Goal: Task Accomplishment & Management: Manage account settings

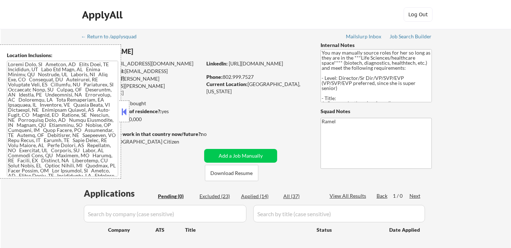
click at [127, 114] on button at bounding box center [124, 111] width 8 height 11
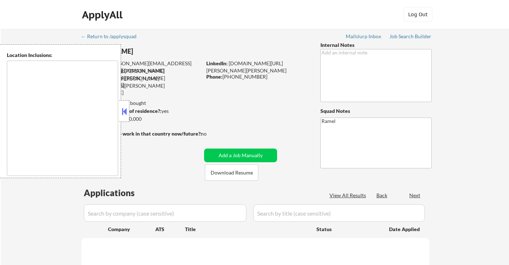
type textarea "Arlington, VA Alexandria, VA Falls Church, VA Bethesda, MD Silver Spring, MD Ch…"
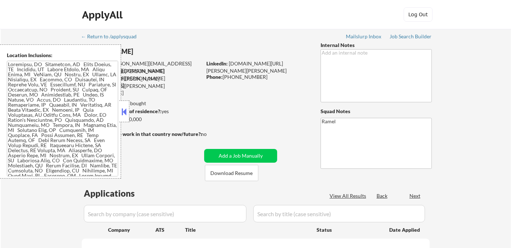
select select ""pending""
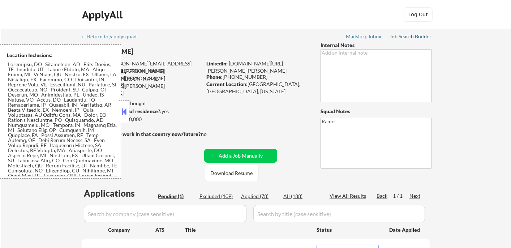
click at [396, 38] on div "Job Search Builder" at bounding box center [410, 36] width 42 height 5
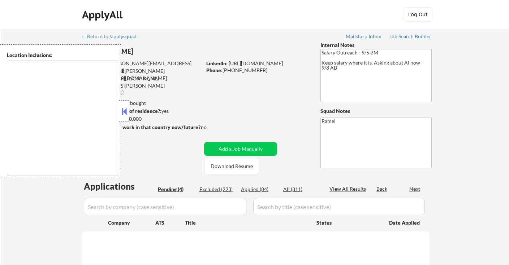
select select ""pending""
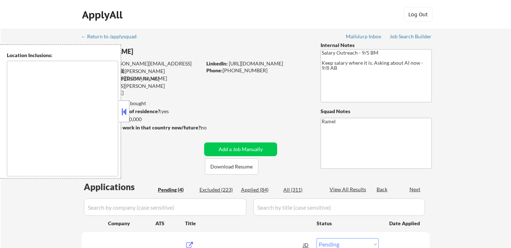
type textarea "Atlanta, GA Decatur, GA East Point, GA Brookhaven, GA Sandy Springs, GA Dunwood…"
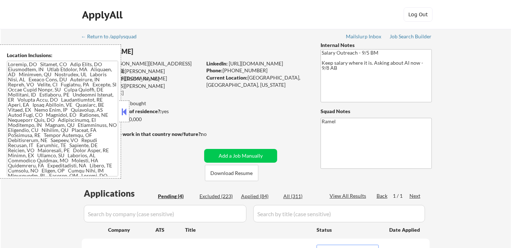
click at [127, 109] on button at bounding box center [124, 111] width 8 height 11
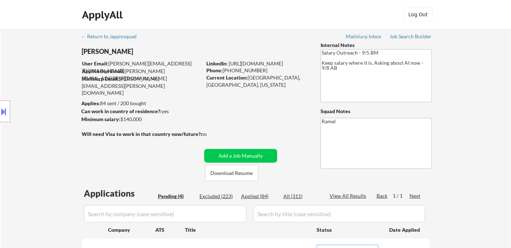
scroll to position [120, 0]
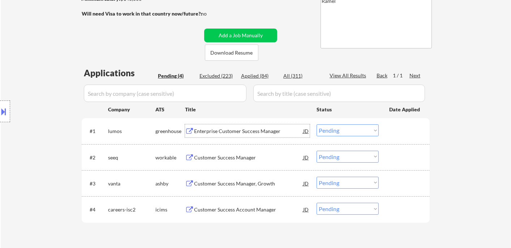
click at [216, 131] on div "Enterprise Customer Success Manager" at bounding box center [248, 130] width 109 height 7
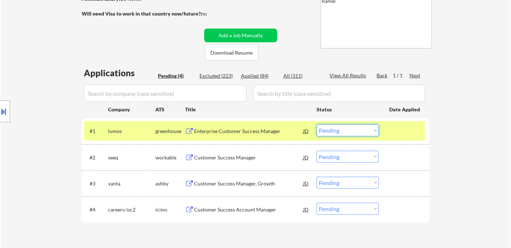
drag, startPoint x: 342, startPoint y: 129, endPoint x: 350, endPoint y: 134, distance: 9.1
click at [342, 129] on select "Choose an option... Pending Applied Excluded (Questions) Excluded (Expired) Exc…" at bounding box center [347, 130] width 62 height 12
click at [316, 124] on select "Choose an option... Pending Applied Excluded (Questions) Excluded (Expired) Exc…" at bounding box center [347, 130] width 62 height 12
click at [254, 157] on div "Customer Success Manager" at bounding box center [248, 157] width 109 height 7
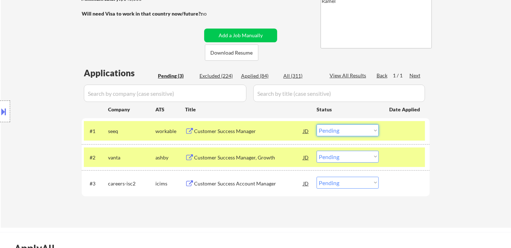
click at [339, 131] on select "Choose an option... Pending Applied Excluded (Questions) Excluded (Expired) Exc…" at bounding box center [347, 130] width 62 height 12
click at [316, 124] on select "Choose an option... Pending Applied Excluded (Questions) Excluded (Expired) Exc…" at bounding box center [347, 130] width 62 height 12
click at [260, 163] on div "#2 vanta ashby Customer Success Manager, Growth JD Choose an option... Pending …" at bounding box center [254, 156] width 341 height 19
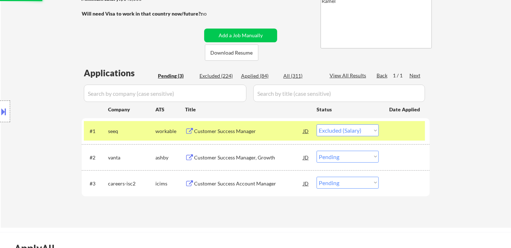
click at [260, 158] on div "Customer Success Manager, Growth" at bounding box center [248, 157] width 109 height 7
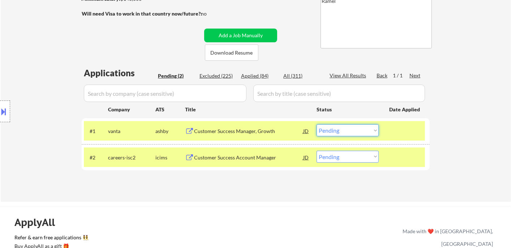
drag, startPoint x: 350, startPoint y: 129, endPoint x: 352, endPoint y: 134, distance: 5.7
click at [350, 129] on select "Choose an option... Pending Applied Excluded (Questions) Excluded (Expired) Exc…" at bounding box center [347, 130] width 62 height 12
click at [316, 124] on select "Choose an option... Pending Applied Excluded (Questions) Excluded (Expired) Exc…" at bounding box center [347, 130] width 62 height 12
click at [269, 159] on div "Customer Success Account Manager" at bounding box center [248, 157] width 109 height 7
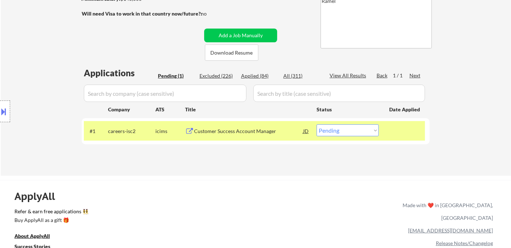
click at [244, 152] on div "Applications Pending (1) Excluded (226) Applied (84) All (311) View All Results…" at bounding box center [256, 114] width 348 height 95
click at [340, 138] on div "#1 careers-isc2 icims Customer Success Account Manager JD Choose an option... P…" at bounding box center [254, 130] width 341 height 19
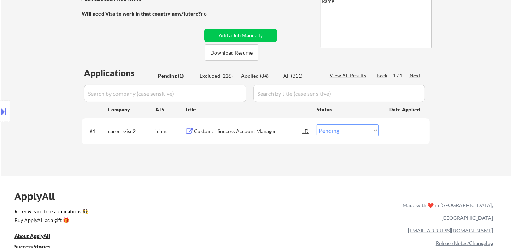
drag, startPoint x: 347, startPoint y: 131, endPoint x: 353, endPoint y: 135, distance: 7.3
click at [347, 131] on select "Choose an option... Pending Applied Excluded (Questions) Excluded (Expired) Exc…" at bounding box center [347, 130] width 62 height 12
select select ""excluded""
click at [316, 124] on select "Choose an option... Pending Applied Excluded (Questions) Excluded (Expired) Exc…" at bounding box center [347, 130] width 62 height 12
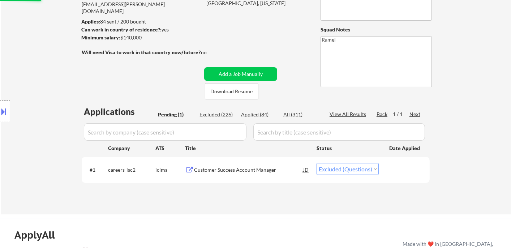
scroll to position [40, 0]
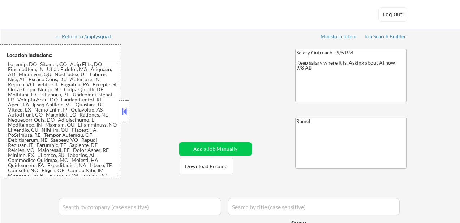
select select ""applied""
select select ""pending""
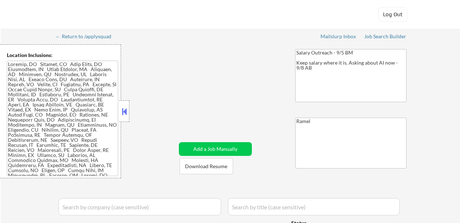
select select ""pending""
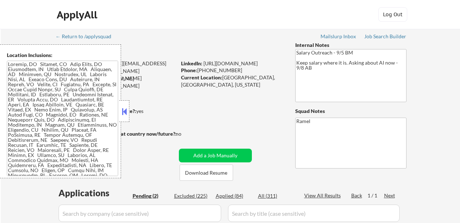
select select ""pending""
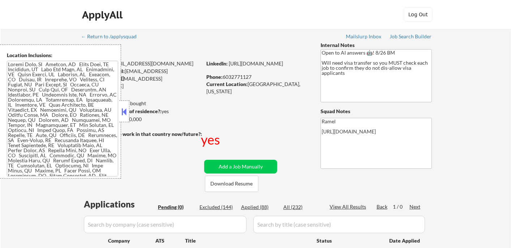
click at [122, 109] on button at bounding box center [124, 111] width 8 height 11
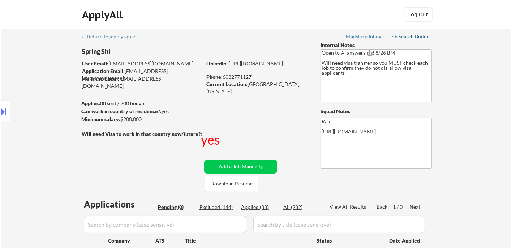
click at [403, 35] on div "Job Search Builder" at bounding box center [410, 36] width 42 height 5
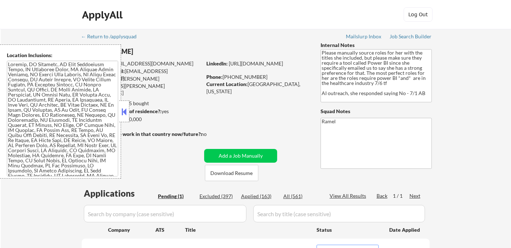
click at [129, 108] on div at bounding box center [124, 111] width 10 height 22
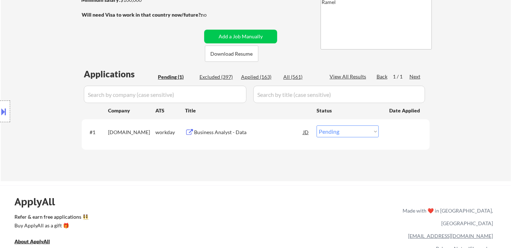
scroll to position [120, 0]
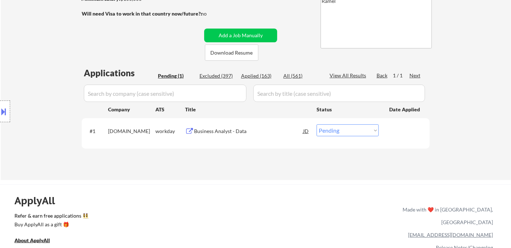
click at [234, 134] on div "Business Analyst - Data" at bounding box center [248, 130] width 109 height 7
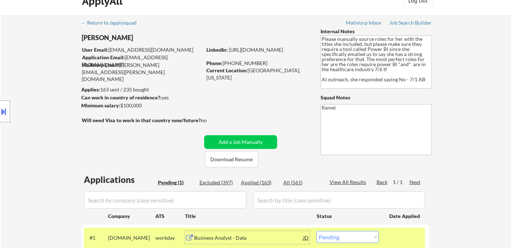
scroll to position [0, 0]
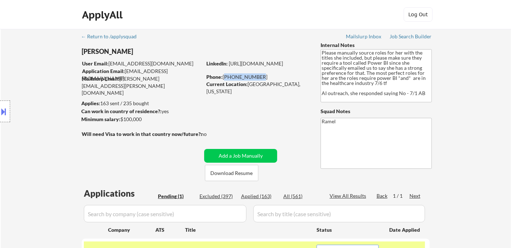
drag, startPoint x: 255, startPoint y: 77, endPoint x: 224, endPoint y: 74, distance: 31.2
click at [224, 74] on div "Phone: [PHONE_NUMBER]" at bounding box center [257, 76] width 102 height 7
copy div "[PHONE_NUMBER]"
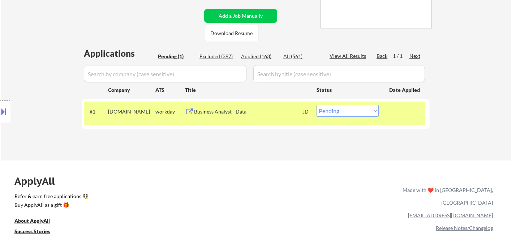
scroll to position [120, 0]
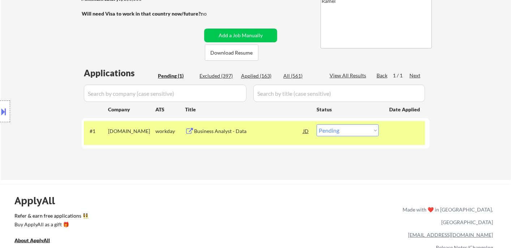
drag, startPoint x: 339, startPoint y: 130, endPoint x: 340, endPoint y: 134, distance: 4.0
click at [339, 130] on select "Choose an option... Pending Applied Excluded (Questions) Excluded (Expired) Exc…" at bounding box center [347, 130] width 62 height 12
select select ""applied""
click at [316, 124] on select "Choose an option... Pending Applied Excluded (Questions) Excluded (Expired) Exc…" at bounding box center [347, 130] width 62 height 12
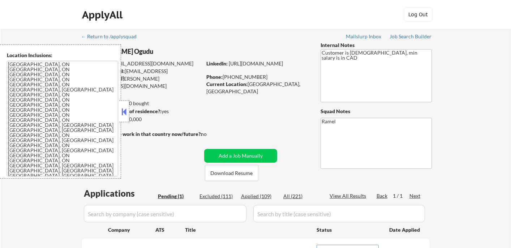
click at [126, 115] on button at bounding box center [124, 111] width 8 height 11
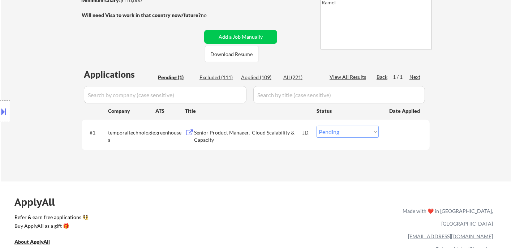
scroll to position [120, 0]
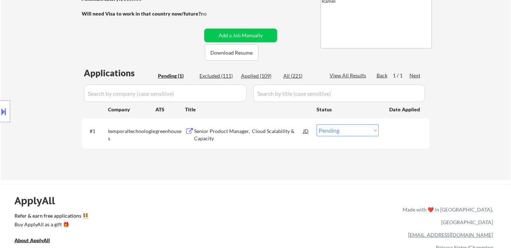
click at [217, 131] on div "Senior Product Manager, Cloud Scalability & Capacity" at bounding box center [248, 134] width 109 height 14
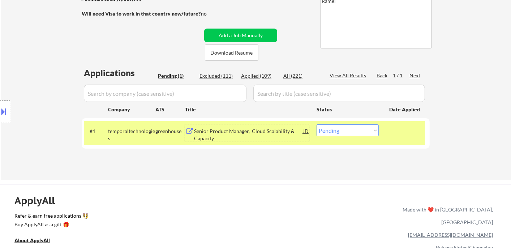
click at [325, 131] on select "Choose an option... Pending Applied Excluded (Questions) Excluded (Expired) Exc…" at bounding box center [347, 130] width 62 height 12
select select ""excluded__expired_""
click at [316, 124] on select "Choose an option... Pending Applied Excluded (Questions) Excluded (Expired) Exc…" at bounding box center [347, 130] width 62 height 12
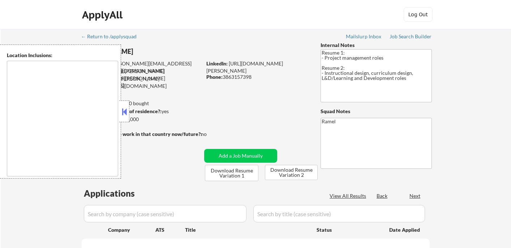
type textarea "[GEOGRAPHIC_DATA], [GEOGRAPHIC_DATA] [GEOGRAPHIC_DATA], [GEOGRAPHIC_DATA] [GEOG…"
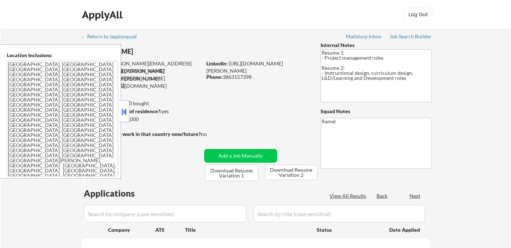
select select ""pending""
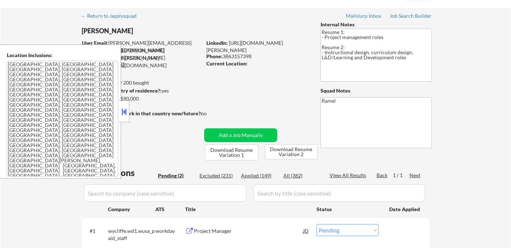
scroll to position [40, 0]
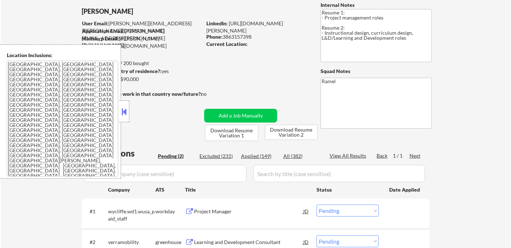
click at [127, 112] on button at bounding box center [124, 111] width 8 height 11
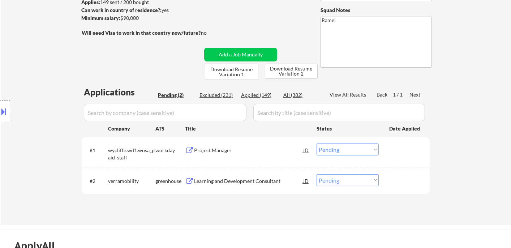
scroll to position [120, 0]
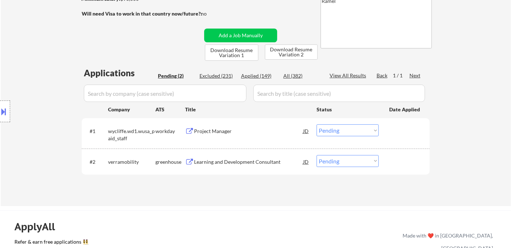
click at [17, 68] on div "Location Inclusions: Orlando, FL Winter Park, FL Maitland, FL Altamonte Springs…" at bounding box center [64, 111] width 129 height 134
click at [220, 139] on div "#1 wycliffe.wd1.wusa_paid_staff workday Project Manager JD Choose an option... …" at bounding box center [254, 133] width 341 height 24
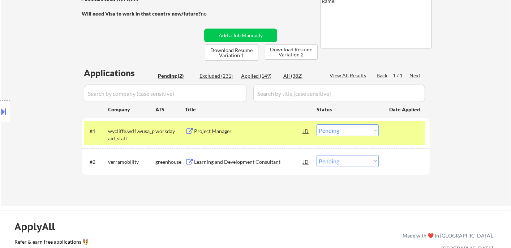
click at [227, 132] on div "Project Manager" at bounding box center [248, 130] width 109 height 7
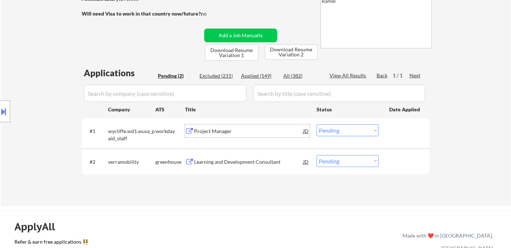
click at [341, 134] on select "Choose an option... Pending Applied Excluded (Questions) Excluded (Expired) Exc…" at bounding box center [347, 130] width 62 height 12
click at [316, 124] on select "Choose an option... Pending Applied Excluded (Questions) Excluded (Expired) Exc…" at bounding box center [347, 130] width 62 height 12
click at [252, 162] on div "Learning and Development Consultant" at bounding box center [248, 161] width 109 height 7
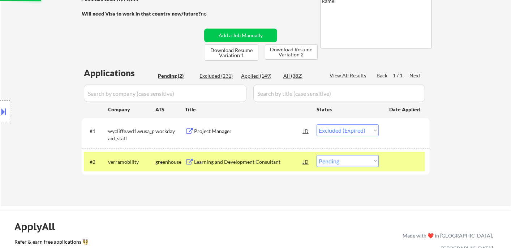
select select ""pending""
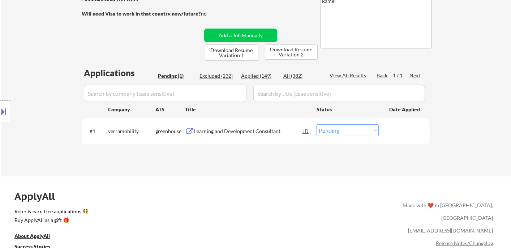
click at [255, 74] on div "Applied (149)" at bounding box center [259, 75] width 36 height 7
select select ""applied""
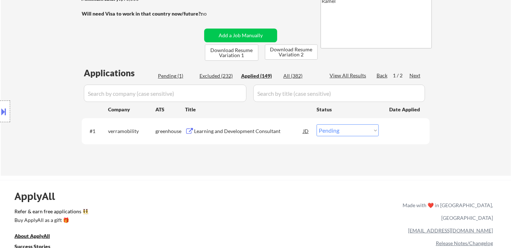
select select ""applied""
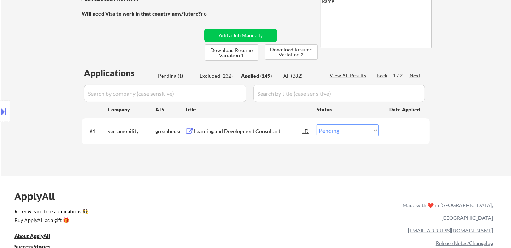
select select ""applied""
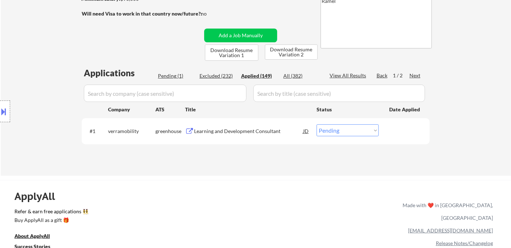
select select ""applied""
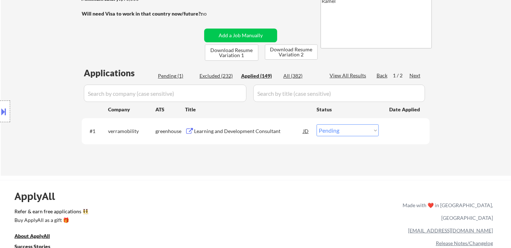
select select ""applied""
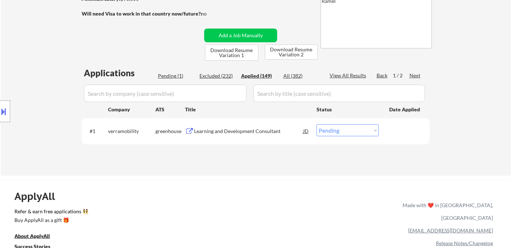
select select ""applied""
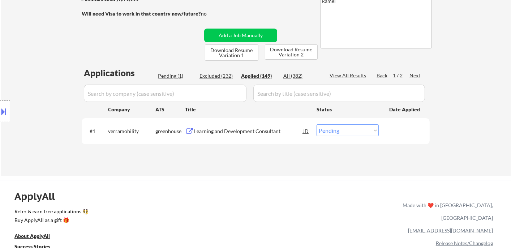
select select ""applied""
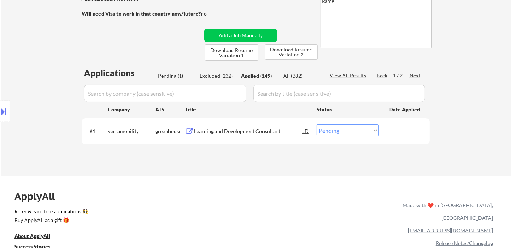
select select ""applied""
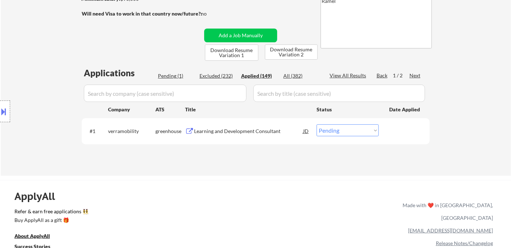
select select ""applied""
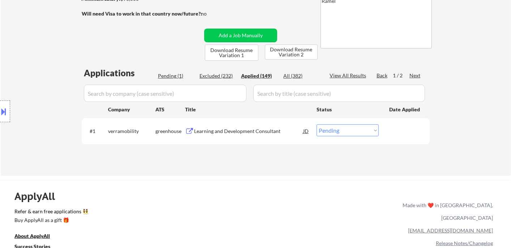
select select ""applied""
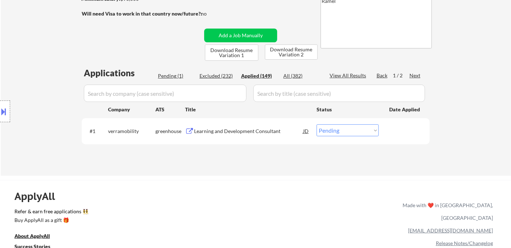
select select ""applied""
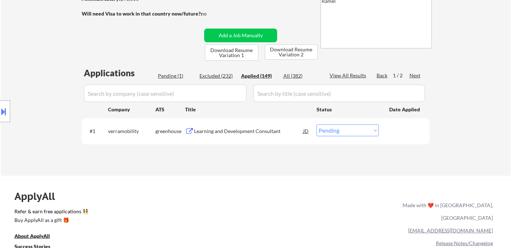
select select ""applied""
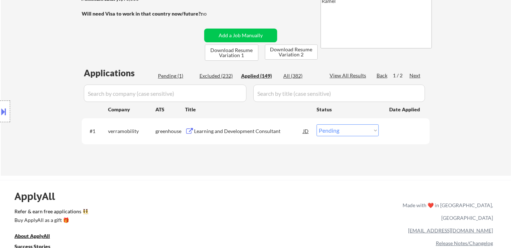
select select ""applied""
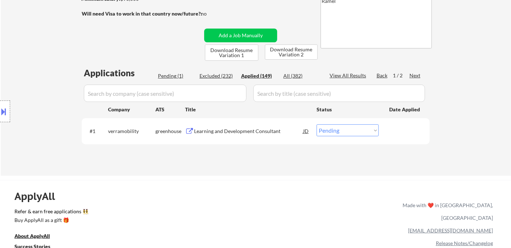
select select ""applied""
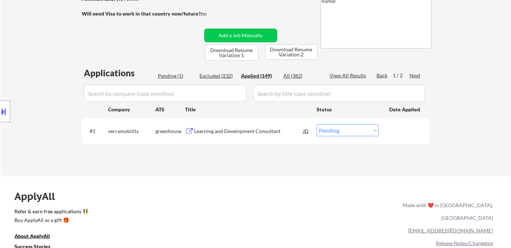
select select ""applied""
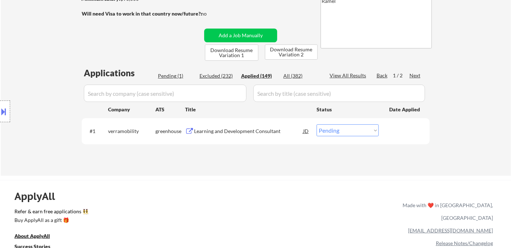
select select ""applied""
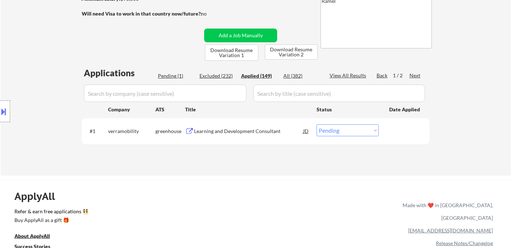
select select ""applied""
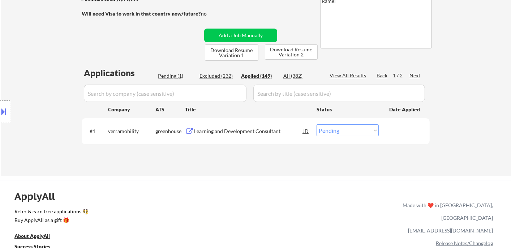
select select ""applied""
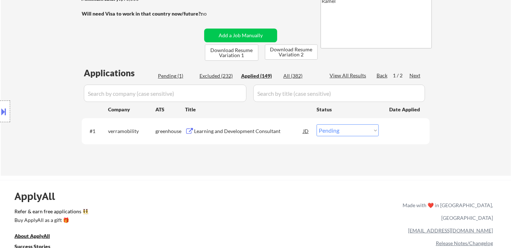
select select ""applied""
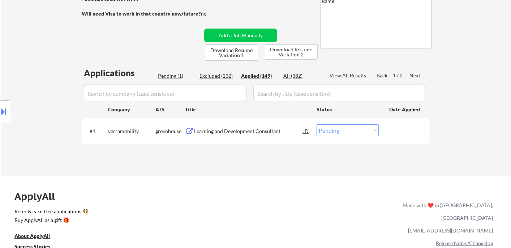
select select ""applied""
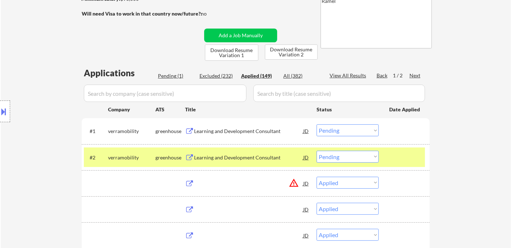
select select ""applied""
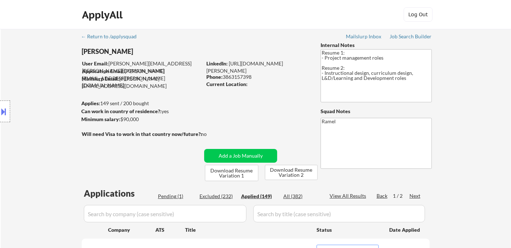
scroll to position [160, 0]
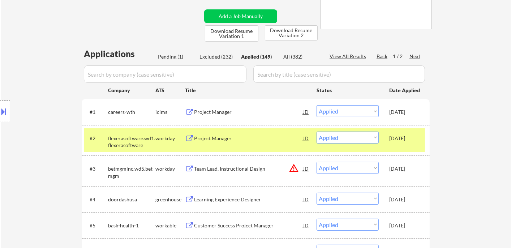
scroll to position [120, 0]
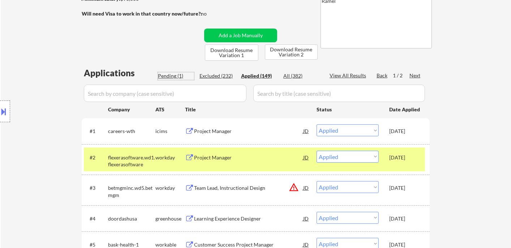
click at [171, 74] on div "Pending (1)" at bounding box center [176, 75] width 36 height 7
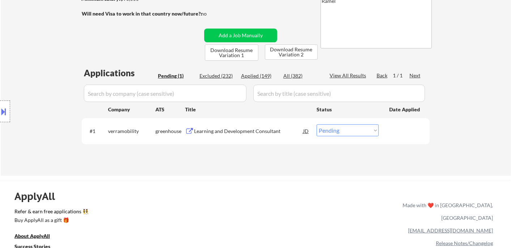
click at [338, 133] on select "Choose an option... Pending Applied Excluded (Questions) Excluded (Expired) Exc…" at bounding box center [347, 130] width 62 height 12
select select ""applied""
click at [316, 124] on select "Choose an option... Pending Applied Excluded (Questions) Excluded (Expired) Exc…" at bounding box center [347, 130] width 62 height 12
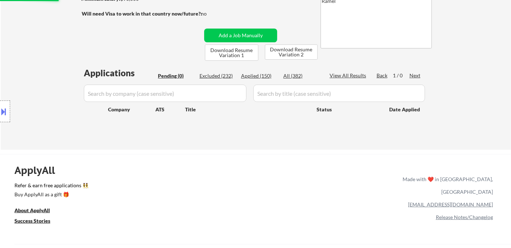
click at [265, 77] on div "Applied (150)" at bounding box center [259, 75] width 36 height 7
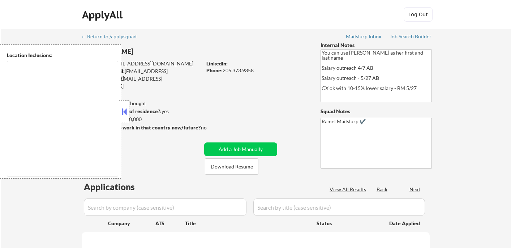
type textarea "[GEOGRAPHIC_DATA], [GEOGRAPHIC_DATA], AL [GEOGRAPHIC_DATA], AL [GEOGRAPHIC_DATA…"
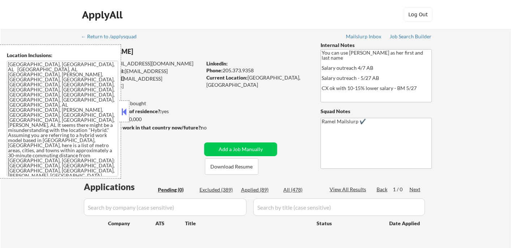
click at [125, 113] on button at bounding box center [124, 111] width 8 height 11
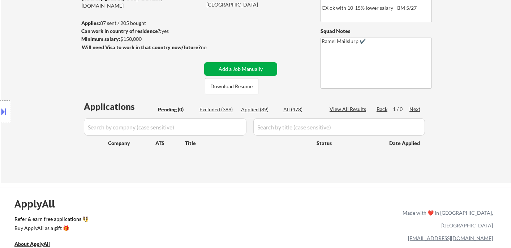
scroll to position [120, 0]
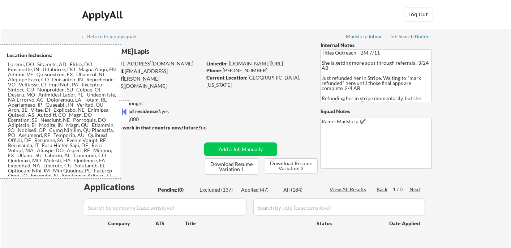
click at [125, 112] on button at bounding box center [124, 111] width 8 height 11
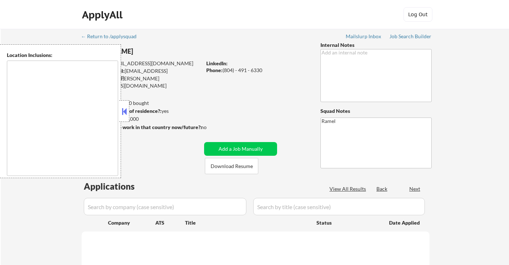
type textarea "[PERSON_NAME], [GEOGRAPHIC_DATA], [GEOGRAPHIC_DATA], [GEOGRAPHIC_DATA] [GEOGRAP…"
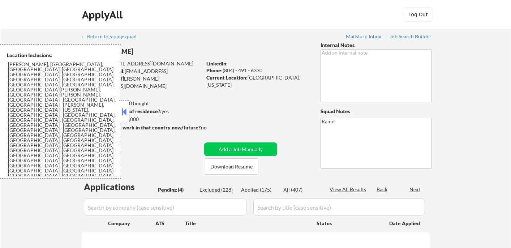
select select ""pending""
click at [125, 107] on button at bounding box center [124, 111] width 8 height 11
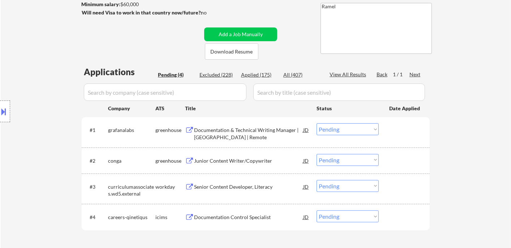
scroll to position [120, 0]
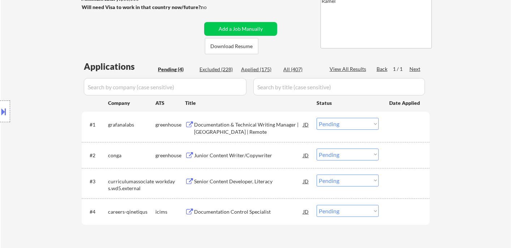
click at [233, 129] on div "Documentation & Technical Writing Manager | US | Remote" at bounding box center [248, 128] width 109 height 14
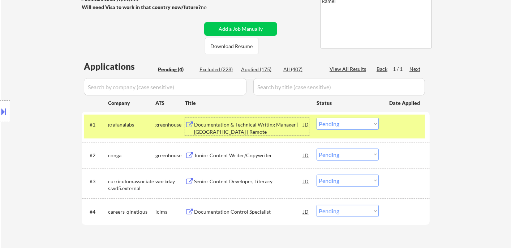
click at [343, 130] on div "#1 grafanalabs greenhouse Documentation & Technical Writing Manager | US | Remo…" at bounding box center [254, 126] width 341 height 24
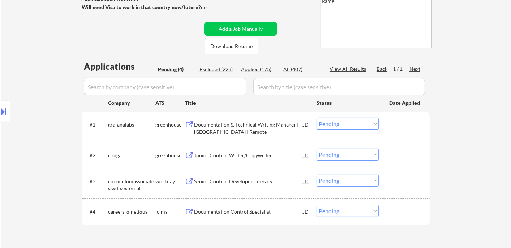
click at [347, 124] on select "Choose an option... Pending Applied Excluded (Questions) Excluded (Expired) Exc…" at bounding box center [347, 124] width 62 height 12
click at [316, 118] on select "Choose an option... Pending Applied Excluded (Questions) Excluded (Expired) Exc…" at bounding box center [347, 124] width 62 height 12
click at [231, 155] on div "Junior Content Writer/Copywriter" at bounding box center [248, 155] width 109 height 7
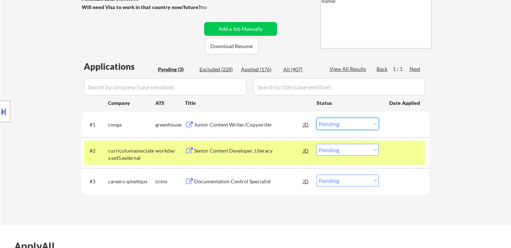
click at [343, 125] on select "Choose an option... Pending Applied Excluded (Questions) Excluded (Expired) Exc…" at bounding box center [347, 124] width 62 height 12
click at [316, 118] on select "Choose an option... Pending Applied Excluded (Questions) Excluded (Expired) Exc…" at bounding box center [347, 124] width 62 height 12
click at [250, 148] on div "Senior Content Developer, Literacy" at bounding box center [248, 150] width 109 height 7
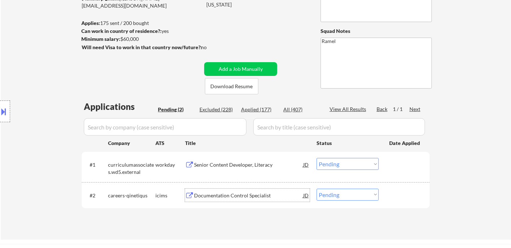
scroll to position [0, 0]
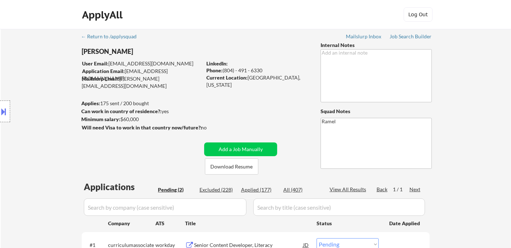
drag, startPoint x: 264, startPoint y: 69, endPoint x: 224, endPoint y: 70, distance: 40.1
click at [224, 70] on div "Phone: (804) - 491 - 6330" at bounding box center [257, 70] width 102 height 7
copy div "804) - 491 - 6330"
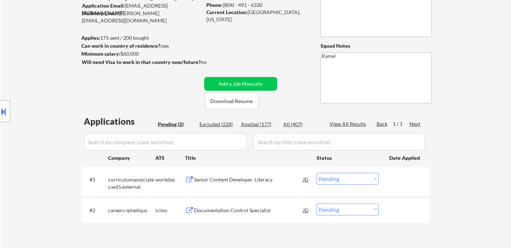
scroll to position [120, 0]
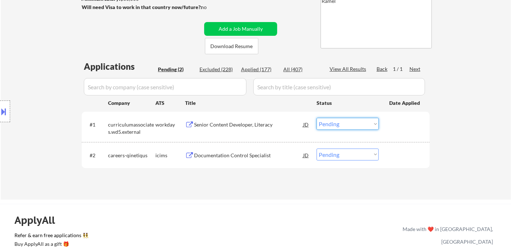
drag, startPoint x: 341, startPoint y: 124, endPoint x: 351, endPoint y: 127, distance: 11.0
click at [341, 124] on select "Choose an option... Pending Applied Excluded (Questions) Excluded (Expired) Exc…" at bounding box center [347, 124] width 62 height 12
click at [316, 118] on select "Choose an option... Pending Applied Excluded (Questions) Excluded (Expired) Exc…" at bounding box center [347, 124] width 62 height 12
click at [248, 158] on div "Documentation Control Specialist" at bounding box center [248, 154] width 109 height 13
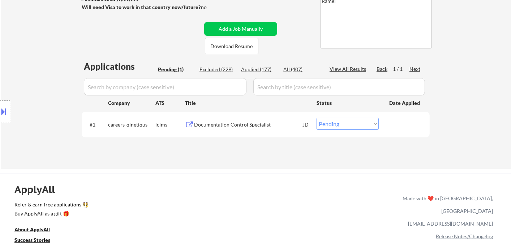
click at [349, 126] on select "Choose an option... Pending Applied Excluded (Questions) Excluded (Expired) Exc…" at bounding box center [347, 124] width 62 height 12
select select ""applied""
click at [316, 118] on select "Choose an option... Pending Applied Excluded (Questions) Excluded (Expired) Exc…" at bounding box center [347, 124] width 62 height 12
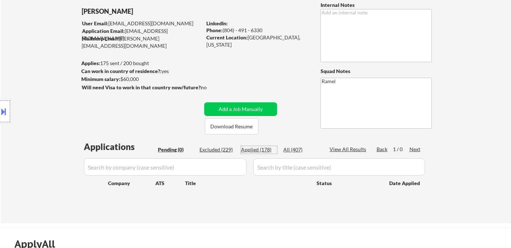
click at [266, 149] on div "Applied (178)" at bounding box center [259, 149] width 36 height 7
select select ""applied""
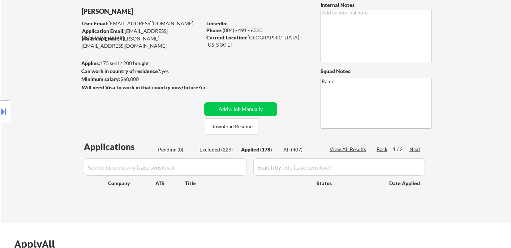
select select ""applied""
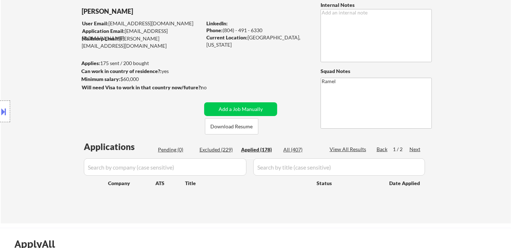
select select ""applied""
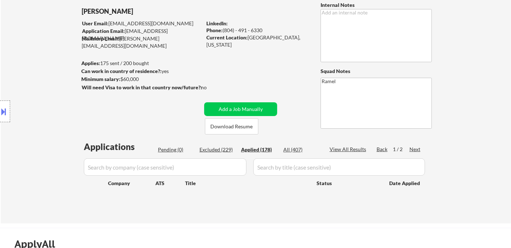
select select ""applied""
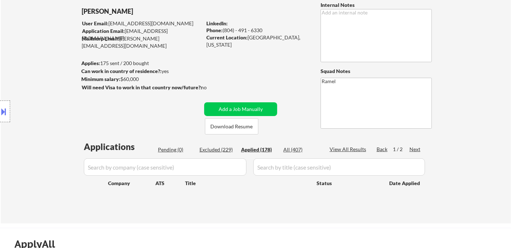
select select ""applied""
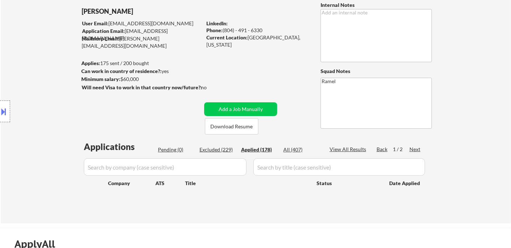
select select ""applied""
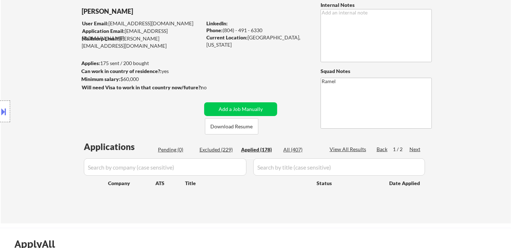
select select ""applied""
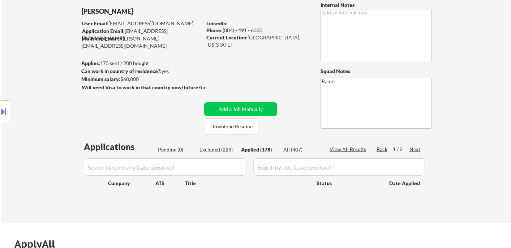
select select ""applied""
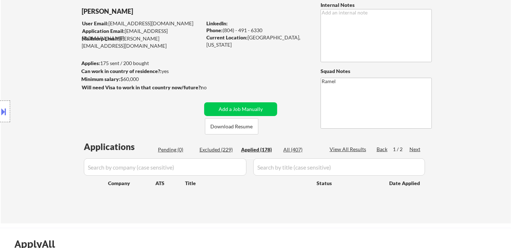
select select ""applied""
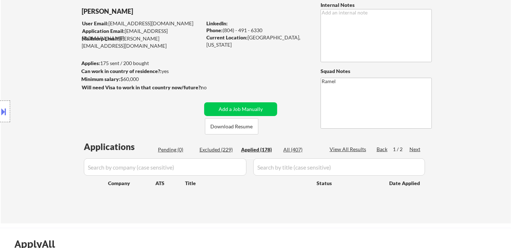
select select ""applied""
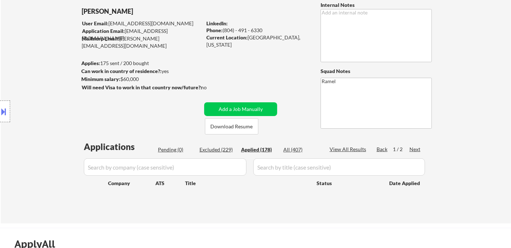
select select ""applied""
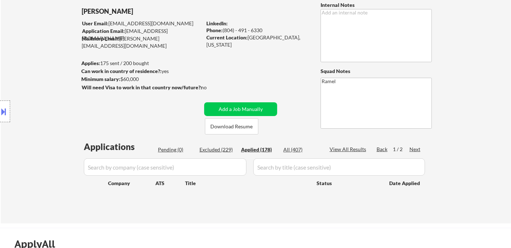
select select ""applied""
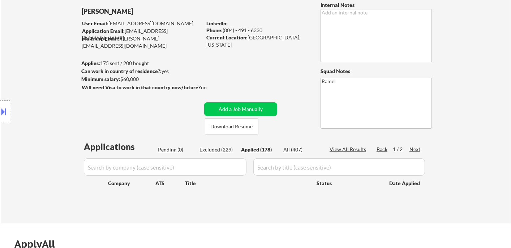
select select ""applied""
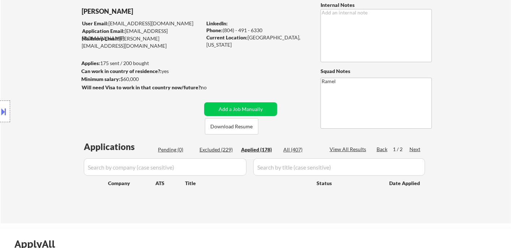
select select ""applied""
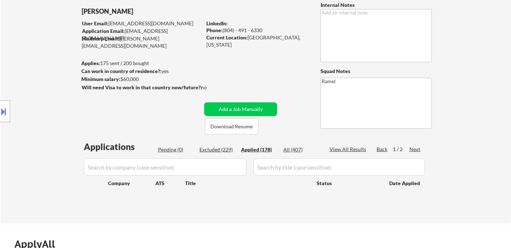
select select ""applied""
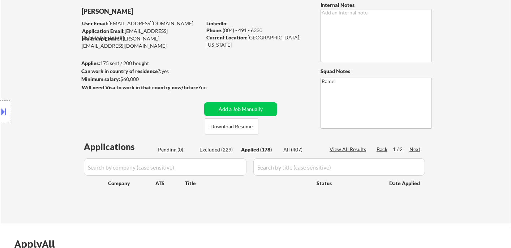
select select ""applied""
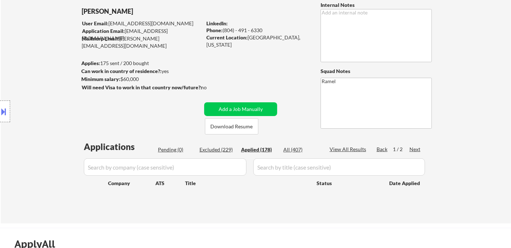
select select ""applied""
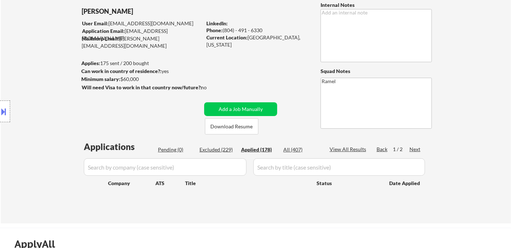
select select ""applied""
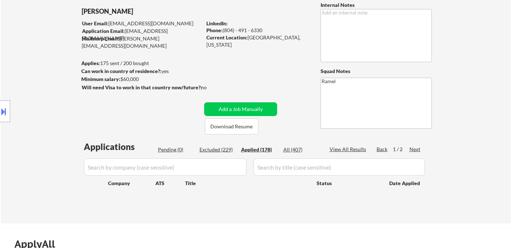
select select ""applied""
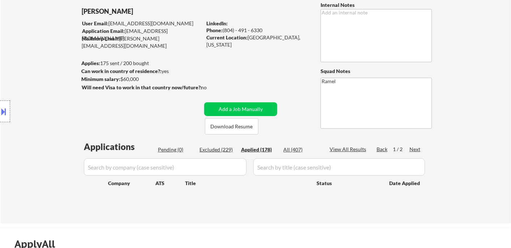
select select ""applied""
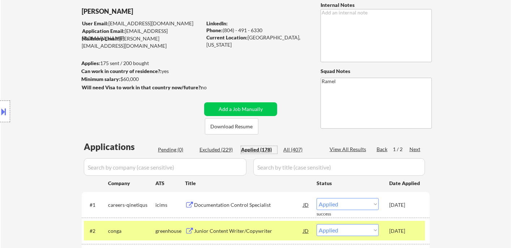
click at [24, 104] on div "Location Inclusions: Chevy Chase, MD Bethesda, MD Silver Spring, MD Kensington,…" at bounding box center [64, 111] width 129 height 134
click at [55, 100] on div "Location Inclusions: Chevy Chase, MD Bethesda, MD Silver Spring, MD Kensington,…" at bounding box center [64, 111] width 129 height 134
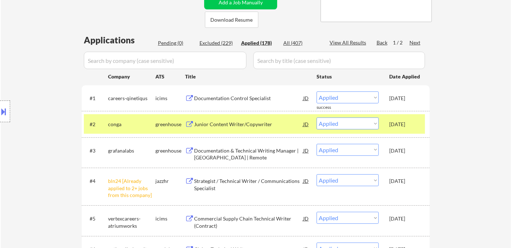
scroll to position [160, 0]
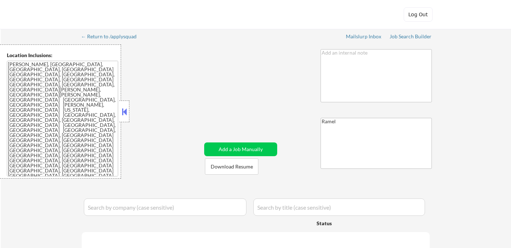
select select ""pending""
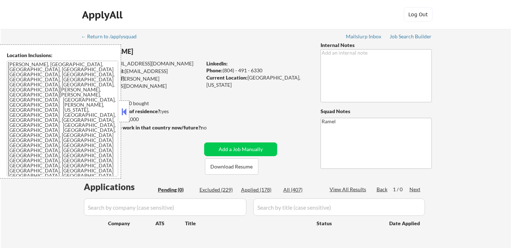
select select ""pending""
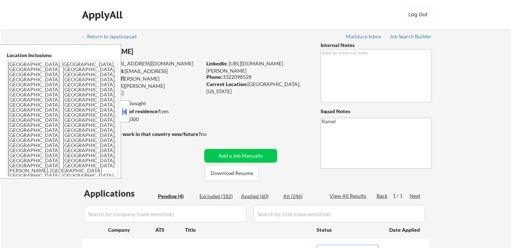
select select ""pending""
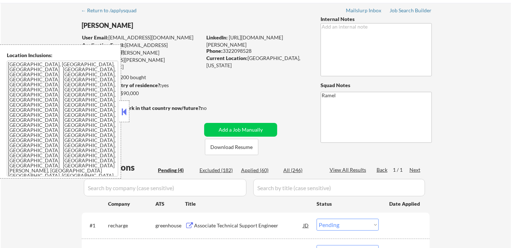
scroll to position [40, 0]
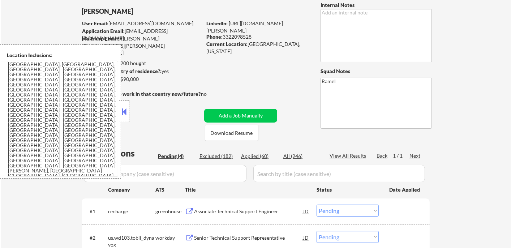
click at [127, 112] on button at bounding box center [124, 111] width 8 height 11
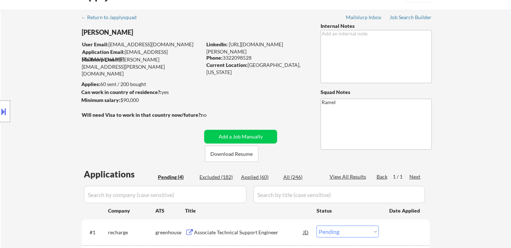
scroll to position [0, 0]
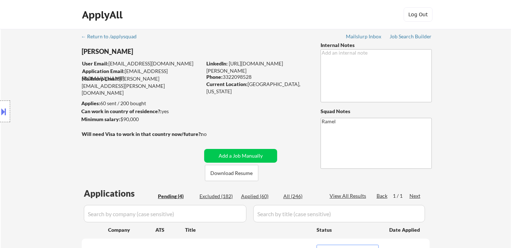
click at [23, 114] on div "Location Inclusions: [GEOGRAPHIC_DATA], [GEOGRAPHIC_DATA] [GEOGRAPHIC_DATA], [G…" at bounding box center [64, 111] width 129 height 134
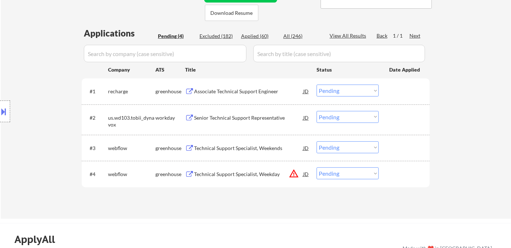
scroll to position [160, 0]
click at [220, 90] on div "Associate Technical Support Engineer" at bounding box center [248, 90] width 109 height 7
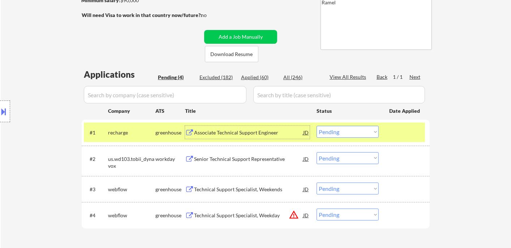
scroll to position [120, 0]
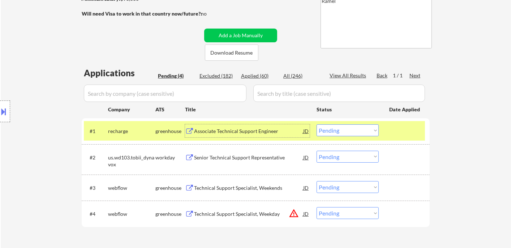
click at [348, 132] on select "Choose an option... Pending Applied Excluded (Questions) Excluded (Expired) Exc…" at bounding box center [347, 130] width 62 height 12
click at [316, 124] on select "Choose an option... Pending Applied Excluded (Questions) Excluded (Expired) Exc…" at bounding box center [347, 130] width 62 height 12
click at [262, 159] on div "Senior Technical Support Representative" at bounding box center [248, 157] width 109 height 7
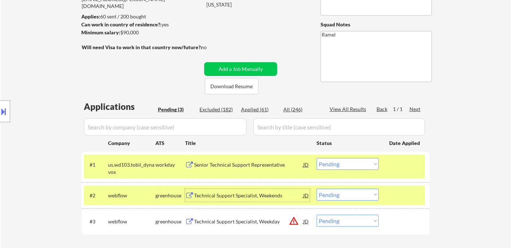
scroll to position [40, 0]
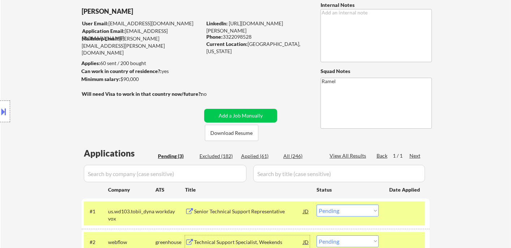
click at [247, 37] on div "Phone: [PHONE_NUMBER]" at bounding box center [257, 36] width 102 height 7
click at [247, 36] on div "Phone: [PHONE_NUMBER]" at bounding box center [257, 36] width 102 height 7
copy div "3322098528"
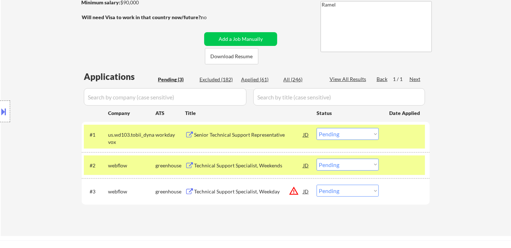
scroll to position [120, 0]
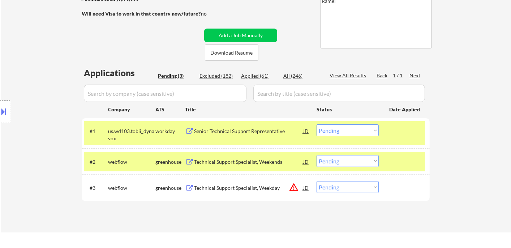
click at [347, 133] on select "Choose an option... Pending Applied Excluded (Questions) Excluded (Expired) Exc…" at bounding box center [347, 130] width 62 height 12
click at [316, 124] on select "Choose an option... Pending Applied Excluded (Questions) Excluded (Expired) Exc…" at bounding box center [347, 130] width 62 height 12
click at [252, 157] on div "Technical Support Specialist, Weekends" at bounding box center [248, 161] width 109 height 13
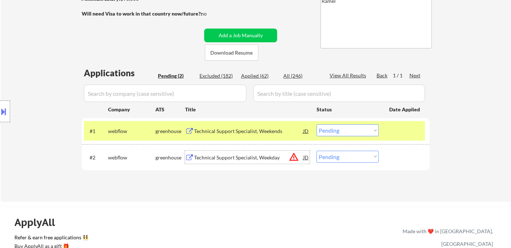
click at [330, 134] on select "Choose an option... Pending Applied Excluded (Questions) Excluded (Expired) Exc…" at bounding box center [347, 130] width 62 height 12
click at [316, 124] on select "Choose an option... Pending Applied Excluded (Questions) Excluded (Expired) Exc…" at bounding box center [347, 130] width 62 height 12
click at [240, 154] on div "Technical Support Specialist, Weekday" at bounding box center [248, 157] width 109 height 7
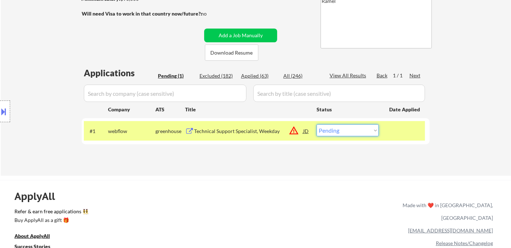
drag, startPoint x: 331, startPoint y: 135, endPoint x: 335, endPoint y: 135, distance: 4.3
click at [331, 135] on select "Choose an option... Pending Applied Excluded (Questions) Excluded (Expired) Exc…" at bounding box center [347, 130] width 62 height 12
click at [316, 124] on select "Choose an option... Pending Applied Excluded (Questions) Excluded (Expired) Exc…" at bounding box center [347, 130] width 62 height 12
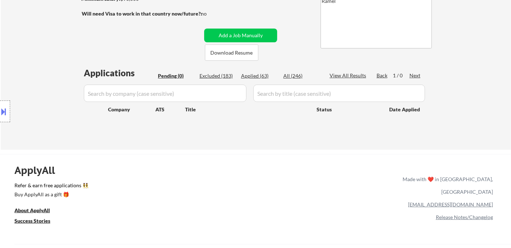
select select ""pending""
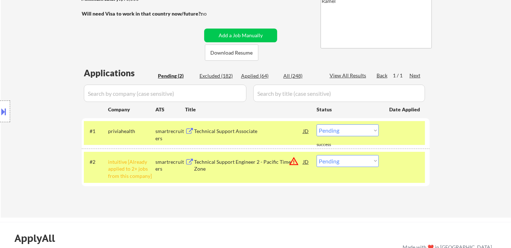
click at [341, 163] on select "Choose an option... Pending Applied Excluded (Questions) Excluded (Expired) Exc…" at bounding box center [347, 161] width 62 height 12
select select ""excluded__other_""
click at [316, 155] on select "Choose an option... Pending Applied Excluded (Questions) Excluded (Expired) Exc…" at bounding box center [347, 161] width 62 height 12
click at [245, 134] on div "Technical Support Associate" at bounding box center [248, 130] width 109 height 7
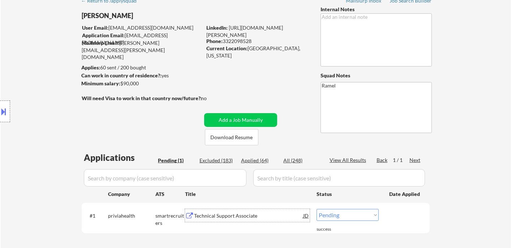
scroll to position [160, 0]
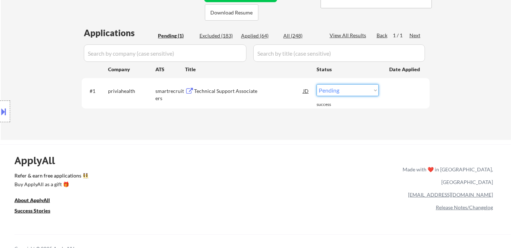
click at [333, 89] on select "Choose an option... Pending Applied Excluded (Questions) Excluded (Expired) Exc…" at bounding box center [347, 90] width 62 height 12
select select ""excluded__salary_""
click at [316, 84] on select "Choose an option... Pending Applied Excluded (Questions) Excluded (Expired) Exc…" at bounding box center [347, 90] width 62 height 12
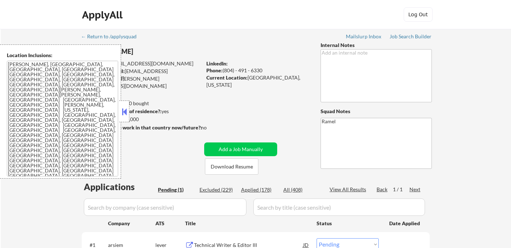
select select ""pending""
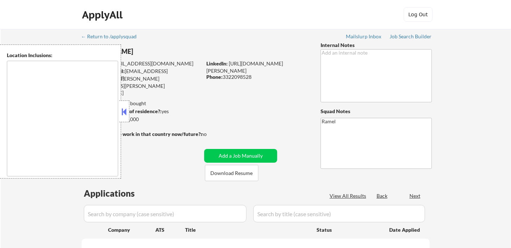
type textarea "[GEOGRAPHIC_DATA], [GEOGRAPHIC_DATA], [GEOGRAPHIC_DATA] [GEOGRAPHIC_DATA], [GEO…"
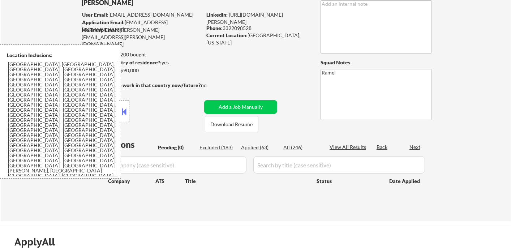
scroll to position [80, 0]
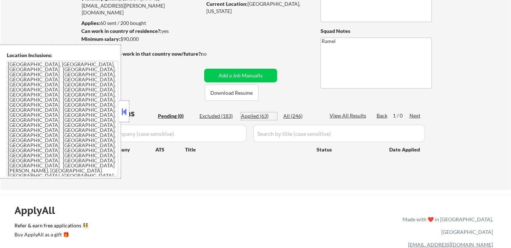
click at [261, 117] on div "Applied (63)" at bounding box center [259, 115] width 36 height 7
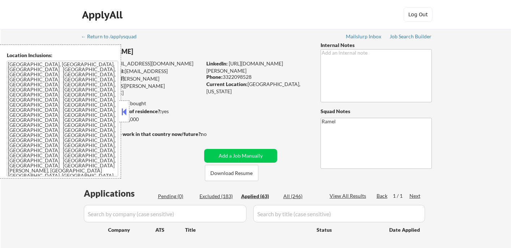
click at [125, 109] on button at bounding box center [124, 111] width 8 height 11
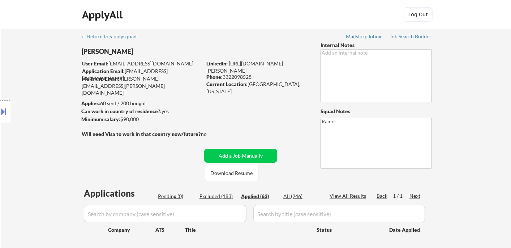
select select ""applied""
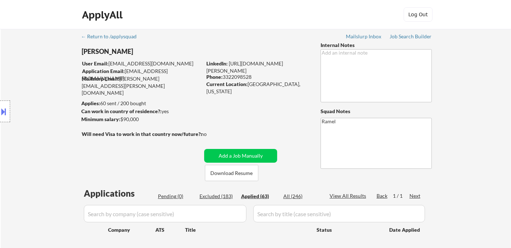
select select ""applied""
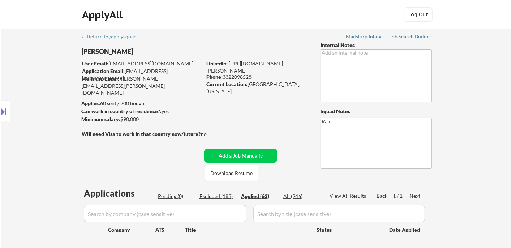
select select ""applied""
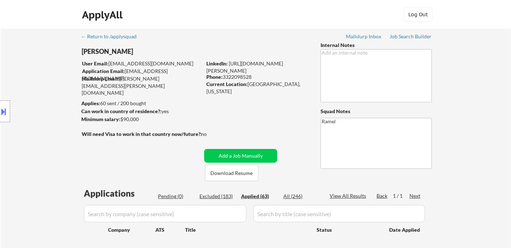
select select ""applied""
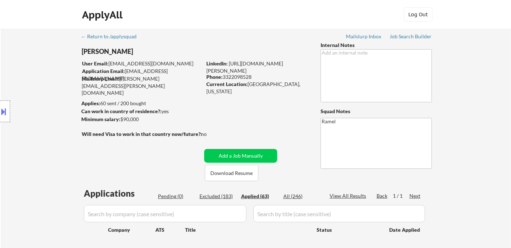
select select ""applied""
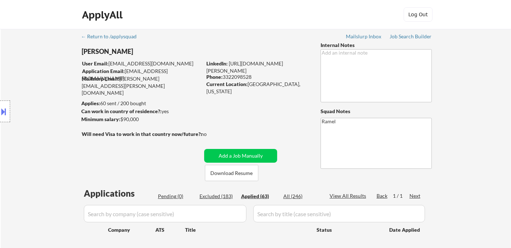
select select ""applied""
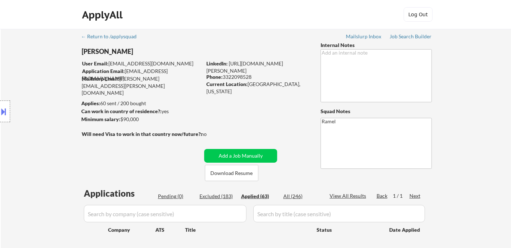
select select ""applied""
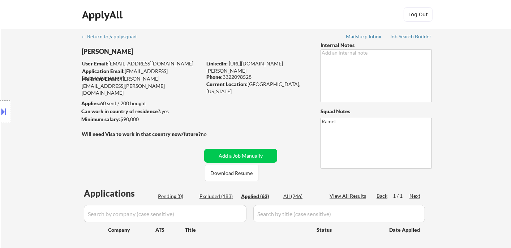
select select ""applied""
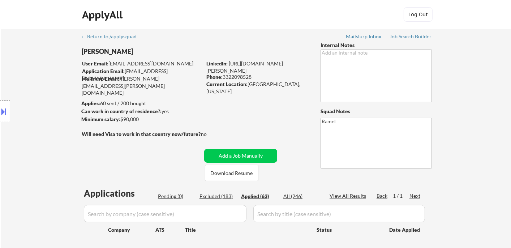
select select ""applied""
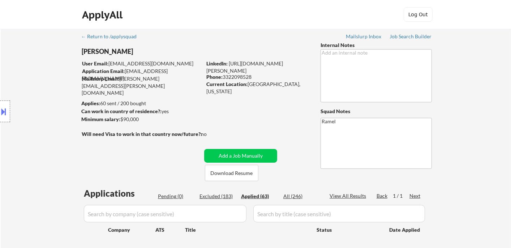
select select ""applied""
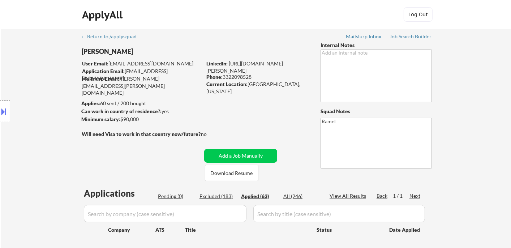
select select ""applied""
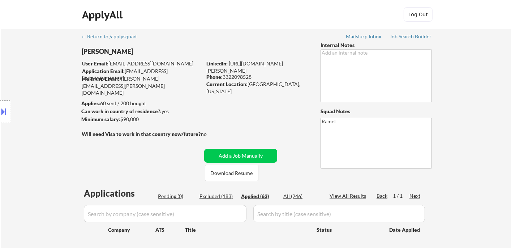
select select ""applied""
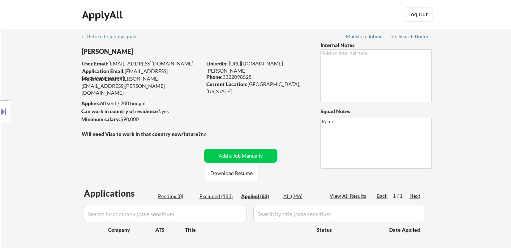
select select ""applied""
click at [214, 196] on div "Excluded (183)" at bounding box center [217, 195] width 36 height 7
select select ""excluded__salary_""
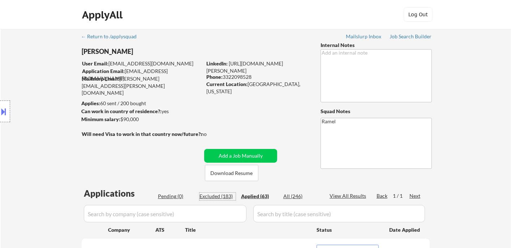
select select ""excluded__expired_""
select select ""excluded__other_""
select select ""excluded__expired_""
select select ""excluded__bad_match_""
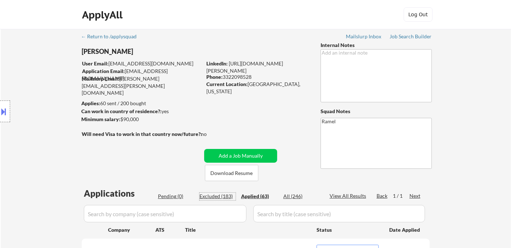
select select ""excluded__salary_""
select select ""excluded__expired_""
select select ""excluded__bad_match_""
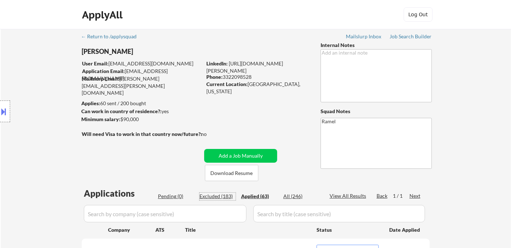
select select ""excluded__bad_match_""
select select ""excluded__location_""
select select ""excluded__expired_""
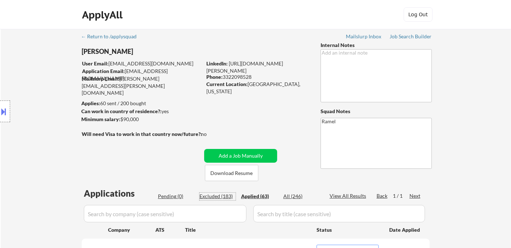
select select ""excluded__expired_""
select select ""excluded__bad_match_""
select select ""excluded__expired_""
select select ""excluded__salary_""
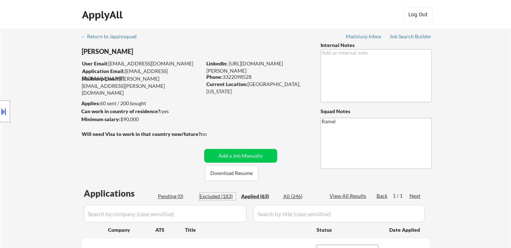
select select ""excluded__bad_match_""
select select ""excluded__expired_""
select select ""excluded""
select select ""excluded__salary_""
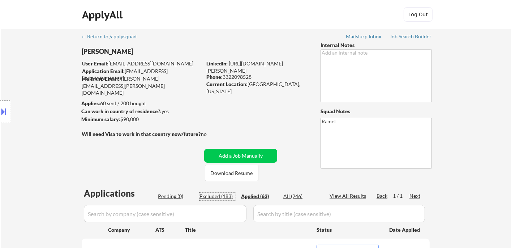
select select ""excluded__location_""
select select ""excluded__bad_match_""
select select ""excluded__salary_""
select select ""excluded__expired_""
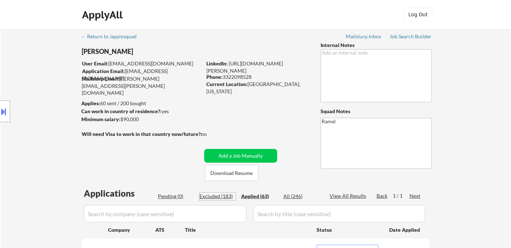
select select ""excluded__expired_""
select select ""excluded__bad_match_""
select select ""excluded__salary_""
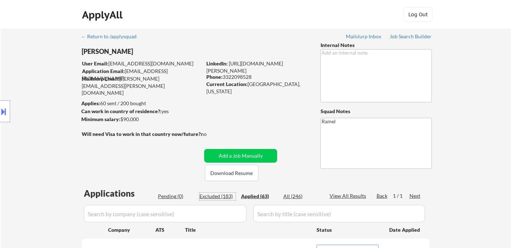
select select ""excluded__bad_match_""
select select ""excluded__expired_""
select select ""excluded__other_""
select select ""excluded""
select select ""excluded__bad_match_""
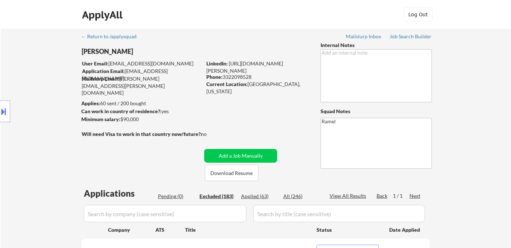
select select ""excluded""
select select ""excluded__other_""
select select ""excluded__expired_""
select select ""excluded""
select select ""excluded__expired_""
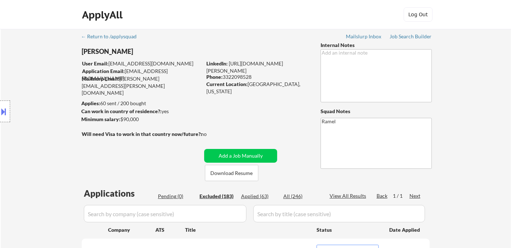
select select ""excluded__bad_match_""
select select ""excluded""
select select ""excluded__bad_match_""
select select ""excluded""
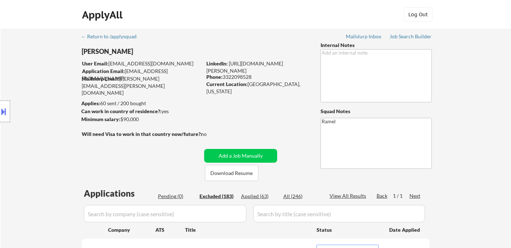
select select ""excluded__other_""
select select ""excluded__bad_match_""
select select ""excluded__salary_""
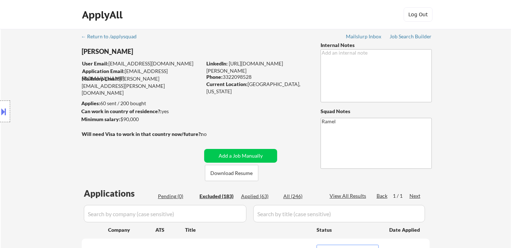
select select ""excluded__location_""
select select ""excluded__expired_""
select select ""excluded__location_""
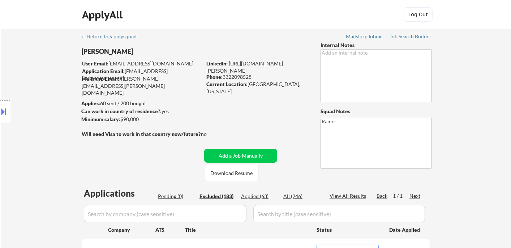
select select ""excluded__location_""
select select ""excluded__expired_""
select select ""excluded""
select select ""excluded__salary_""
select select ""excluded__expired_""
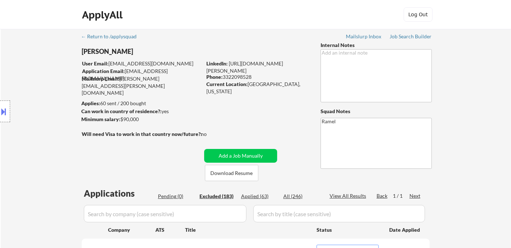
select select ""excluded__location_""
select select ""excluded__expired_""
select select ""excluded__salary_""
select select ""excluded__expired_""
select select ""excluded__other_""
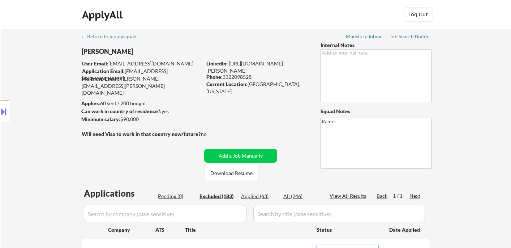
select select ""excluded__salary_""
select select ""excluded__expired_""
select select ""excluded__location_""
select select ""excluded__expired_""
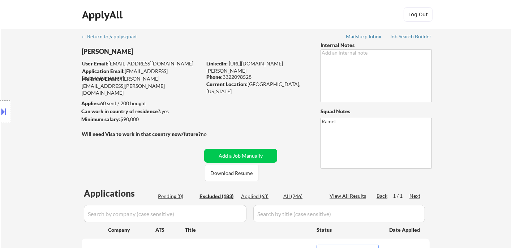
select select ""excluded""
select select ""excluded__location_""
select select ""excluded__salary_""
select select ""excluded__bad_match_""
select select ""excluded__location_""
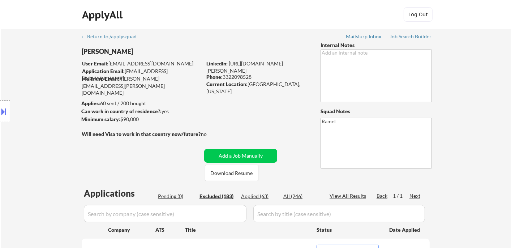
select select ""excluded__location_""
select select ""excluded__salary_""
select select ""excluded__expired_""
select select ""excluded__other_""
select select ""excluded__expired_""
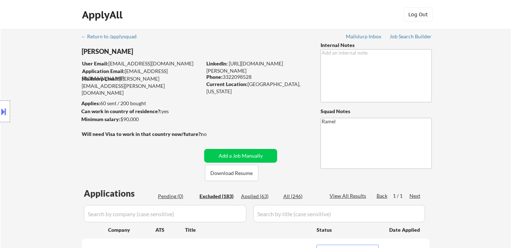
select select ""excluded__salary_""
select select ""excluded__location_""
select select ""excluded__salary_""
select select ""excluded__expired_""
select select ""excluded__salary_""
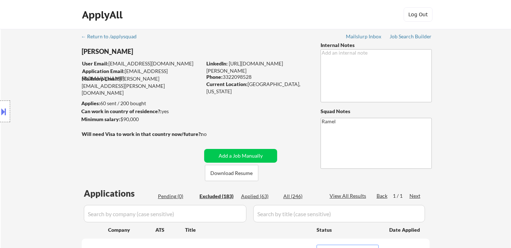
select select ""excluded__bad_match_""
select select ""excluded__salary_""
select select ""excluded__bad_match_""
select select ""excluded__location_""
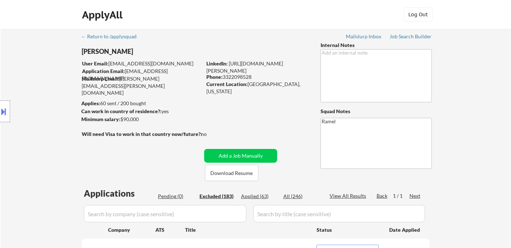
select select ""excluded__bad_match_""
select select ""excluded__expired_""
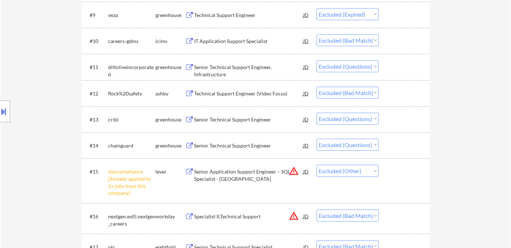
scroll to position [441, 0]
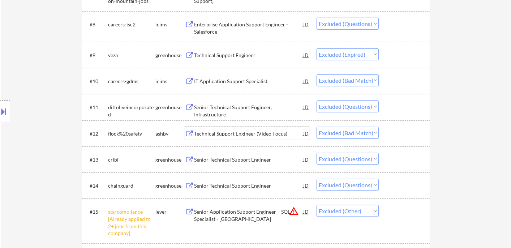
click at [231, 131] on div "Technical Support Engineer (Video Focus)" at bounding box center [248, 133] width 109 height 7
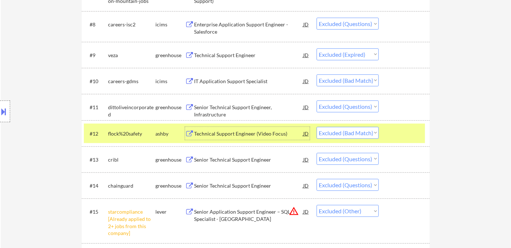
click at [334, 131] on select "Choose an option... Pending Applied Excluded (Questions) Excluded (Expired) Exc…" at bounding box center [347, 133] width 62 height 12
click at [316, 127] on select "Choose an option... Pending Applied Excluded (Questions) Excluded (Expired) Exc…" at bounding box center [347, 133] width 62 height 12
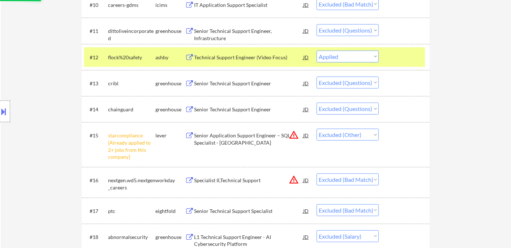
scroll to position [521, 0]
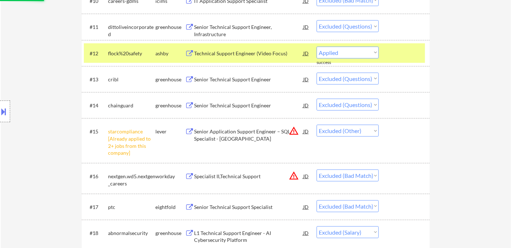
select select ""excluded""
select select ""excluded__other_""
select select ""excluded__bad_match_""
select select ""excluded__salary_""
select select ""excluded__location_""
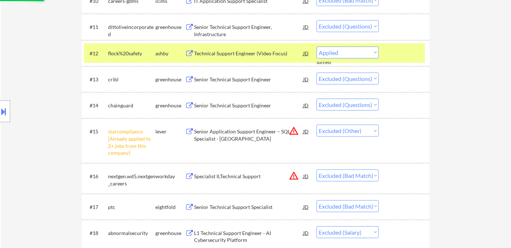
select select ""excluded__expired_""
select select ""excluded__location_""
select select ""excluded__expired_""
select select ""excluded""
select select ""excluded__salary_""
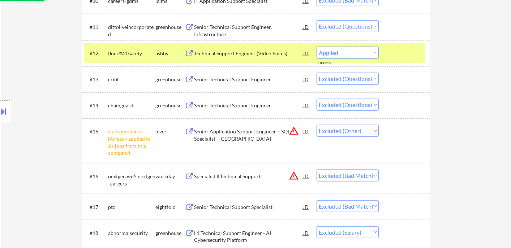
select select ""excluded__expired_""
select select ""excluded__location_""
select select ""excluded__expired_""
select select ""excluded__salary_""
select select ""excluded__expired_""
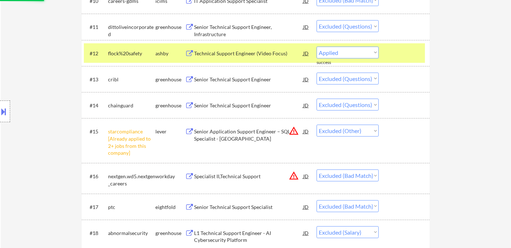
select select ""excluded__other_""
select select ""excluded__salary_""
select select ""excluded__expired_""
select select ""excluded__location_""
select select ""excluded__expired_""
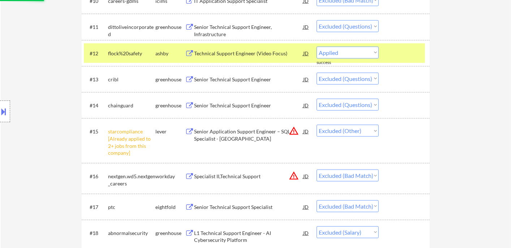
select select ""excluded""
select select ""excluded__location_""
select select ""excluded__salary_""
select select ""excluded__bad_match_""
select select ""excluded__location_""
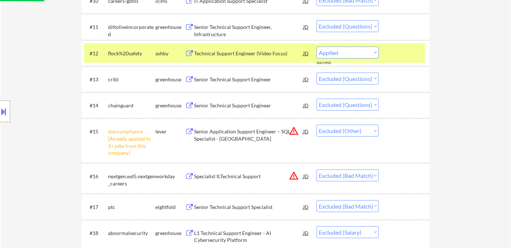
select select ""excluded__salary_""
select select ""excluded__expired_""
select select ""excluded__other_""
select select ""excluded__expired_""
select select ""excluded__salary_""
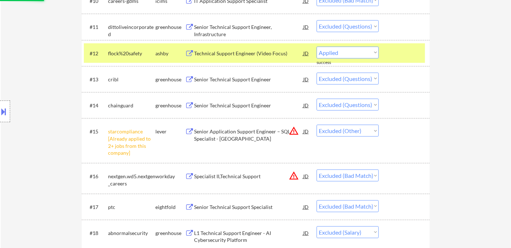
select select ""excluded__location_""
select select ""excluded__salary_""
select select ""excluded__expired_""
select select ""excluded__salary_""
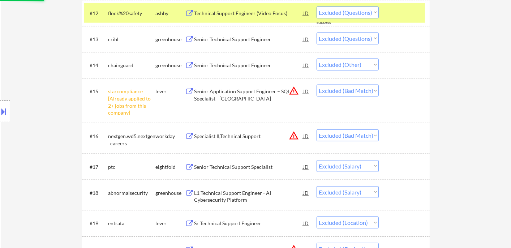
select select ""excluded__bad_match_""
select select ""excluded__salary_""
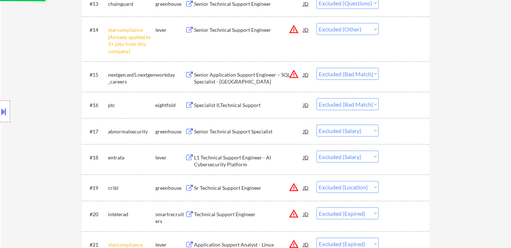
scroll to position [602, 0]
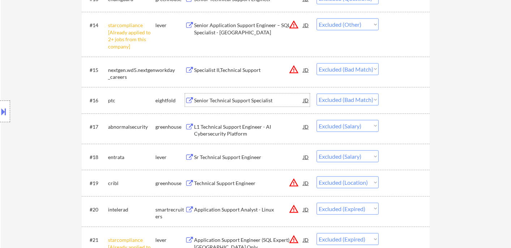
click at [241, 101] on div "Senior Technical Support Specialist" at bounding box center [248, 100] width 109 height 7
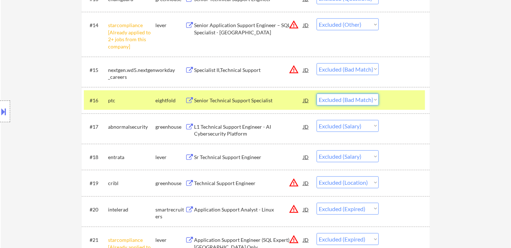
click at [335, 102] on select "Choose an option... Pending Applied Excluded (Questions) Excluded (Expired) Exc…" at bounding box center [347, 100] width 62 height 12
click at [316, 94] on select "Choose an option... Pending Applied Excluded (Questions) Excluded (Expired) Exc…" at bounding box center [347, 100] width 62 height 12
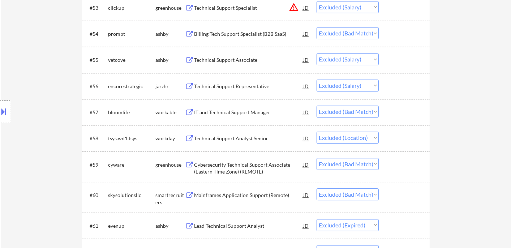
scroll to position [1725, 0]
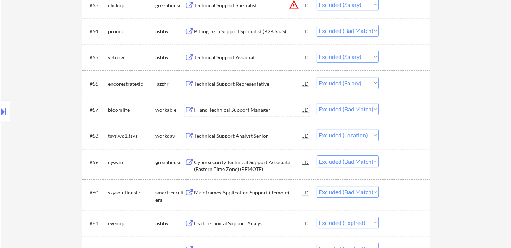
click at [253, 111] on div "IT and Technical Support Manager" at bounding box center [248, 109] width 109 height 7
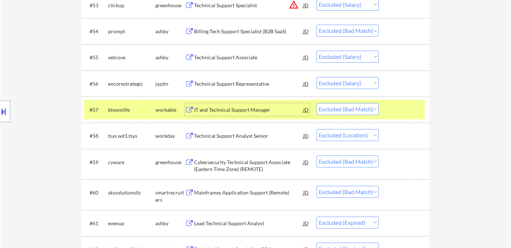
scroll to position [1765, 0]
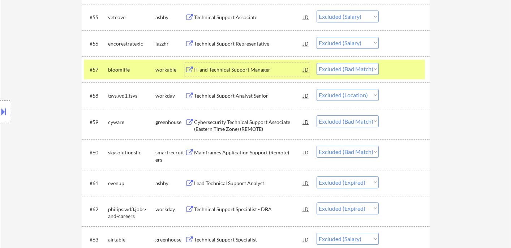
click at [270, 127] on div "Cybersecurity Technical Support Associate (Eastern Time Zone) (REMOTE)" at bounding box center [248, 125] width 109 height 14
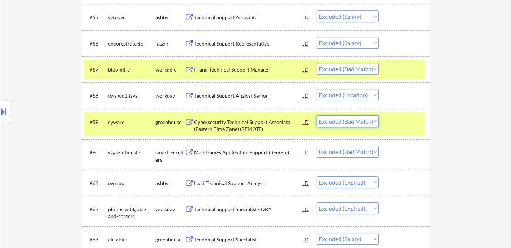
drag, startPoint x: 343, startPoint y: 121, endPoint x: 346, endPoint y: 125, distance: 4.6
click at [343, 122] on select "Choose an option... Pending Applied Excluded (Questions) Excluded (Expired) Exc…" at bounding box center [347, 121] width 62 height 12
click at [316, 115] on select "Choose an option... Pending Applied Excluded (Questions) Excluded (Expired) Exc…" at bounding box center [347, 121] width 62 height 12
click at [254, 151] on div "Mainframes Application Support (Remote)" at bounding box center [248, 152] width 109 height 7
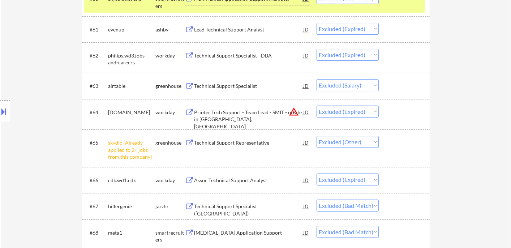
scroll to position [2046, 0]
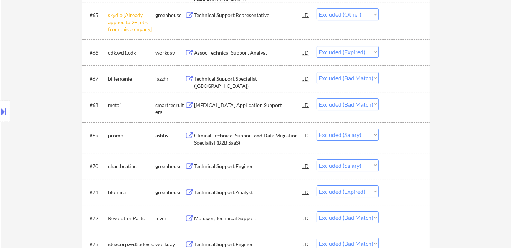
click at [254, 106] on div "Synapse Application Support" at bounding box center [248, 104] width 109 height 7
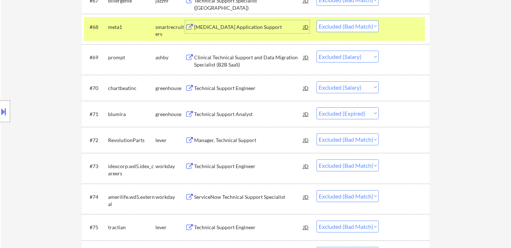
scroll to position [2166, 0]
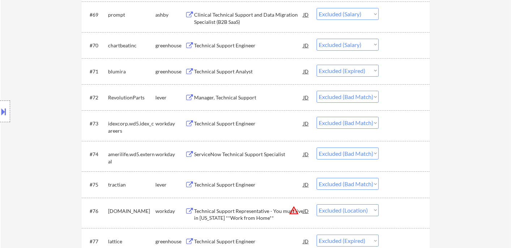
click at [247, 99] on div "Manager, Technical Support" at bounding box center [248, 97] width 109 height 7
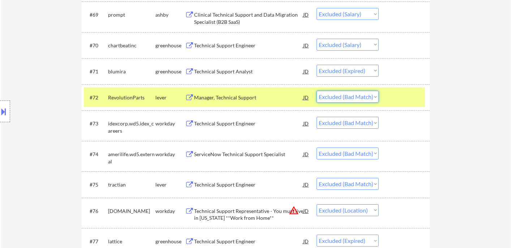
drag, startPoint x: 343, startPoint y: 95, endPoint x: 351, endPoint y: 100, distance: 9.5
click at [343, 95] on select "Choose an option... Pending Applied Excluded (Questions) Excluded (Expired) Exc…" at bounding box center [347, 97] width 62 height 12
click at [316, 91] on select "Choose an option... Pending Applied Excluded (Questions) Excluded (Expired) Exc…" at bounding box center [347, 97] width 62 height 12
click at [239, 121] on div "Technical Support Engineer" at bounding box center [248, 123] width 109 height 7
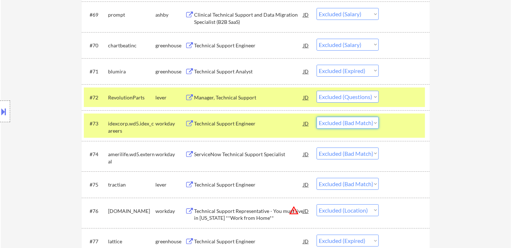
click at [347, 121] on select "Choose an option... Pending Applied Excluded (Questions) Excluded (Expired) Exc…" at bounding box center [347, 123] width 62 height 12
click at [316, 117] on select "Choose an option... Pending Applied Excluded (Questions) Excluded (Expired) Exc…" at bounding box center [347, 123] width 62 height 12
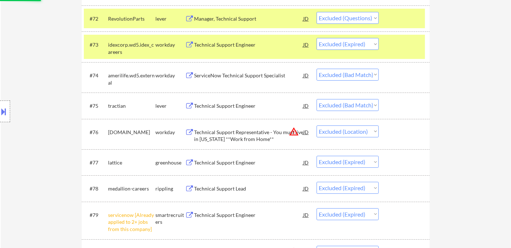
scroll to position [2247, 0]
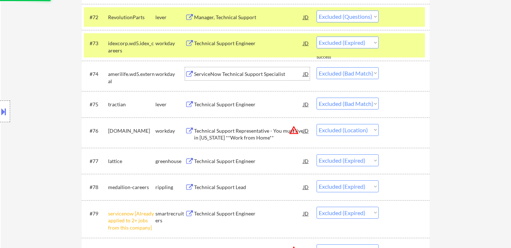
click at [241, 74] on div "ServiceNow Technical Support Specialist" at bounding box center [248, 73] width 109 height 7
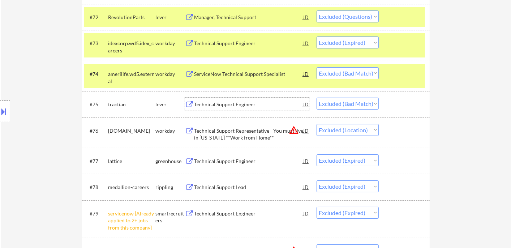
click at [250, 105] on div "Technical Support Engineer" at bounding box center [248, 104] width 109 height 7
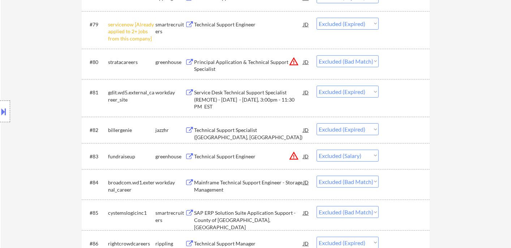
scroll to position [2487, 0]
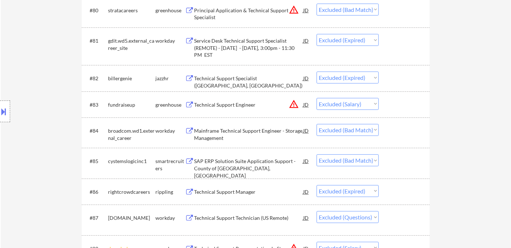
click at [269, 131] on div "Mainframe Technical Support Engineer - Storage Management" at bounding box center [248, 134] width 109 height 14
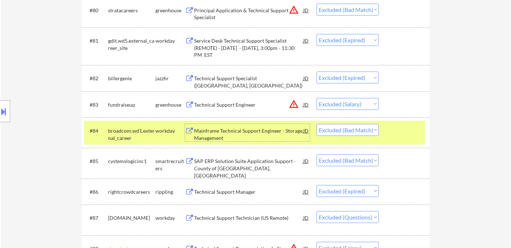
drag, startPoint x: 359, startPoint y: 127, endPoint x: 363, endPoint y: 132, distance: 6.7
click at [359, 128] on select "Choose an option... Pending Applied Excluded (Questions) Excluded (Expired) Exc…" at bounding box center [347, 130] width 62 height 12
click at [316, 124] on select "Choose an option... Pending Applied Excluded (Questions) Excluded (Expired) Exc…" at bounding box center [347, 130] width 62 height 12
click at [277, 165] on div "SAP ERP Solution Suite Application Support - County of Fairfax, VA" at bounding box center [248, 167] width 109 height 21
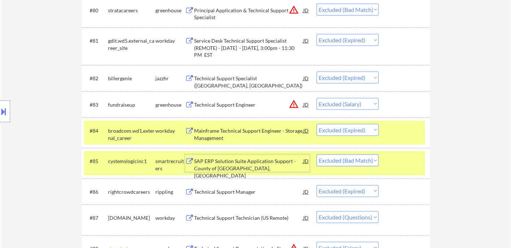
drag, startPoint x: 349, startPoint y: 161, endPoint x: 353, endPoint y: 167, distance: 6.5
click at [350, 162] on select "Choose an option... Pending Applied Excluded (Questions) Excluded (Expired) Exc…" at bounding box center [347, 160] width 62 height 12
click at [316, 154] on select "Choose an option... Pending Applied Excluded (Questions) Excluded (Expired) Exc…" at bounding box center [347, 160] width 62 height 12
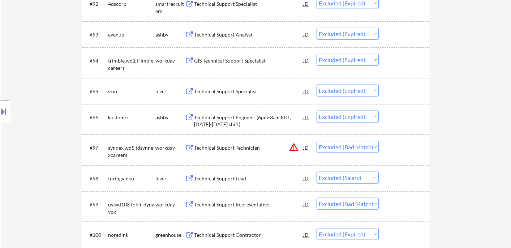
scroll to position [2929, 0]
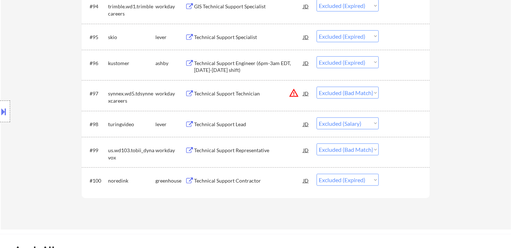
click at [265, 149] on div "Technical Support Representative" at bounding box center [248, 150] width 109 height 7
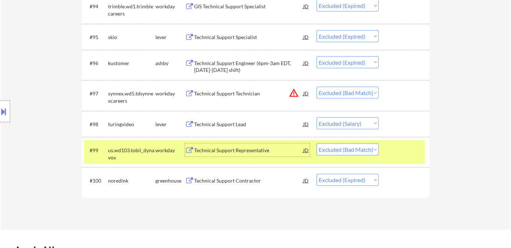
drag, startPoint x: 338, startPoint y: 148, endPoint x: 342, endPoint y: 148, distance: 4.0
click at [338, 148] on select "Choose an option... Pending Applied Excluded (Questions) Excluded (Expired) Exc…" at bounding box center [347, 149] width 62 height 12
click at [316, 143] on select "Choose an option... Pending Applied Excluded (Questions) Excluded (Expired) Exc…" at bounding box center [347, 149] width 62 height 12
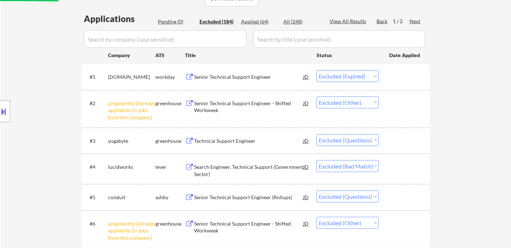
scroll to position [155, 0]
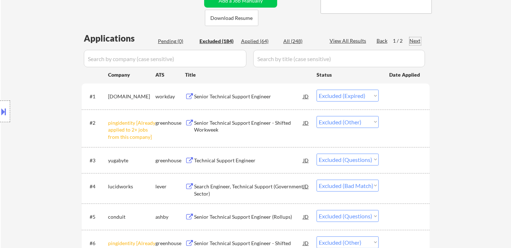
click at [419, 38] on div "Next" at bounding box center [415, 40] width 12 height 7
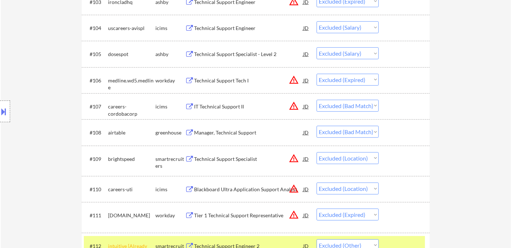
scroll to position [355, 0]
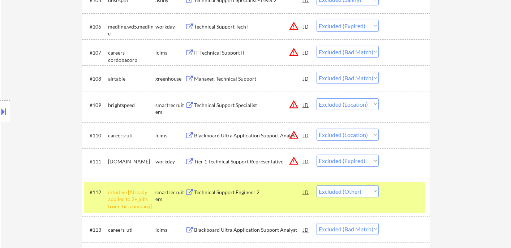
click at [242, 78] on div "Manager, Technical Support" at bounding box center [248, 78] width 109 height 7
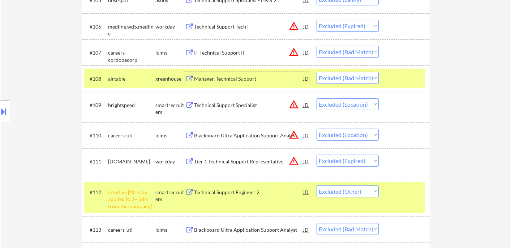
click at [350, 80] on select "Choose an option... Pending Applied Excluded (Questions) Excluded (Expired) Exc…" at bounding box center [347, 78] width 62 height 12
click at [316, 72] on select "Choose an option... Pending Applied Excluded (Questions) Excluded (Expired) Exc…" at bounding box center [347, 78] width 62 height 12
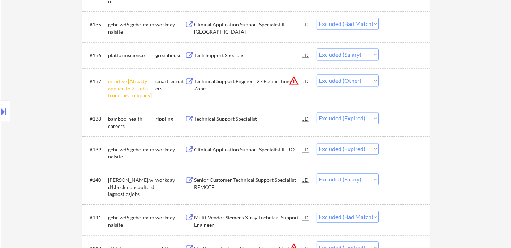
scroll to position [1238, 0]
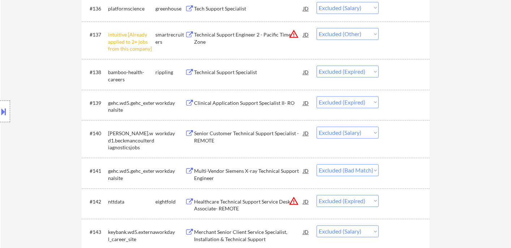
click at [279, 172] on div "Multi-Vendor Siemens X-ray Technical Support Engineer" at bounding box center [248, 174] width 109 height 14
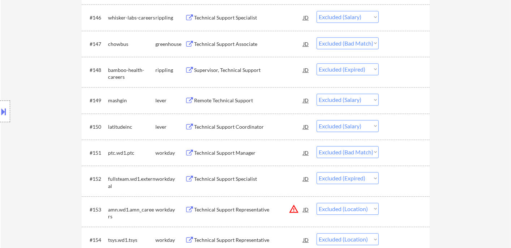
scroll to position [1559, 0]
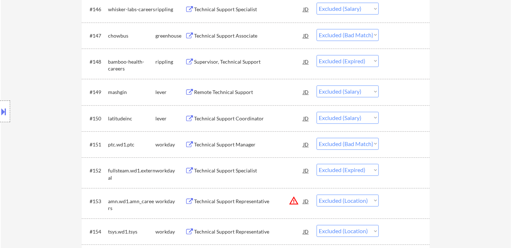
click at [257, 148] on div "Technical Support Manager" at bounding box center [248, 144] width 109 height 13
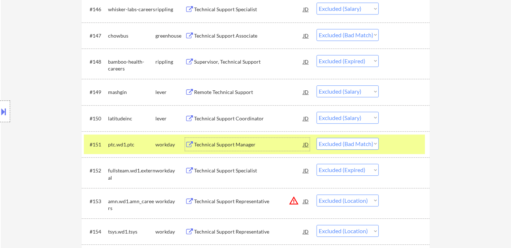
click at [355, 149] on div "#151 ptc.wd1.ptc workday Technical Support Manager JD warning_amber Choose an o…" at bounding box center [254, 143] width 341 height 19
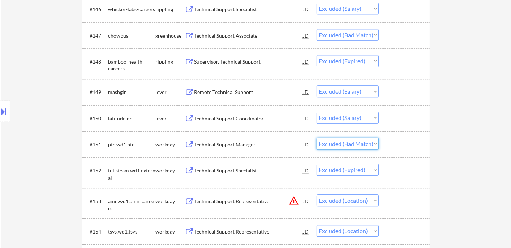
click at [356, 146] on select "Choose an option... Pending Applied Excluded (Questions) Excluded (Expired) Exc…" at bounding box center [347, 144] width 62 height 12
click at [316, 138] on select "Choose an option... Pending Applied Excluded (Questions) Excluded (Expired) Exc…" at bounding box center [347, 144] width 62 height 12
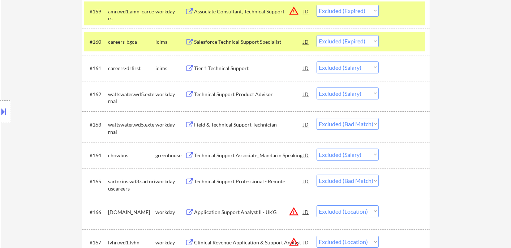
scroll to position [1920, 0]
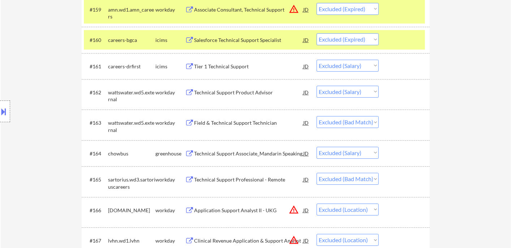
click at [241, 126] on div "Field & Technical Support Technician" at bounding box center [248, 122] width 109 height 7
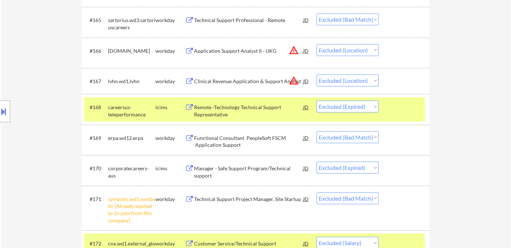
scroll to position [2081, 0]
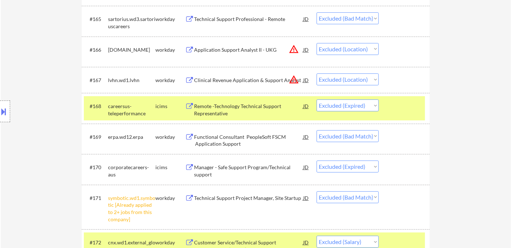
click at [272, 144] on div "Functional Consultant PeopleSoft FSCM Application Support" at bounding box center [248, 140] width 109 height 14
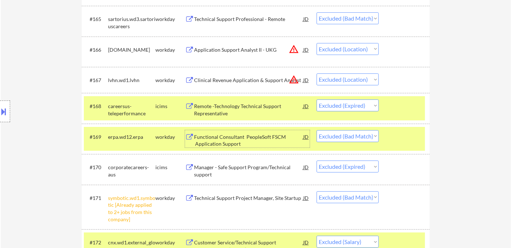
drag, startPoint x: 355, startPoint y: 134, endPoint x: 355, endPoint y: 139, distance: 5.4
click at [355, 134] on select "Choose an option... Pending Applied Excluded (Questions) Excluded (Expired) Exc…" at bounding box center [347, 136] width 62 height 12
click at [316, 130] on select "Choose an option... Pending Applied Excluded (Questions) Excluded (Expired) Exc…" at bounding box center [347, 136] width 62 height 12
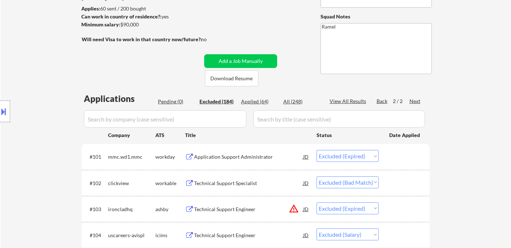
scroll to position [0, 0]
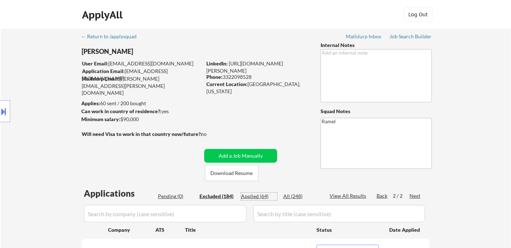
click at [265, 196] on div "Applied (64)" at bounding box center [259, 195] width 36 height 7
click at [21, 60] on div "Location Inclusions: Orlando, FL Winter Park, FL Maitland, FL Altamonte Springs…" at bounding box center [64, 111] width 129 height 134
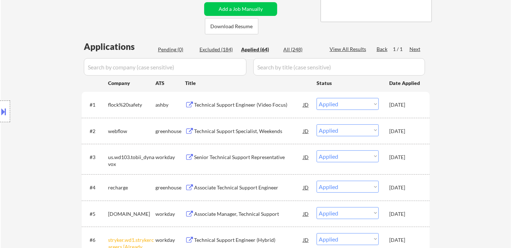
scroll to position [160, 0]
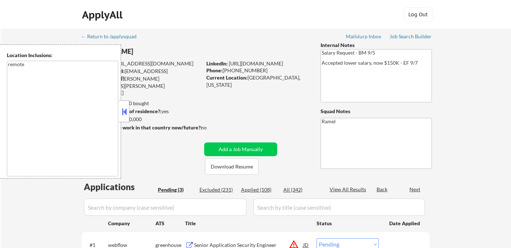
select select ""pending""
click at [125, 109] on button at bounding box center [124, 111] width 8 height 11
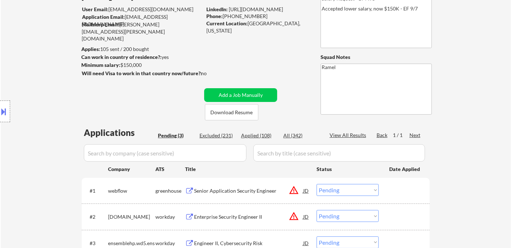
scroll to position [120, 0]
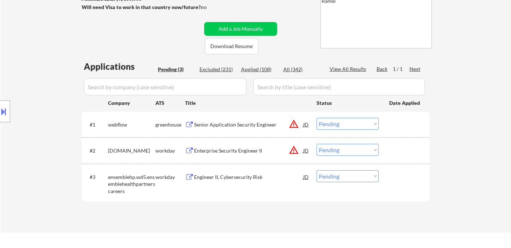
drag, startPoint x: 22, startPoint y: 49, endPoint x: 80, endPoint y: 8, distance: 70.7
click at [22, 49] on div "Location Inclusions: remote" at bounding box center [64, 111] width 129 height 134
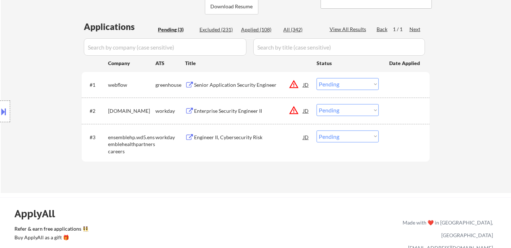
scroll to position [160, 0]
click at [239, 135] on div "Engineer II, Cybersecurity Risk" at bounding box center [248, 136] width 109 height 7
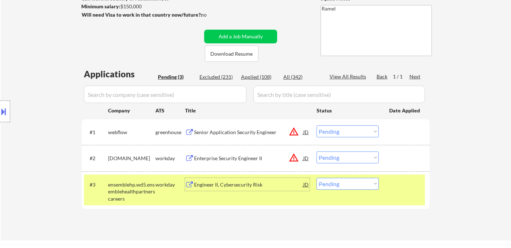
scroll to position [40, 0]
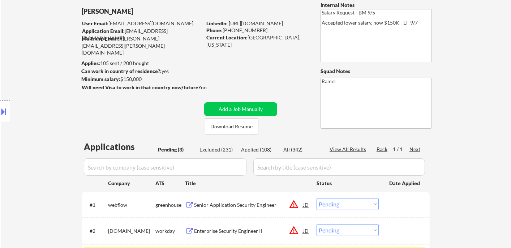
drag, startPoint x: 257, startPoint y: 29, endPoint x: 223, endPoint y: 27, distance: 34.0
click at [223, 27] on div "Phone: [PHONE_NUMBER]" at bounding box center [257, 30] width 102 height 7
copy div "[PHONE_NUMBER]"
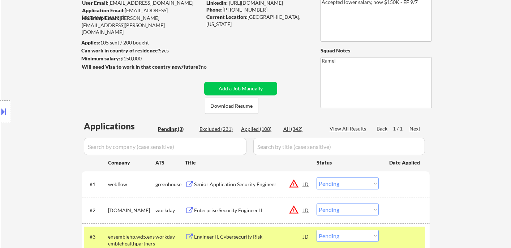
scroll to position [120, 0]
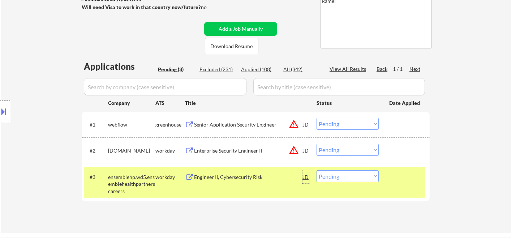
click at [307, 176] on div "JD" at bounding box center [305, 176] width 7 height 13
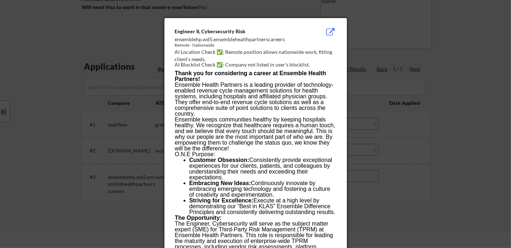
click at [428, 155] on div at bounding box center [255, 124] width 511 height 248
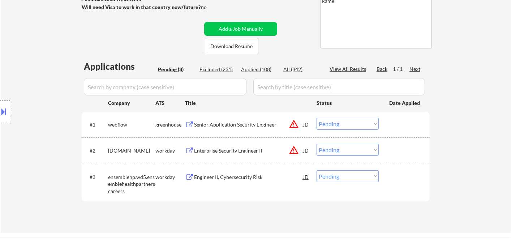
click at [330, 179] on select "Choose an option... Pending Applied Excluded (Questions) Excluded (Expired) Exc…" at bounding box center [347, 176] width 62 height 12
select select ""applied""
click at [316, 170] on select "Choose an option... Pending Applied Excluded (Questions) Excluded (Expired) Exc…" at bounding box center [347, 176] width 62 height 12
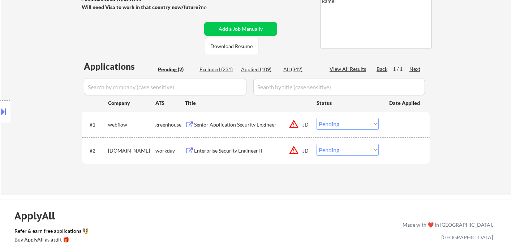
click at [214, 125] on div "Senior Application Security Engineer" at bounding box center [248, 124] width 109 height 7
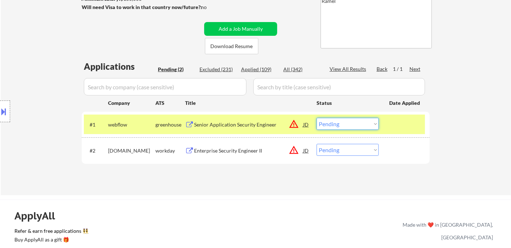
drag, startPoint x: 347, startPoint y: 123, endPoint x: 344, endPoint y: 127, distance: 5.0
click at [347, 123] on select "Choose an option... Pending Applied Excluded (Questions) Excluded (Expired) Exc…" at bounding box center [347, 124] width 62 height 12
click at [316, 118] on select "Choose an option... Pending Applied Excluded (Questions) Excluded (Expired) Exc…" at bounding box center [347, 124] width 62 height 12
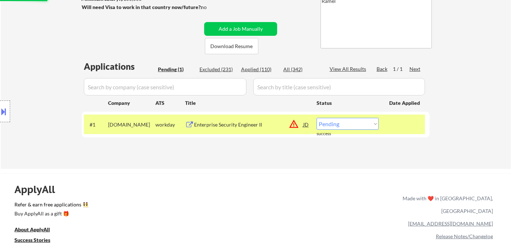
click at [242, 126] on div "Enterprise Security Engineer II" at bounding box center [248, 124] width 109 height 7
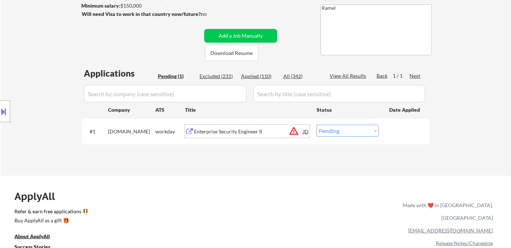
scroll to position [40, 0]
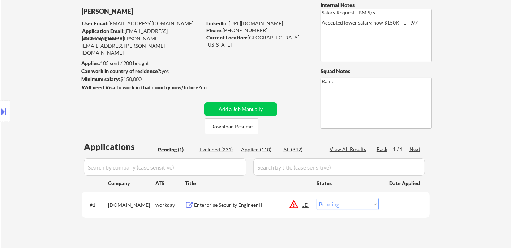
drag, startPoint x: 258, startPoint y: 29, endPoint x: 224, endPoint y: 31, distance: 34.3
click at [224, 31] on div "Phone: (405) 887-9461" at bounding box center [257, 30] width 102 height 7
copy div "(405) 887-9461"
click at [307, 205] on div "JD" at bounding box center [305, 204] width 7 height 13
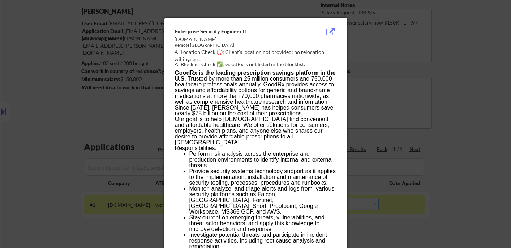
click at [459, 114] on div at bounding box center [255, 124] width 511 height 248
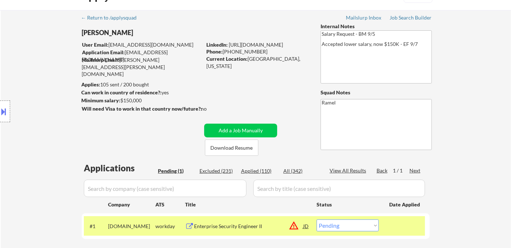
scroll to position [0, 0]
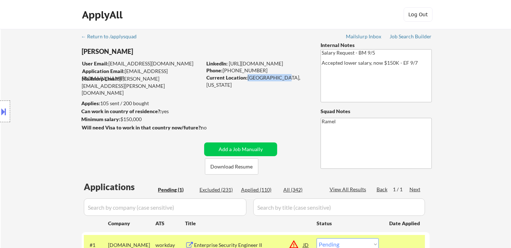
drag, startPoint x: 247, startPoint y: 77, endPoint x: 281, endPoint y: 77, distance: 34.7
click at [281, 77] on div "Current Location: Maplewood, Missouri" at bounding box center [257, 81] width 102 height 14
copy div "Maplewood, Mi"
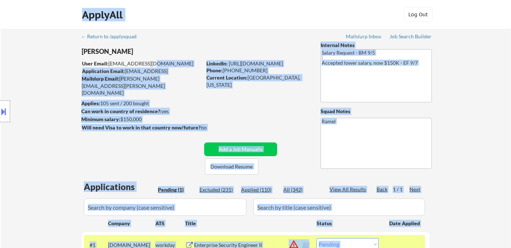
drag, startPoint x: 107, startPoint y: 63, endPoint x: 148, endPoint y: 63, distance: 40.8
click at [148, 63] on body "← Return to /applysquad Mailslurp Inbox Job Search Builder Shane Zabel User Ema…" at bounding box center [255, 124] width 511 height 248
click at [159, 60] on div "User Email: sfzabel@gmail.com" at bounding box center [142, 63] width 120 height 7
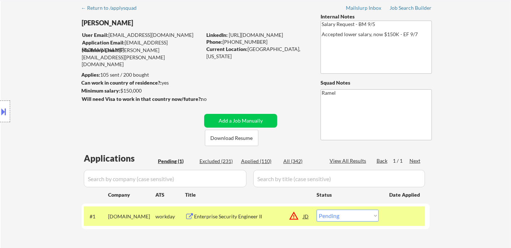
scroll to position [80, 0]
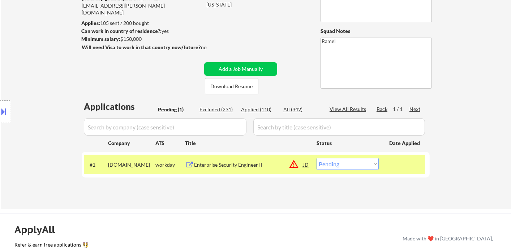
drag, startPoint x: 339, startPoint y: 165, endPoint x: 341, endPoint y: 172, distance: 7.2
click at [339, 165] on select "Choose an option... Pending Applied Excluded (Questions) Excluded (Expired) Exc…" at bounding box center [347, 164] width 62 height 12
select select ""applied""
click at [316, 158] on select "Choose an option... Pending Applied Excluded (Questions) Excluded (Expired) Exc…" at bounding box center [347, 164] width 62 height 12
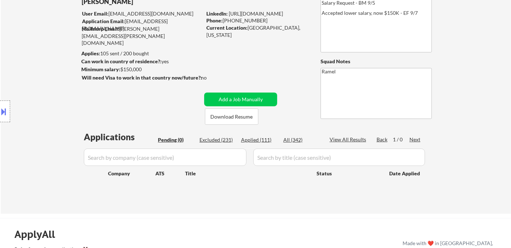
scroll to position [0, 0]
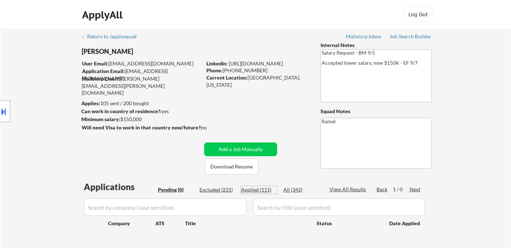
click at [259, 190] on div "Applied (111)" at bounding box center [259, 189] width 36 height 7
select select ""applied""
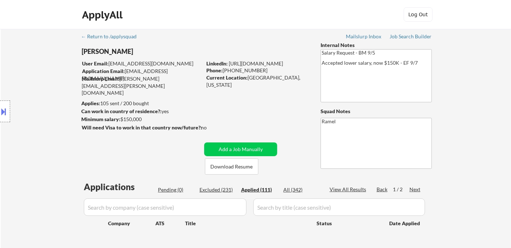
select select ""applied""
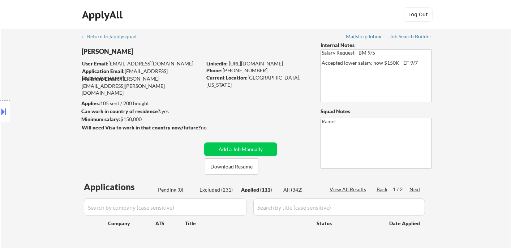
select select ""applied""
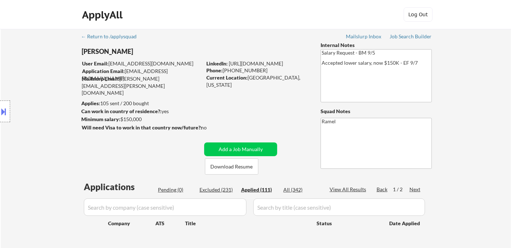
select select ""applied""
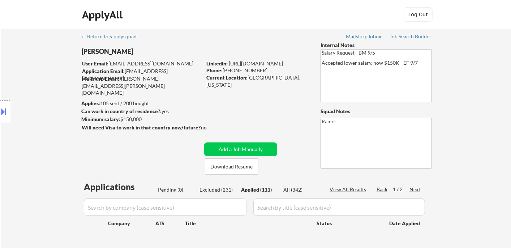
select select ""applied""
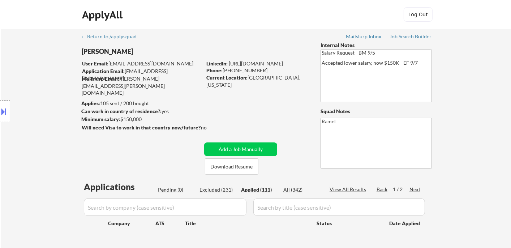
select select ""applied""
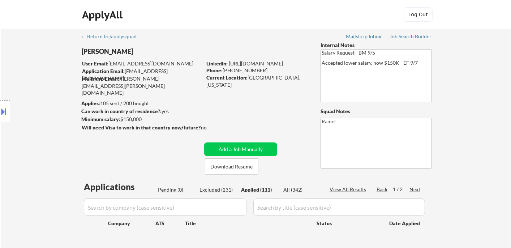
select select ""applied""
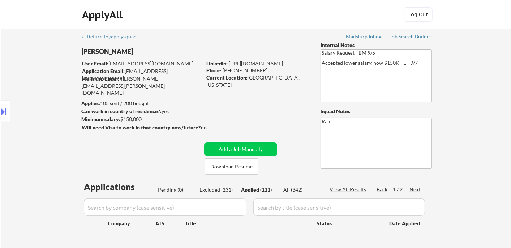
select select ""applied""
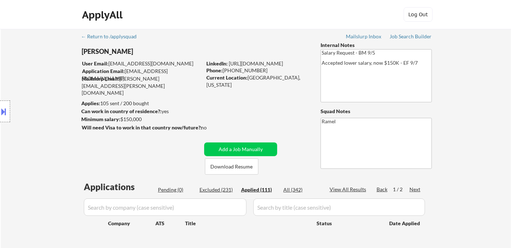
select select ""applied""
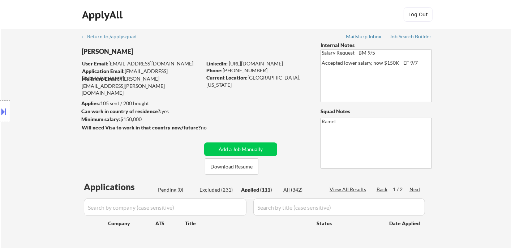
select select ""applied""
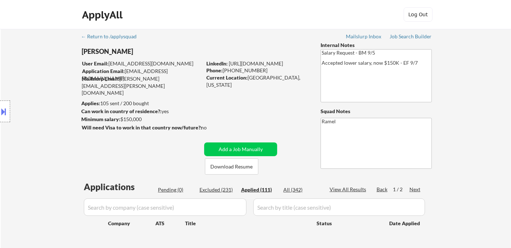
select select ""applied""
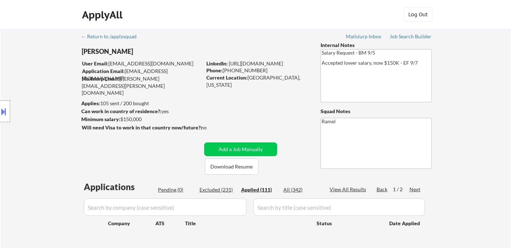
select select ""applied""
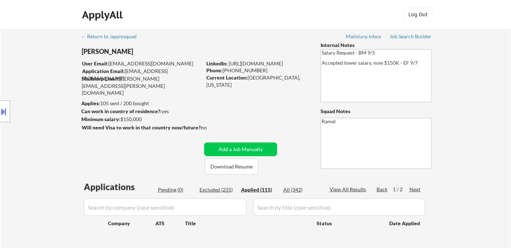
select select ""applied""
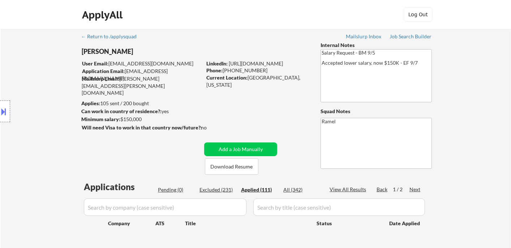
select select ""applied""
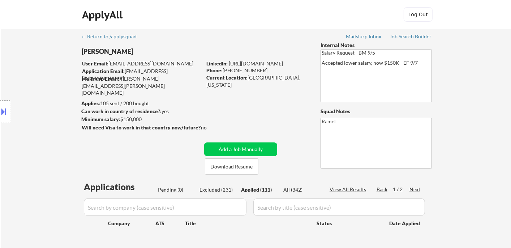
select select ""applied""
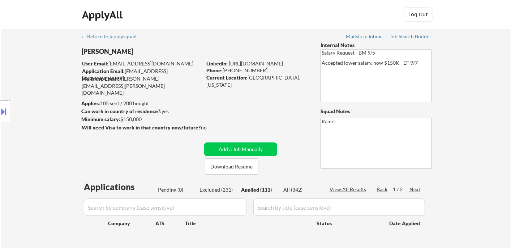
select select ""applied""
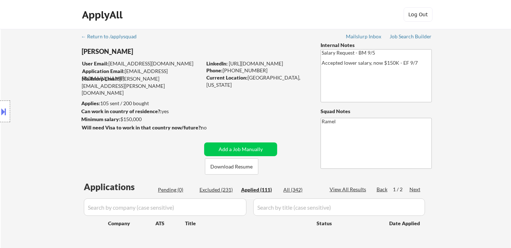
select select ""applied""
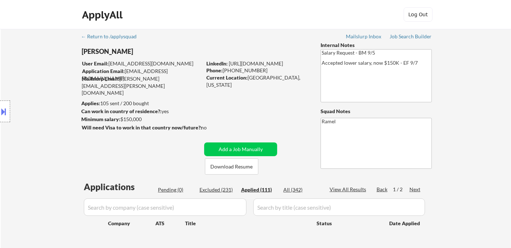
select select ""applied""
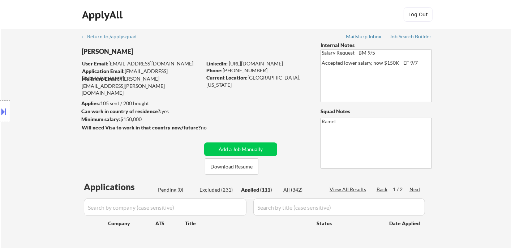
select select ""applied""
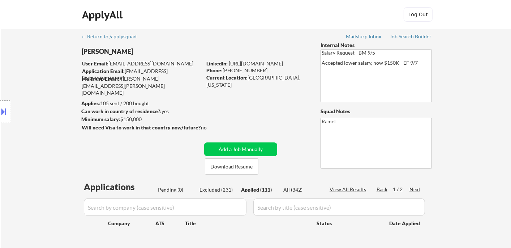
select select ""applied""
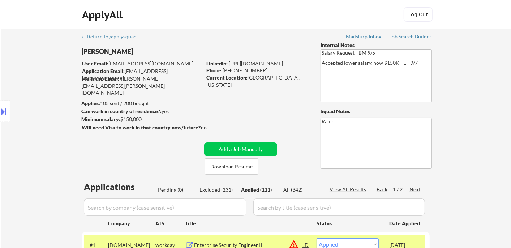
click at [20, 88] on div "Location Inclusions: remote" at bounding box center [64, 111] width 129 height 134
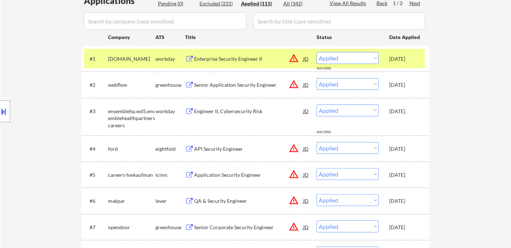
scroll to position [200, 0]
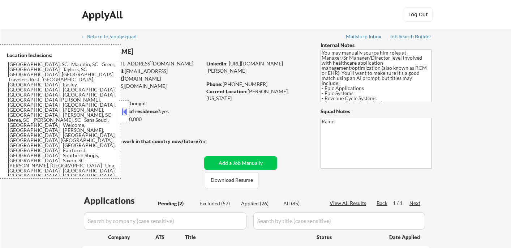
select select ""pending""
click at [126, 110] on button at bounding box center [124, 111] width 8 height 11
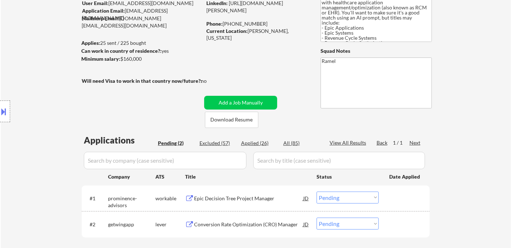
scroll to position [120, 0]
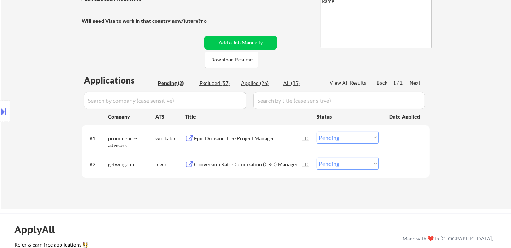
drag, startPoint x: 8, startPoint y: 54, endPoint x: 64, endPoint y: 39, distance: 57.8
click at [9, 54] on div "Location Inclusions: [GEOGRAPHIC_DATA], [GEOGRAPHIC_DATA] Mauldin, [GEOGRAPHIC_…" at bounding box center [64, 111] width 129 height 134
click at [220, 147] on div "#1 prominence-advisors workable Epic Decision Tree Project Manager JD Choose an…" at bounding box center [254, 137] width 341 height 19
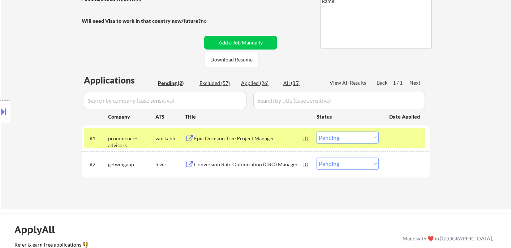
click at [244, 138] on div "Epic Decision Tree Project Manager" at bounding box center [248, 138] width 109 height 7
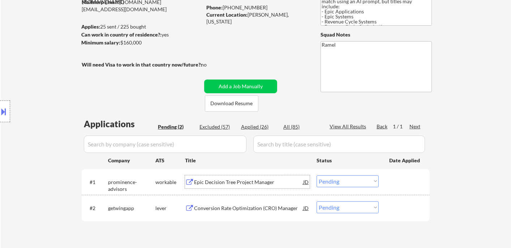
scroll to position [0, 0]
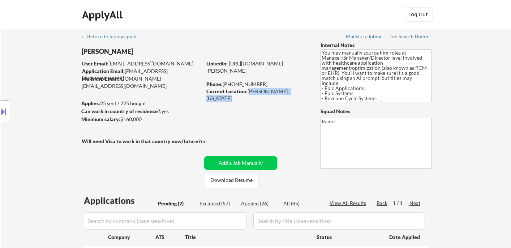
drag, startPoint x: 248, startPoint y: 90, endPoint x: 304, endPoint y: 88, distance: 56.3
click at [304, 88] on div "Current Location: [GEOGRAPHIC_DATA], [US_STATE]" at bounding box center [257, 95] width 102 height 14
copy div "[PERSON_NAME], [US_STATE]"
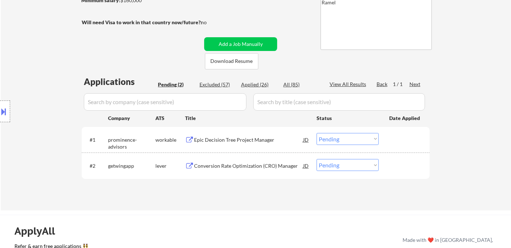
scroll to position [120, 0]
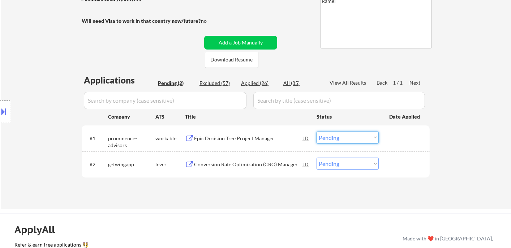
click at [335, 137] on select "Choose an option... Pending Applied Excluded (Questions) Excluded (Expired) Exc…" at bounding box center [347, 137] width 62 height 12
click at [316, 131] on select "Choose an option... Pending Applied Excluded (Questions) Excluded (Expired) Exc…" at bounding box center [347, 137] width 62 height 12
click at [241, 165] on div "Conversion Rate Optimization (CRO) Manager" at bounding box center [248, 164] width 109 height 7
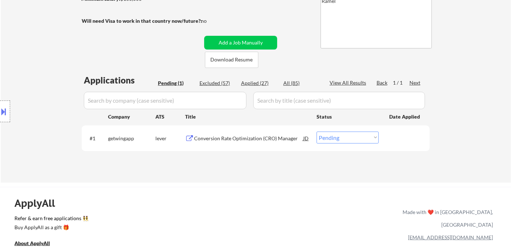
click at [339, 140] on select "Choose an option... Pending Applied Excluded (Questions) Excluded (Expired) Exc…" at bounding box center [347, 137] width 62 height 12
select select ""excluded__bad_match_""
click at [316, 131] on select "Choose an option... Pending Applied Excluded (Questions) Excluded (Expired) Exc…" at bounding box center [347, 137] width 62 height 12
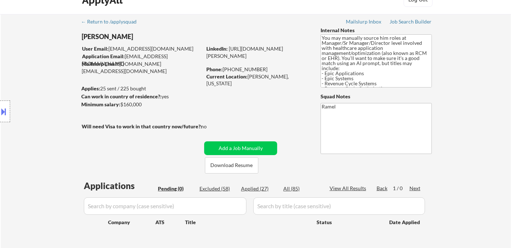
scroll to position [40, 0]
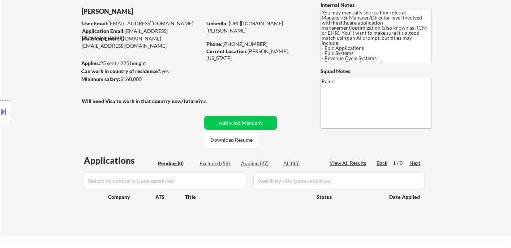
drag, startPoint x: 14, startPoint y: 36, endPoint x: 21, endPoint y: 30, distance: 10.2
click at [14, 36] on div "← Return to /applysquad Mailslurp Inbox Job Search Builder [PERSON_NAME] User E…" at bounding box center [256, 113] width 510 height 248
click at [10, 146] on div "Location Inclusions: [GEOGRAPHIC_DATA], [GEOGRAPHIC_DATA] Mauldin, [GEOGRAPHIC_…" at bounding box center [64, 111] width 129 height 134
click at [6, 129] on div "Location Inclusions: [GEOGRAPHIC_DATA], [GEOGRAPHIC_DATA] Mauldin, [GEOGRAPHIC_…" at bounding box center [64, 111] width 129 height 134
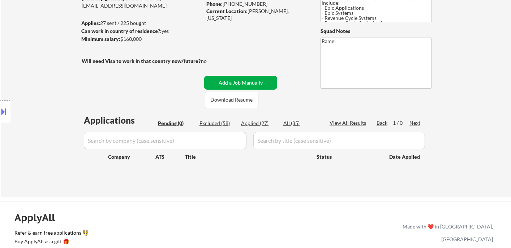
scroll to position [0, 0]
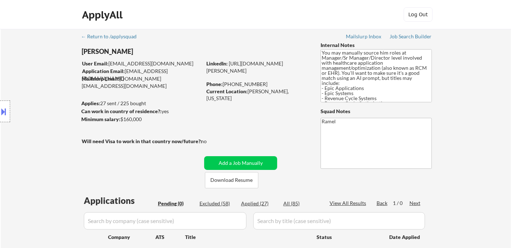
drag, startPoint x: 12, startPoint y: 49, endPoint x: 23, endPoint y: 47, distance: 11.6
click at [12, 49] on div "Location Inclusions: [GEOGRAPHIC_DATA], [GEOGRAPHIC_DATA] Mauldin, [GEOGRAPHIC_…" at bounding box center [64, 111] width 129 height 134
click at [12, 108] on div "Location Inclusions: [GEOGRAPHIC_DATA], [GEOGRAPHIC_DATA] Mauldin, [GEOGRAPHIC_…" at bounding box center [64, 111] width 129 height 134
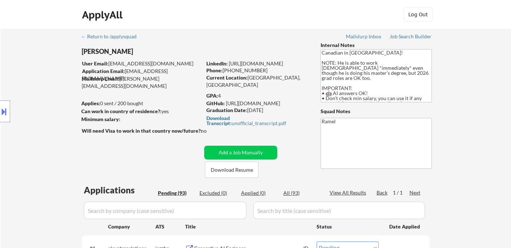
select select ""pending""
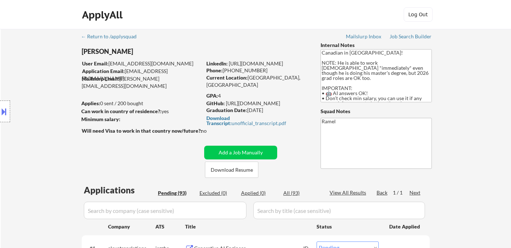
select select ""pending""
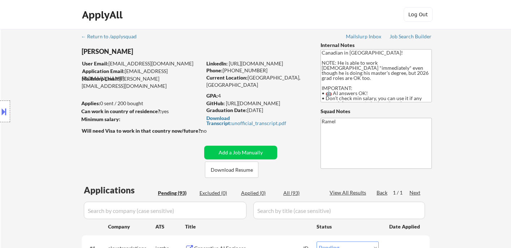
select select ""pending""
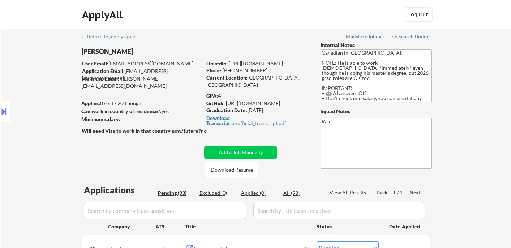
select select ""pending""
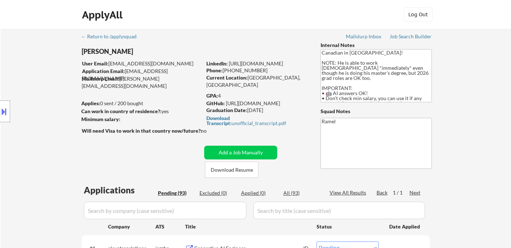
select select ""pending""
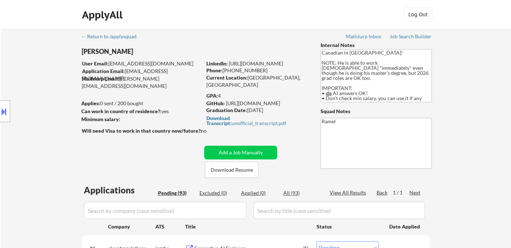
select select ""pending""
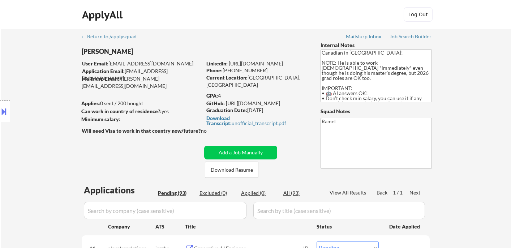
select select ""pending""
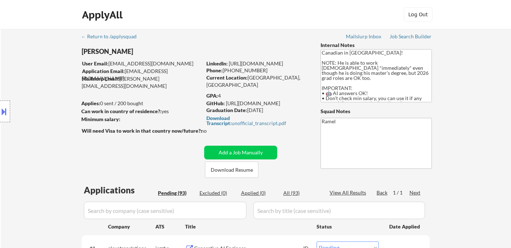
select select ""pending""
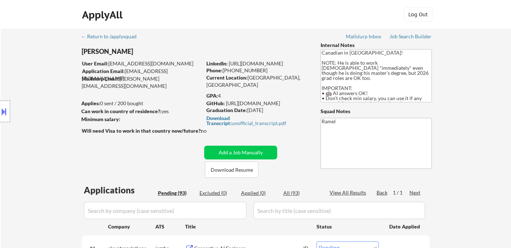
select select ""pending""
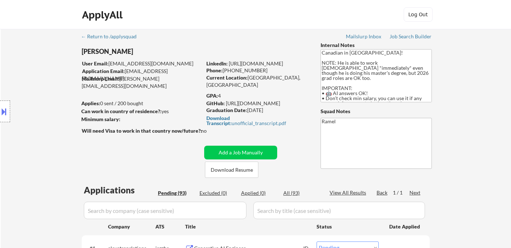
select select ""pending""
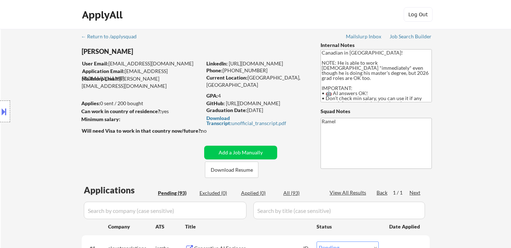
select select ""pending""
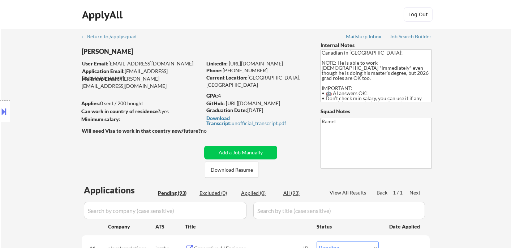
select select ""pending""
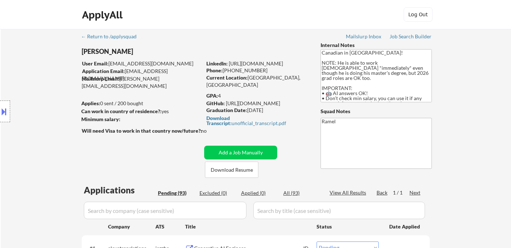
select select ""pending""
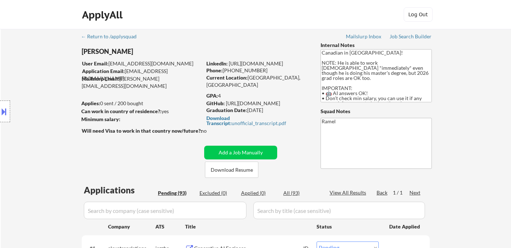
select select ""pending""
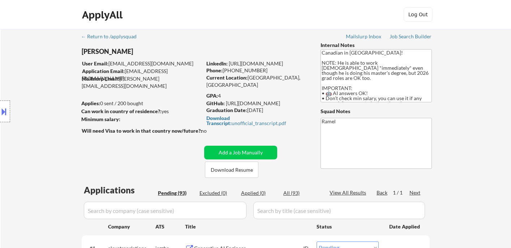
select select ""pending""
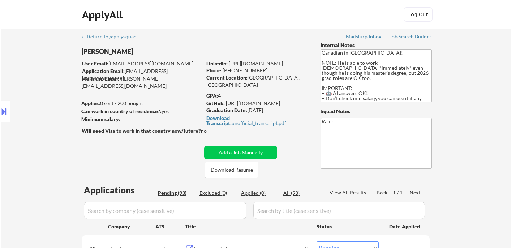
select select ""pending""
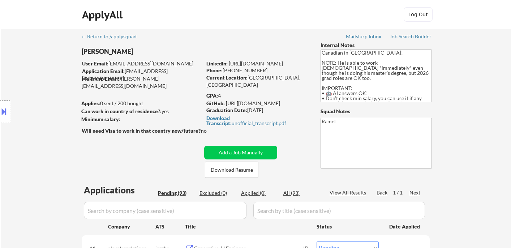
select select ""pending""
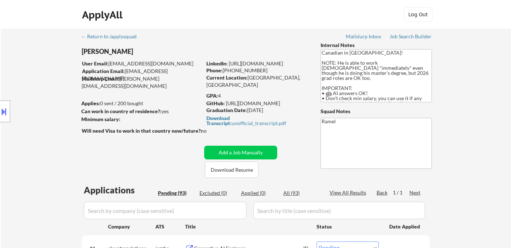
select select ""pending""
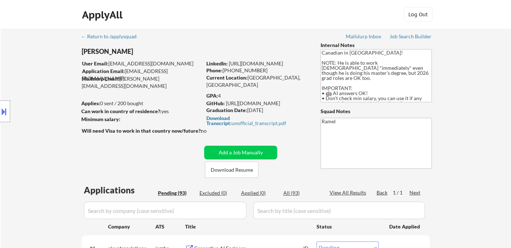
select select ""pending""
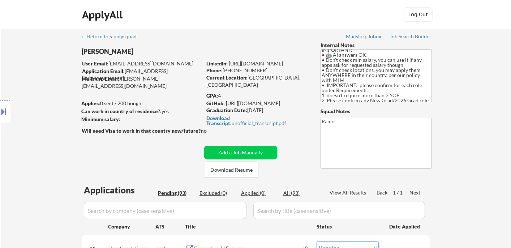
scroll to position [80, 0]
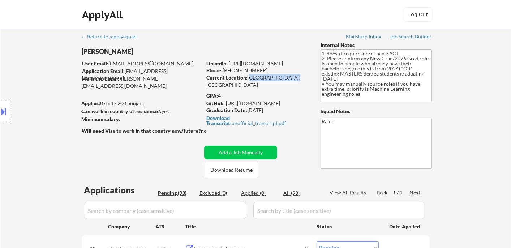
drag, startPoint x: 249, startPoint y: 79, endPoint x: 288, endPoint y: 78, distance: 39.0
click at [288, 78] on div "Current Location: Waterloo, Ontario" at bounding box center [257, 81] width 102 height 14
copy div "[GEOGRAPHIC_DATA], [GEOGRAPHIC_DATA]"
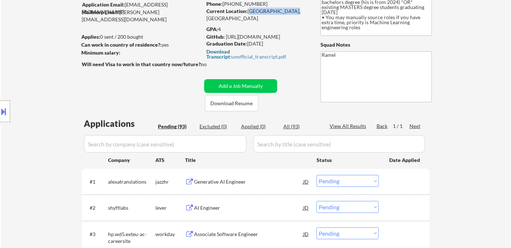
scroll to position [0, 0]
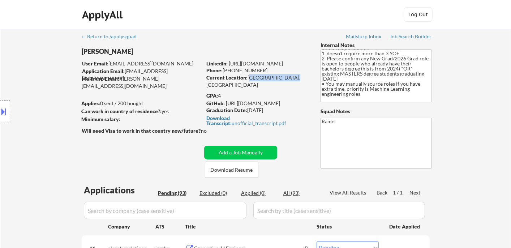
copy div "[GEOGRAPHIC_DATA], [GEOGRAPHIC_DATA]"
drag, startPoint x: 9, startPoint y: 45, endPoint x: 12, endPoint y: 78, distance: 32.6
click at [9, 47] on div "Location Inclusions: country:CA" at bounding box center [64, 111] width 129 height 134
click at [6, 112] on button at bounding box center [4, 111] width 8 height 12
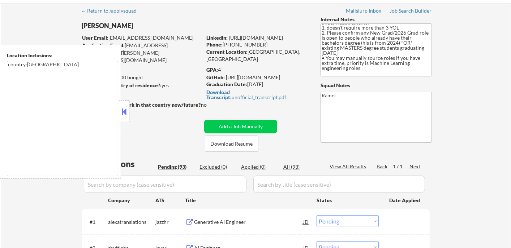
scroll to position [40, 0]
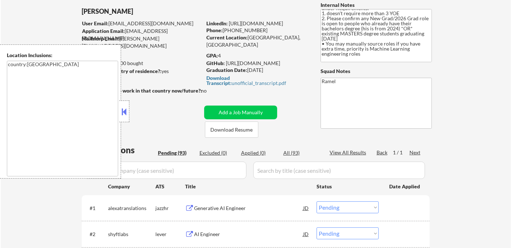
click at [17, 118] on textarea "country:[GEOGRAPHIC_DATA]" at bounding box center [62, 119] width 111 height 116
click at [17, 117] on textarea "country:[GEOGRAPHIC_DATA]" at bounding box center [62, 119] width 111 height 116
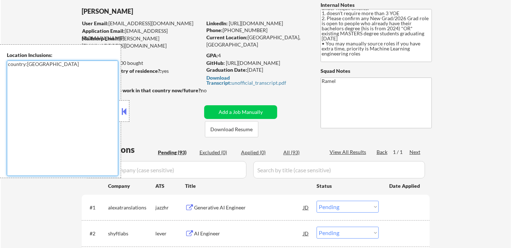
click at [125, 108] on button at bounding box center [124, 111] width 8 height 11
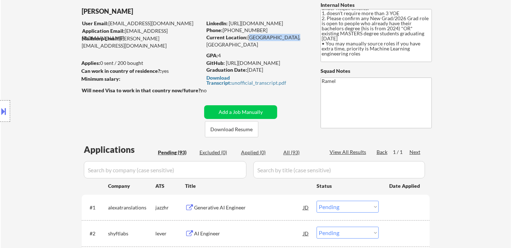
drag, startPoint x: 247, startPoint y: 37, endPoint x: 288, endPoint y: 35, distance: 40.8
click at [288, 35] on div "Current Location: Waterloo, Ontario" at bounding box center [257, 41] width 102 height 14
copy div "[GEOGRAPHIC_DATA], [GEOGRAPHIC_DATA]"
drag, startPoint x: 267, startPoint y: 29, endPoint x: 226, endPoint y: 29, distance: 40.4
click at [226, 29] on div "Phone: +1 (416) 357-8105" at bounding box center [257, 30] width 102 height 7
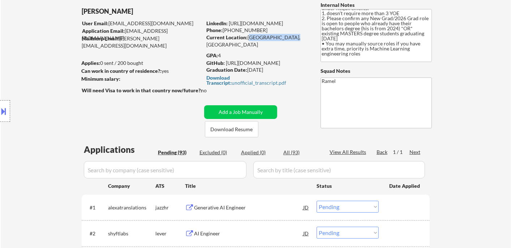
copy div "1 (416) 357-8105"
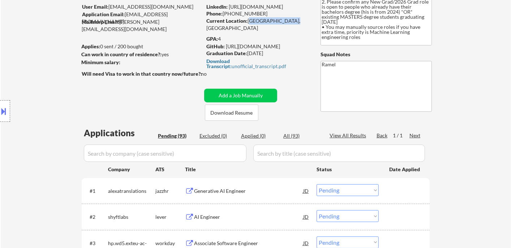
scroll to position [120, 0]
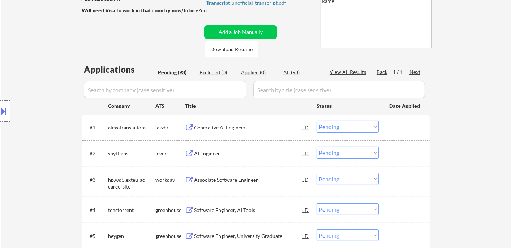
click at [219, 130] on div "Generative AI Engineer" at bounding box center [248, 127] width 109 height 7
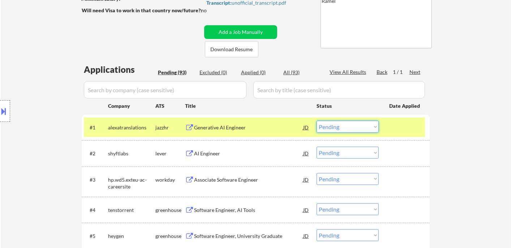
drag, startPoint x: 338, startPoint y: 127, endPoint x: 338, endPoint y: 132, distance: 4.7
click at [338, 127] on select "Choose an option... Pending Applied Excluded (Questions) Excluded (Expired) Exc…" at bounding box center [347, 127] width 62 height 12
click at [316, 121] on select "Choose an option... Pending Applied Excluded (Questions) Excluded (Expired) Exc…" at bounding box center [347, 127] width 62 height 12
click at [211, 155] on div "AI Engineer" at bounding box center [248, 153] width 109 height 7
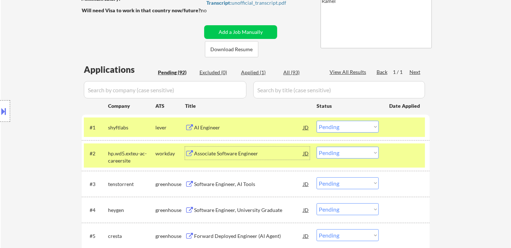
click at [344, 125] on select "Choose an option... Pending Applied Excluded (Questions) Excluded (Expired) Exc…" at bounding box center [347, 127] width 62 height 12
click at [316, 121] on select "Choose an option... Pending Applied Excluded (Questions) Excluded (Expired) Exc…" at bounding box center [347, 127] width 62 height 12
select select ""pending""
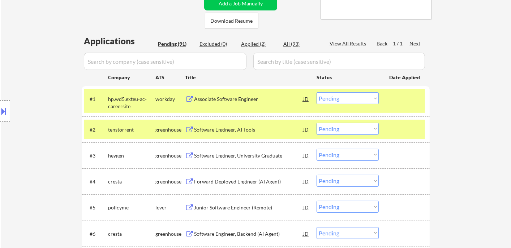
scroll to position [160, 0]
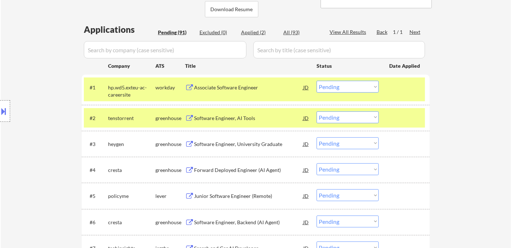
click at [225, 118] on div "Software Engineer, AI Tools" at bounding box center [248, 118] width 109 height 7
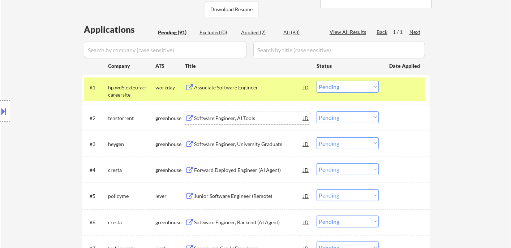
click at [338, 118] on select "Choose an option... Pending Applied Excluded (Questions) Excluded (Expired) Exc…" at bounding box center [347, 118] width 62 height 12
click at [316, 112] on select "Choose an option... Pending Applied Excluded (Questions) Excluded (Expired) Exc…" at bounding box center [347, 118] width 62 height 12
click at [262, 146] on div "Software Engineer, University Graduate" at bounding box center [248, 144] width 109 height 7
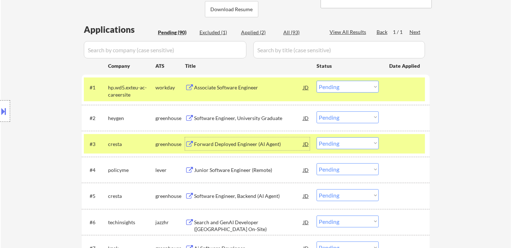
drag, startPoint x: 354, startPoint y: 119, endPoint x: 353, endPoint y: 122, distance: 3.7
click at [354, 119] on select "Choose an option... Pending Applied Excluded (Questions) Excluded (Expired) Exc…" at bounding box center [347, 118] width 62 height 12
click at [316, 112] on select "Choose an option... Pending Applied Excluded (Questions) Excluded (Expired) Exc…" at bounding box center [347, 118] width 62 height 12
click at [250, 143] on div "Forward Deployed Engineer (AI Agent)" at bounding box center [248, 144] width 109 height 7
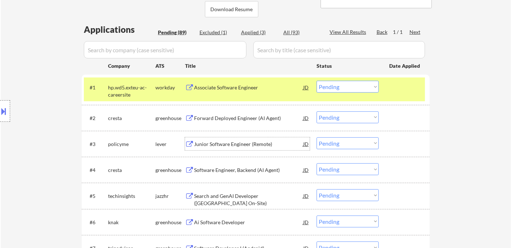
click at [332, 119] on select "Choose an option... Pending Applied Excluded (Questions) Excluded (Expired) Exc…" at bounding box center [347, 118] width 62 height 12
click at [316, 112] on select "Choose an option... Pending Applied Excluded (Questions) Excluded (Expired) Exc…" at bounding box center [347, 118] width 62 height 12
click at [236, 145] on div "Junior Software Engineer (Remote)" at bounding box center [248, 144] width 109 height 7
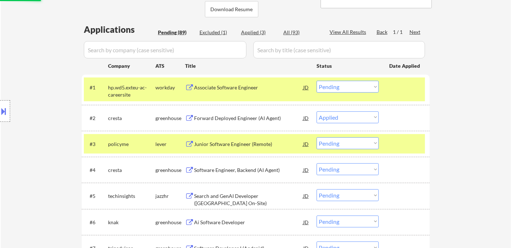
select select ""pending""
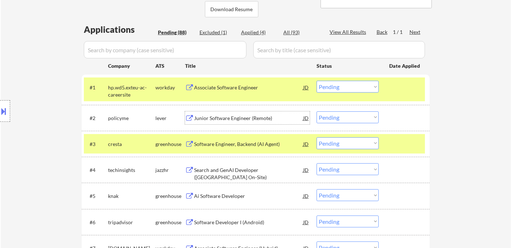
click at [230, 117] on div "Junior Software Engineer (Remote)" at bounding box center [248, 118] width 109 height 7
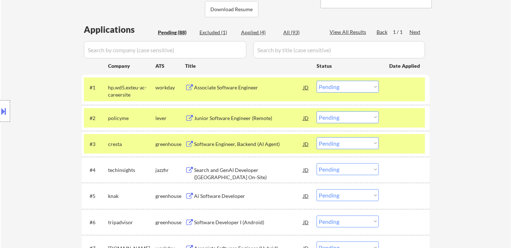
type textarea "Ramel [URL][DOMAIN_NAME]"
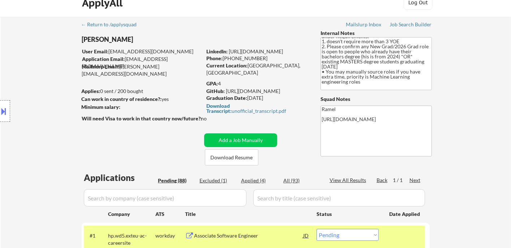
scroll to position [0, 0]
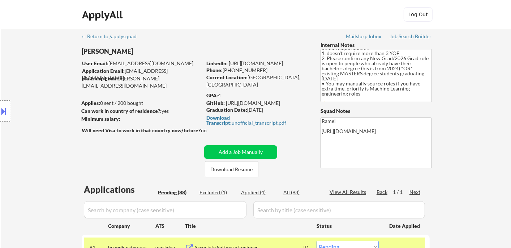
drag, startPoint x: 181, startPoint y: 62, endPoint x: 116, endPoint y: 61, distance: 64.6
click at [110, 61] on body "← Return to /applysquad Mailslurp Inbox Job Search Builder Abdelrhman Elrawy Us…" at bounding box center [255, 124] width 511 height 248
click at [180, 51] on div "[PERSON_NAME]" at bounding box center [156, 51] width 148 height 9
drag, startPoint x: 180, startPoint y: 64, endPoint x: 111, endPoint y: 61, distance: 69.4
click at [109, 62] on body "← Return to /applysquad Mailslurp Inbox Job Search Builder Abdelrhman Elrawy Us…" at bounding box center [255, 124] width 511 height 248
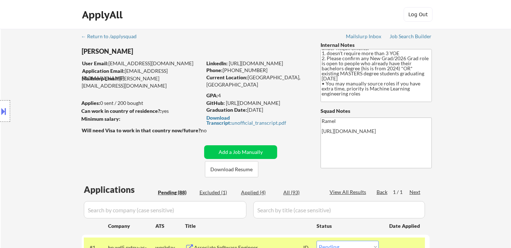
click at [111, 63] on div "Location Inclusions: country:CA" at bounding box center [64, 111] width 129 height 134
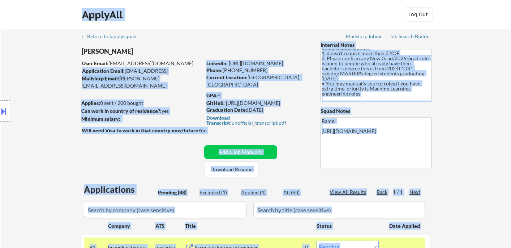
drag, startPoint x: 113, startPoint y: 62, endPoint x: 194, endPoint y: 52, distance: 80.8
click at [177, 62] on body "← Return to /applysquad Mailslurp Inbox Job Search Builder Abdelrhman Elrawy Us…" at bounding box center [255, 124] width 511 height 248
drag, startPoint x: 23, startPoint y: 44, endPoint x: 42, endPoint y: 33, distance: 21.5
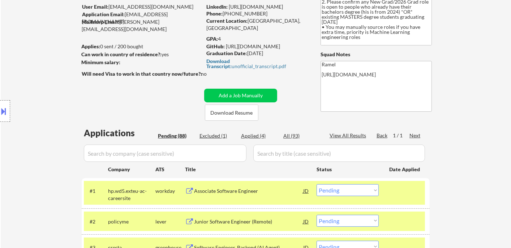
scroll to position [120, 0]
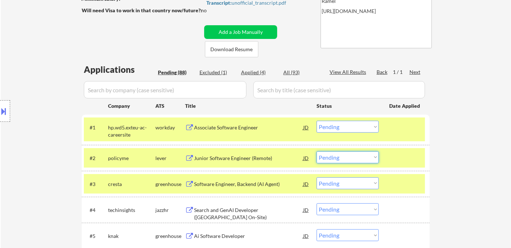
click at [339, 157] on select "Choose an option... Pending Applied Excluded (Questions) Excluded (Expired) Exc…" at bounding box center [347, 158] width 62 height 12
click at [316, 152] on select "Choose an option... Pending Applied Excluded (Questions) Excluded (Expired) Exc…" at bounding box center [347, 158] width 62 height 12
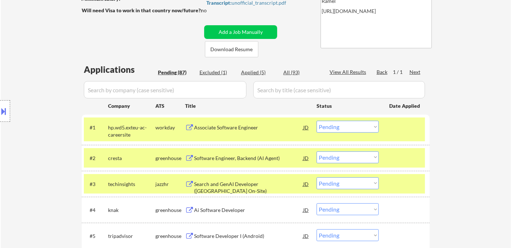
click at [17, 61] on div "Location Inclusions: country:CA" at bounding box center [64, 111] width 129 height 134
click at [10, 143] on div "Location Inclusions: country:CA" at bounding box center [64, 111] width 129 height 134
click at [243, 158] on div "Software Engineer, Backend (AI Agent)" at bounding box center [248, 158] width 109 height 7
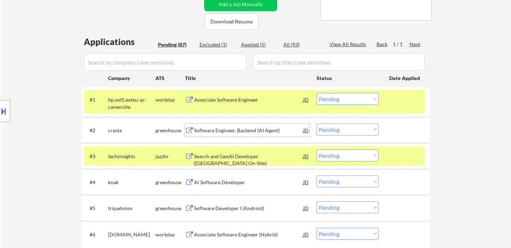
scroll to position [160, 0]
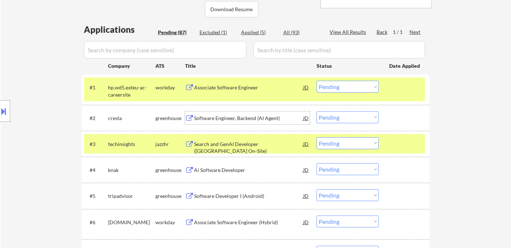
drag, startPoint x: 340, startPoint y: 117, endPoint x: 339, endPoint y: 122, distance: 5.3
click at [340, 117] on select "Choose an option... Pending Applied Excluded (Questions) Excluded (Expired) Exc…" at bounding box center [347, 118] width 62 height 12
click at [316, 112] on select "Choose an option... Pending Applied Excluded (Questions) Excluded (Expired) Exc…" at bounding box center [347, 118] width 62 height 12
click at [263, 141] on div "Search and GenAI Developer (Ottawa On-Site)" at bounding box center [248, 148] width 109 height 14
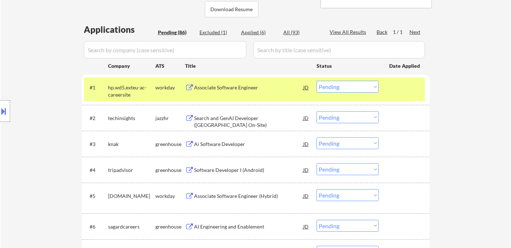
click at [22, 133] on div "Location Inclusions: country:CA" at bounding box center [64, 111] width 129 height 134
click at [336, 120] on select "Choose an option... Pending Applied Excluded (Questions) Excluded (Expired) Exc…" at bounding box center [347, 118] width 62 height 12
click at [316, 112] on select "Choose an option... Pending Applied Excluded (Questions) Excluded (Expired) Exc…" at bounding box center [347, 118] width 62 height 12
click at [243, 147] on div "Ai Software Developer" at bounding box center [248, 144] width 109 height 7
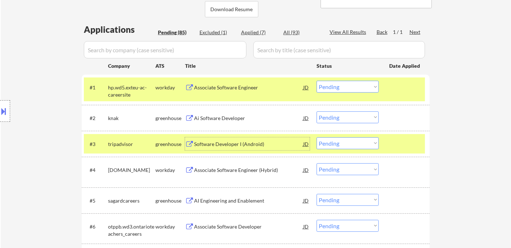
click at [354, 121] on select "Choose an option... Pending Applied Excluded (Questions) Excluded (Expired) Exc…" at bounding box center [347, 118] width 62 height 12
click at [316, 112] on select "Choose an option... Pending Applied Excluded (Questions) Excluded (Expired) Exc…" at bounding box center [347, 118] width 62 height 12
click at [241, 141] on div "Software Developer I (Android)" at bounding box center [248, 144] width 109 height 7
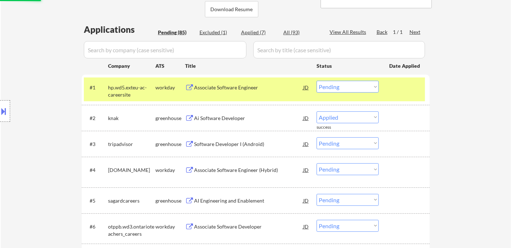
select select ""pending""
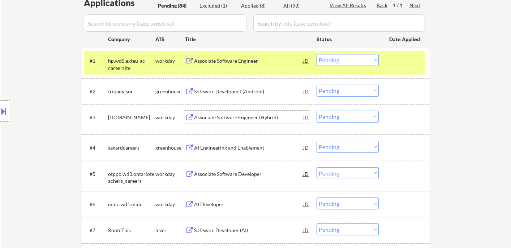
scroll to position [200, 0]
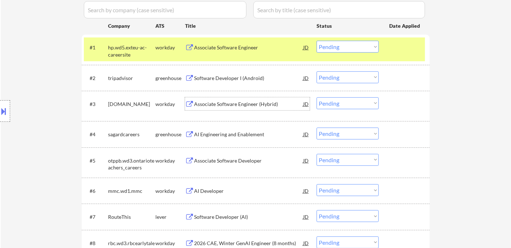
click at [220, 105] on div "Associate Software Engineer (Hybrid)" at bounding box center [248, 104] width 109 height 7
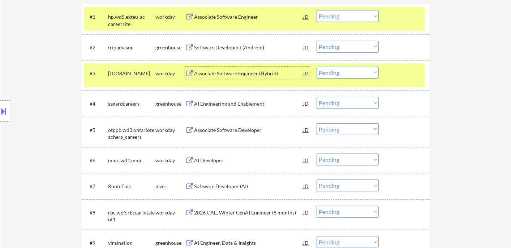
scroll to position [281, 0]
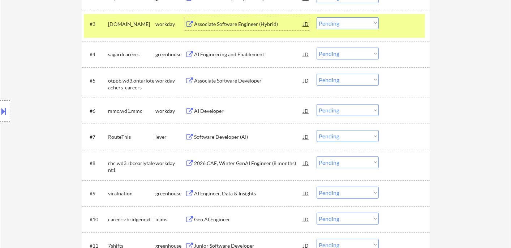
click at [225, 57] on div "AI Engineering and Enablement" at bounding box center [248, 54] width 109 height 7
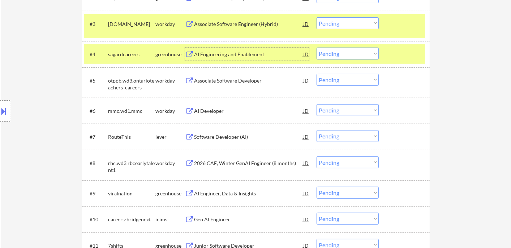
click at [342, 55] on select "Choose an option... Pending Applied Excluded (Questions) Excluded (Expired) Exc…" at bounding box center [347, 54] width 62 height 12
click at [316, 48] on select "Choose an option... Pending Applied Excluded (Questions) Excluded (Expired) Exc…" at bounding box center [347, 54] width 62 height 12
click at [227, 136] on div "Software Developer (AI)" at bounding box center [248, 137] width 109 height 7
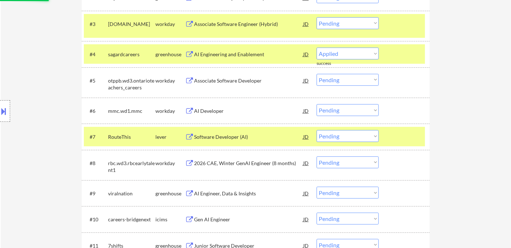
select select ""pending""
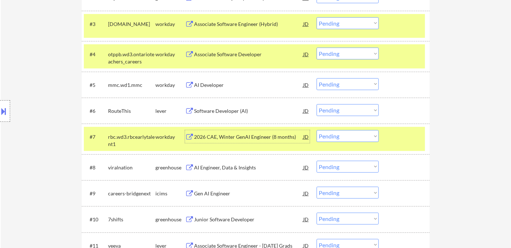
click at [327, 110] on select "Choose an option... Pending Applied Excluded (Questions) Excluded (Expired) Exc…" at bounding box center [347, 110] width 62 height 12
click at [316, 104] on select "Choose an option... Pending Applied Excluded (Questions) Excluded (Expired) Exc…" at bounding box center [347, 110] width 62 height 12
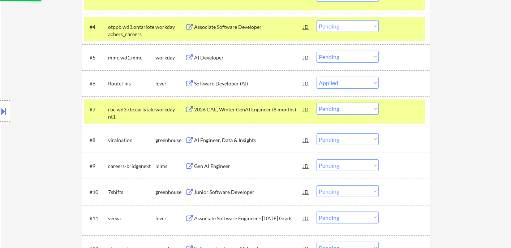
scroll to position [321, 0]
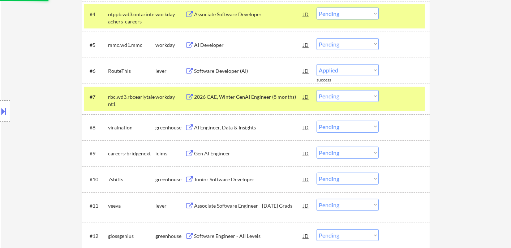
click at [231, 129] on div "AI Engineer, Data & Insights" at bounding box center [248, 127] width 109 height 7
select select ""pending""
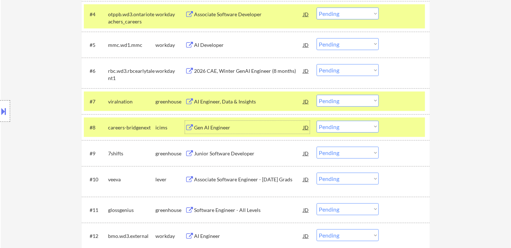
click at [228, 103] on div "AI Engineer, Data & Insights" at bounding box center [248, 101] width 109 height 7
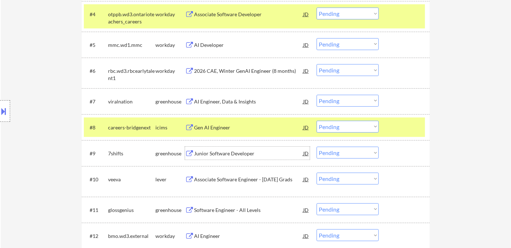
click at [230, 154] on div "Junior Software Developer" at bounding box center [248, 153] width 109 height 7
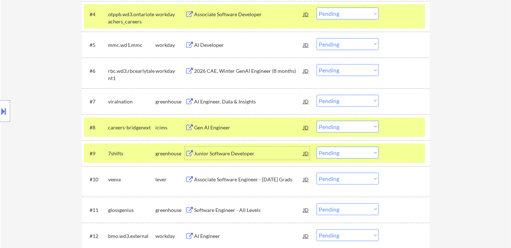
click at [346, 156] on select "Choose an option... Pending Applied Excluded (Questions) Excluded (Expired) Exc…" at bounding box center [347, 153] width 62 height 12
click at [316, 147] on select "Choose an option... Pending Applied Excluded (Questions) Excluded (Expired) Exc…" at bounding box center [347, 153] width 62 height 12
click at [245, 181] on div "Associate Software Engineer - December 2025 Grads" at bounding box center [248, 179] width 109 height 7
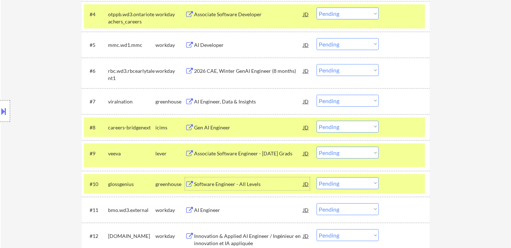
click at [334, 152] on select "Choose an option... Pending Applied Excluded (Questions) Excluded (Expired) Exc…" at bounding box center [347, 153] width 62 height 12
click at [316, 147] on select "Choose an option... Pending Applied Excluded (Questions) Excluded (Expired) Exc…" at bounding box center [347, 153] width 62 height 12
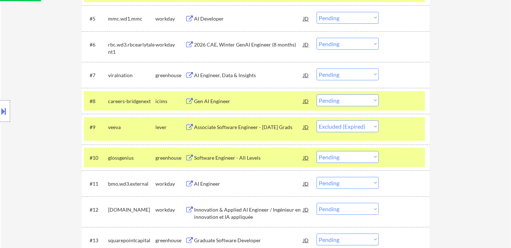
scroll to position [361, 0]
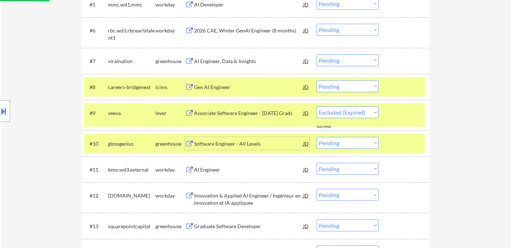
click at [231, 145] on div "Software Engineer - All Levels" at bounding box center [248, 143] width 109 height 7
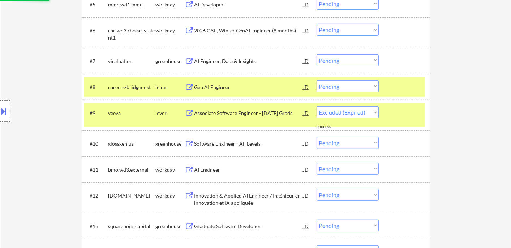
select select ""pending""
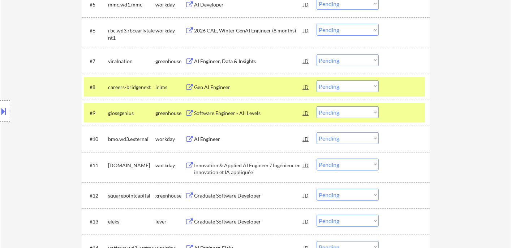
select select ""pending""
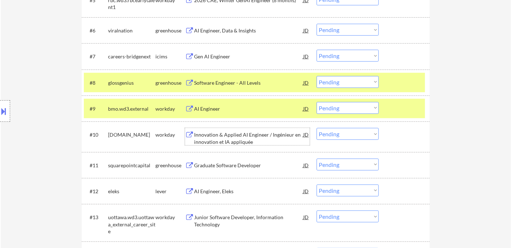
drag, startPoint x: 337, startPoint y: 82, endPoint x: 339, endPoint y: 87, distance: 5.0
click at [337, 82] on select "Choose an option... Pending Applied Excluded (Questions) Excluded (Expired) Exc…" at bounding box center [347, 82] width 62 height 12
click at [316, 76] on select "Choose an option... Pending Applied Excluded (Questions) Excluded (Expired) Exc…" at bounding box center [347, 82] width 62 height 12
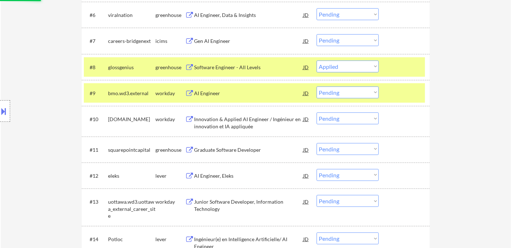
scroll to position [401, 0]
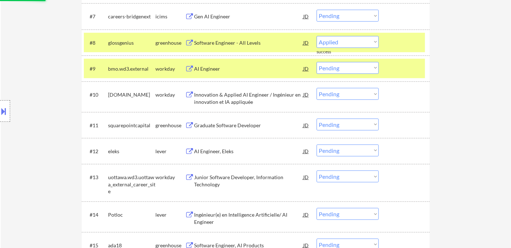
click at [246, 126] on div "Graduate Software Developer" at bounding box center [248, 125] width 109 height 7
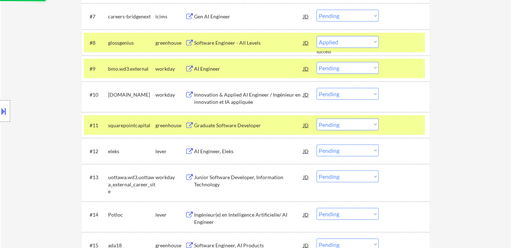
select select ""pending""
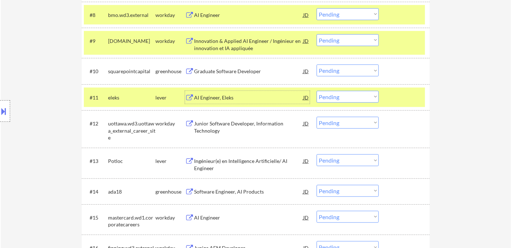
scroll to position [441, 0]
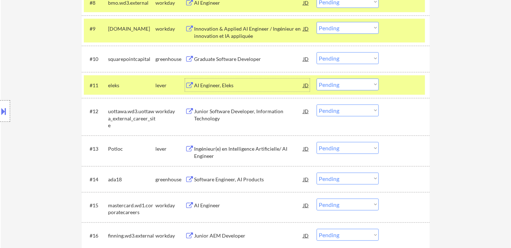
click at [229, 84] on div "AI Engineer, Eleks" at bounding box center [248, 85] width 109 height 7
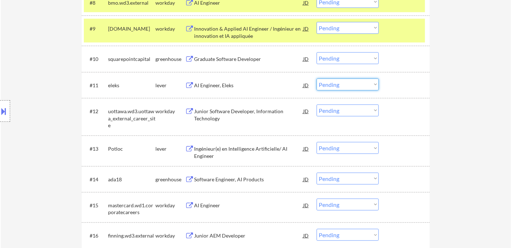
drag, startPoint x: 333, startPoint y: 84, endPoint x: 337, endPoint y: 89, distance: 6.4
click at [333, 84] on select "Choose an option... Pending Applied Excluded (Questions) Excluded (Expired) Exc…" at bounding box center [347, 85] width 62 height 12
click at [316, 79] on select "Choose an option... Pending Applied Excluded (Questions) Excluded (Expired) Exc…" at bounding box center [347, 85] width 62 height 12
select select ""pending""
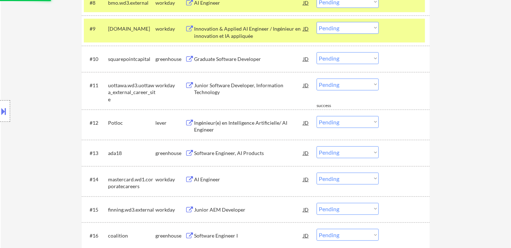
scroll to position [481, 0]
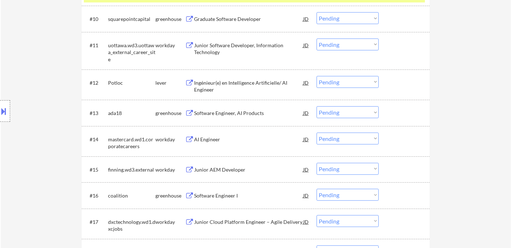
click at [241, 81] on div "Ingénieur(e) en Intelligence Artificielle/ AI Engineer" at bounding box center [248, 86] width 109 height 14
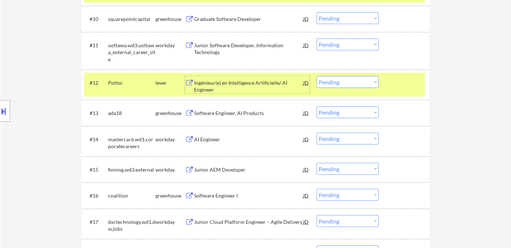
click at [220, 113] on div "Software Engineer, AI Products" at bounding box center [248, 113] width 109 height 7
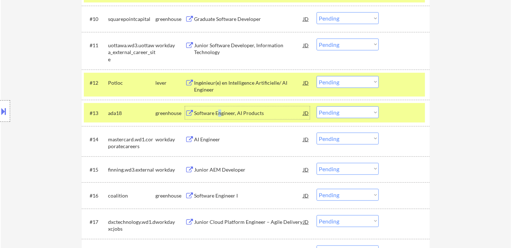
click at [365, 113] on select "Choose an option... Pending Applied Excluded (Questions) Excluded (Expired) Exc…" at bounding box center [347, 113] width 62 height 12
click at [316, 107] on select "Choose an option... Pending Applied Excluded (Questions) Excluded (Expired) Exc…" at bounding box center [347, 113] width 62 height 12
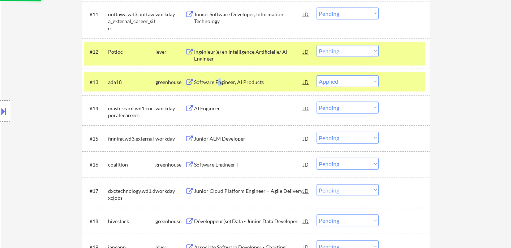
scroll to position [521, 0]
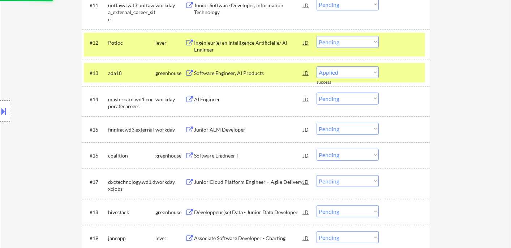
click at [227, 156] on div "Software Engineer I" at bounding box center [248, 155] width 109 height 7
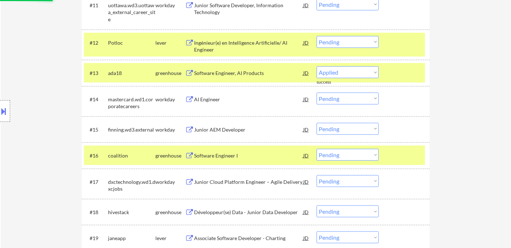
select select ""pending""
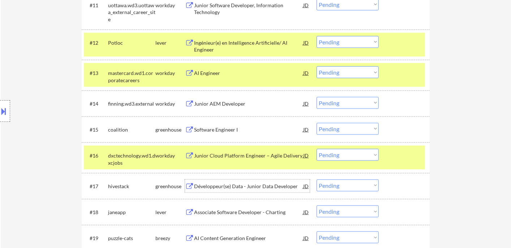
click at [224, 190] on div "Développeur(se) Data - Junior Data Developer" at bounding box center [248, 186] width 109 height 13
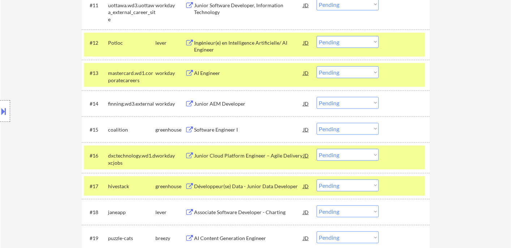
click at [337, 187] on select "Choose an option... Pending Applied Excluded (Questions) Excluded (Expired) Exc…" at bounding box center [347, 186] width 62 height 12
click at [339, 186] on select "Choose an option... Pending Applied Excluded (Questions) Excluded (Expired) Exc…" at bounding box center [347, 186] width 62 height 12
click at [316, 180] on select "Choose an option... Pending Applied Excluded (Questions) Excluded (Expired) Exc…" at bounding box center [347, 186] width 62 height 12
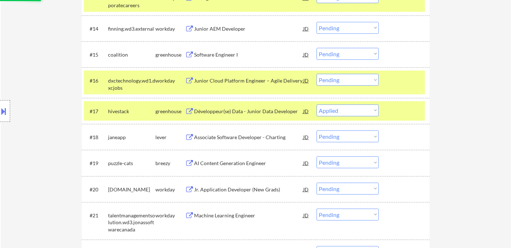
scroll to position [602, 0]
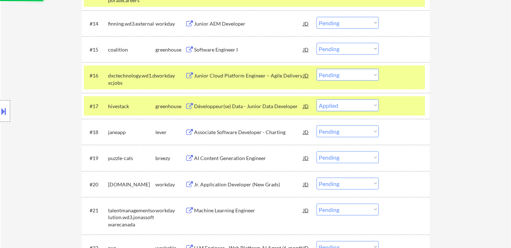
click at [243, 134] on div "Associate Software Developer - Charting" at bounding box center [248, 132] width 109 height 7
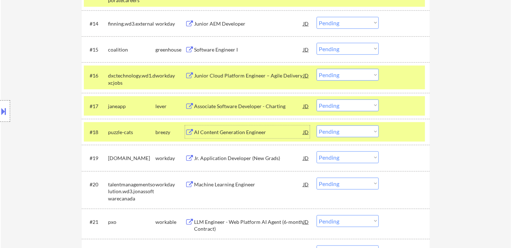
click at [347, 109] on select "Choose an option... Pending Applied Excluded (Questions) Excluded (Expired) Exc…" at bounding box center [347, 106] width 62 height 12
click at [316, 100] on select "Choose an option... Pending Applied Excluded (Questions) Excluded (Expired) Exc…" at bounding box center [347, 106] width 62 height 12
click at [211, 129] on div "AI Content Generation Engineer" at bounding box center [248, 132] width 109 height 7
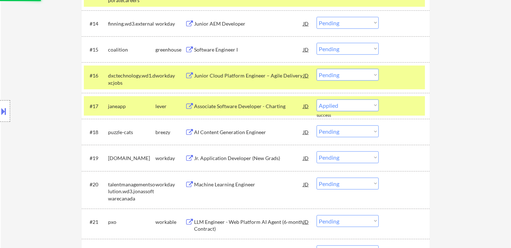
select select ""pending""
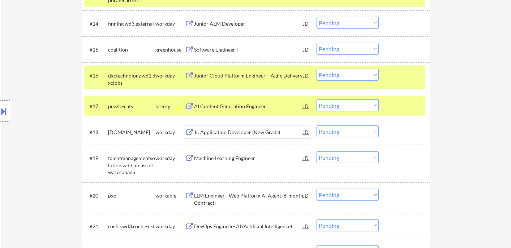
scroll to position [642, 0]
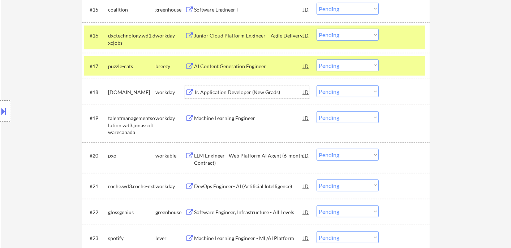
click at [239, 158] on div "LLM Engineer - Web Platform AI Agent (6-month Contract)" at bounding box center [248, 159] width 109 height 14
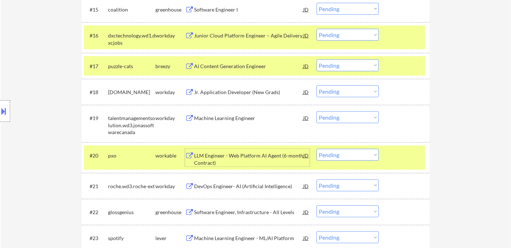
drag, startPoint x: 351, startPoint y: 157, endPoint x: 351, endPoint y: 160, distance: 3.6
click at [351, 157] on select "Choose an option... Pending Applied Excluded (Questions) Excluded (Expired) Exc…" at bounding box center [347, 155] width 62 height 12
click at [316, 149] on select "Choose an option... Pending Applied Excluded (Questions) Excluded (Expired) Exc…" at bounding box center [347, 155] width 62 height 12
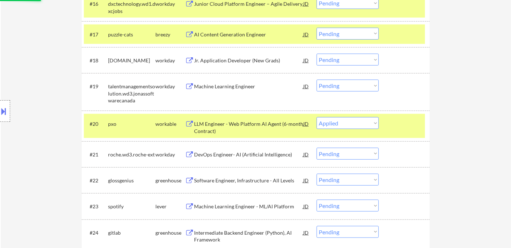
scroll to position [722, 0]
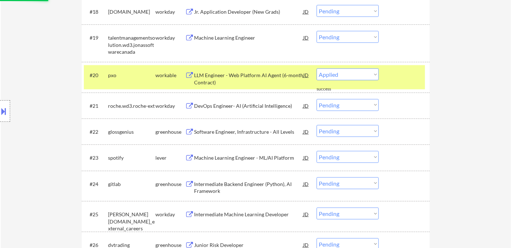
click at [226, 131] on div "Software Engineer, Infrastructure - All Levels" at bounding box center [248, 132] width 109 height 7
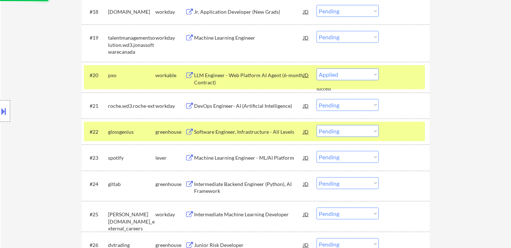
select select ""pending""
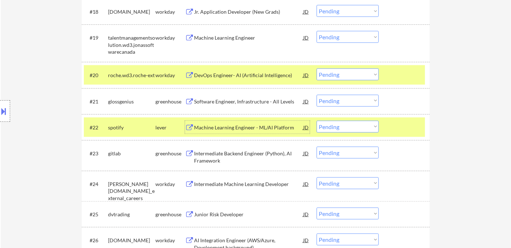
click at [243, 158] on div "Intermediate Backend Engineer (Python), AI Framework" at bounding box center [248, 157] width 109 height 14
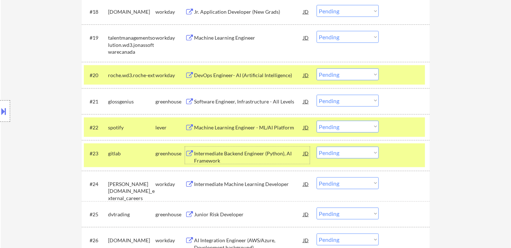
drag, startPoint x: 361, startPoint y: 152, endPoint x: 357, endPoint y: 156, distance: 5.4
click at [361, 152] on select "Choose an option... Pending Applied Excluded (Questions) Excluded (Expired) Exc…" at bounding box center [347, 153] width 62 height 12
click at [316, 147] on select "Choose an option... Pending Applied Excluded (Questions) Excluded (Expired) Exc…" at bounding box center [347, 153] width 62 height 12
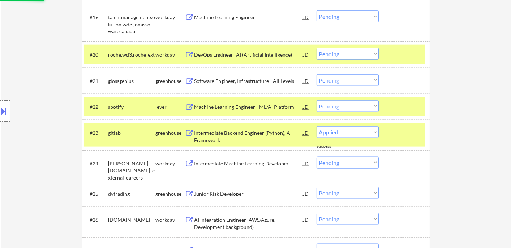
select select ""pending""
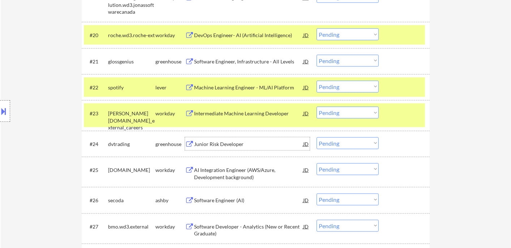
click at [227, 147] on div "Junior Risk Developer" at bounding box center [248, 144] width 109 height 7
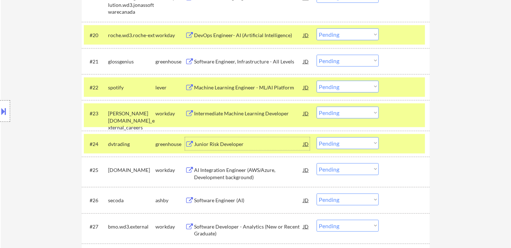
click at [212, 146] on div "Junior Risk Developer" at bounding box center [248, 144] width 109 height 7
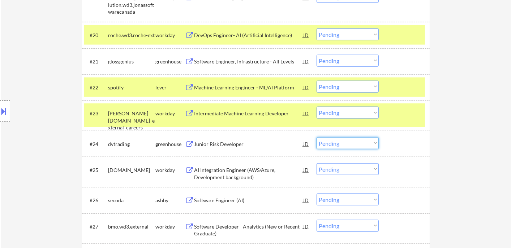
click at [341, 146] on select "Choose an option... Pending Applied Excluded (Questions) Excluded (Expired) Exc…" at bounding box center [347, 144] width 62 height 12
click at [316, 138] on select "Choose an option... Pending Applied Excluded (Questions) Excluded (Expired) Exc…" at bounding box center [347, 144] width 62 height 12
click at [234, 205] on div "Software Engineer (AI)" at bounding box center [248, 200] width 109 height 13
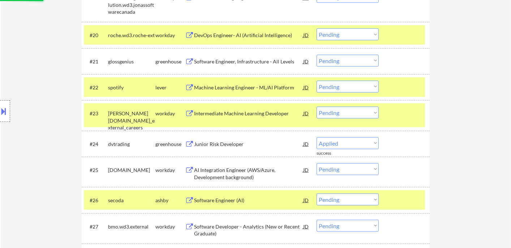
select select ""pending""
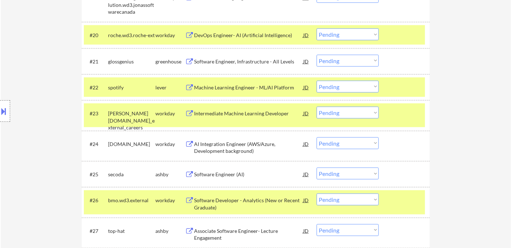
click at [52, 88] on div "Location Inclusions: country:CA" at bounding box center [64, 111] width 129 height 134
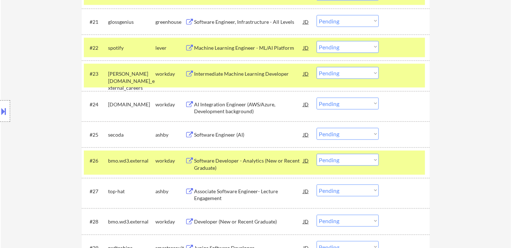
scroll to position [842, 0]
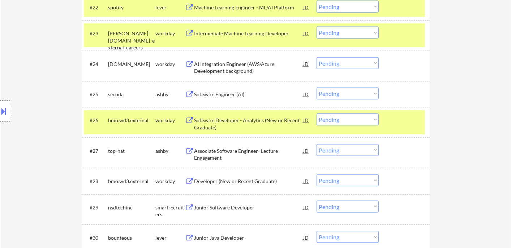
click at [219, 95] on div "Software Engineer (AI)" at bounding box center [248, 94] width 109 height 7
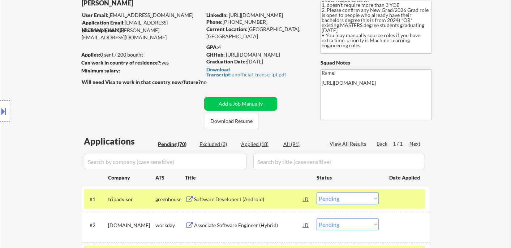
scroll to position [812, 0]
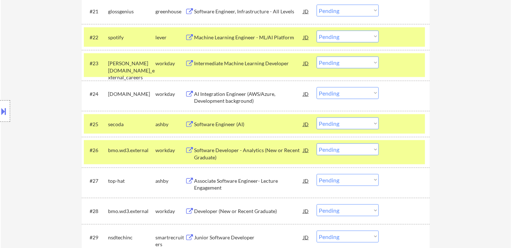
click at [342, 123] on select "Choose an option... Pending Applied Excluded (Questions) Excluded (Expired) Exc…" at bounding box center [347, 124] width 62 height 12
click at [316, 118] on select "Choose an option... Pending Applied Excluded (Questions) Excluded (Expired) Exc…" at bounding box center [347, 124] width 62 height 12
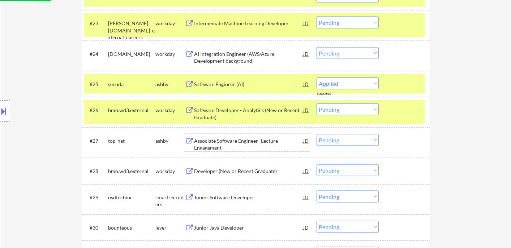
click at [244, 146] on div "Associate Software Engineer- Lecture Engagement" at bounding box center [248, 145] width 109 height 14
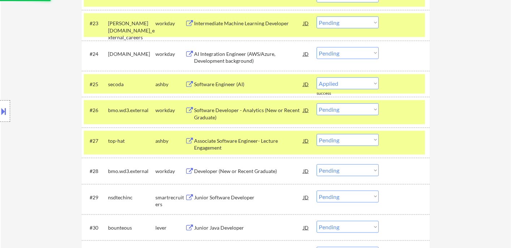
select select ""pending""
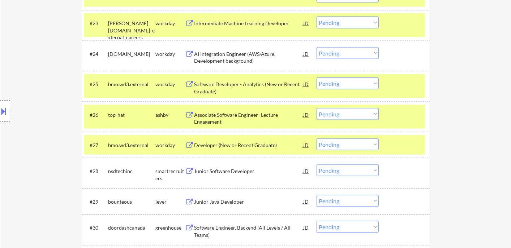
click at [343, 114] on select "Choose an option... Pending Applied Excluded (Questions) Excluded (Expired) Exc…" at bounding box center [347, 114] width 62 height 12
click at [316, 108] on select "Choose an option... Pending Applied Excluded (Questions) Excluded (Expired) Exc…" at bounding box center [347, 114] width 62 height 12
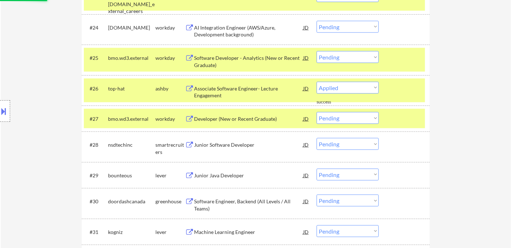
scroll to position [893, 0]
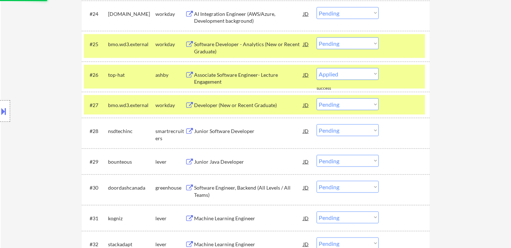
click at [234, 135] on div "Junior Software Developer" at bounding box center [248, 131] width 109 height 13
select select ""pending""
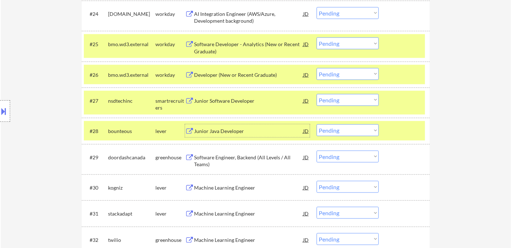
drag, startPoint x: 340, startPoint y: 130, endPoint x: 344, endPoint y: 134, distance: 5.1
click at [340, 131] on select "Choose an option... Pending Applied Excluded (Questions) Excluded (Expired) Exc…" at bounding box center [347, 131] width 62 height 12
click at [316, 125] on select "Choose an option... Pending Applied Excluded (Questions) Excluded (Expired) Exc…" at bounding box center [347, 131] width 62 height 12
click at [226, 102] on div "Junior Software Developer" at bounding box center [248, 100] width 109 height 7
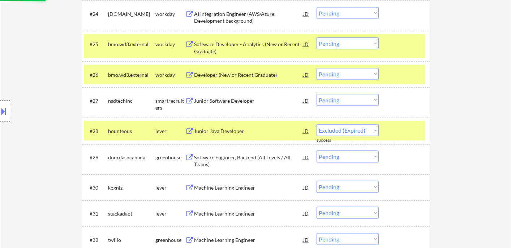
select select ""pending""
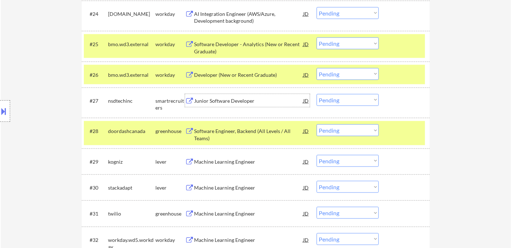
click at [245, 161] on div "Machine Learning Engineer" at bounding box center [248, 162] width 109 height 7
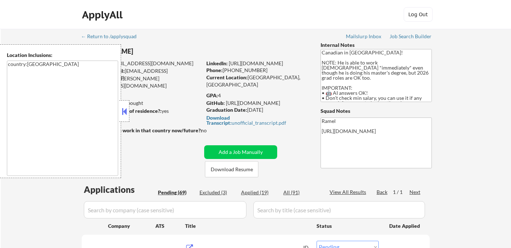
select select ""pending""
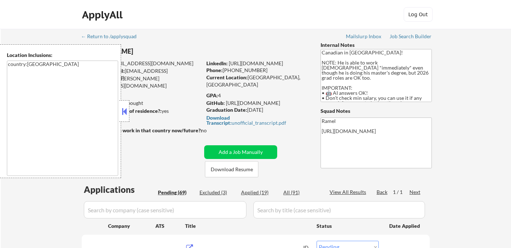
select select ""pending""
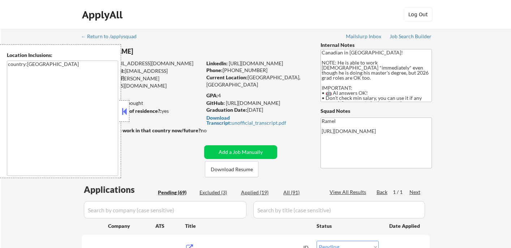
select select ""pending""
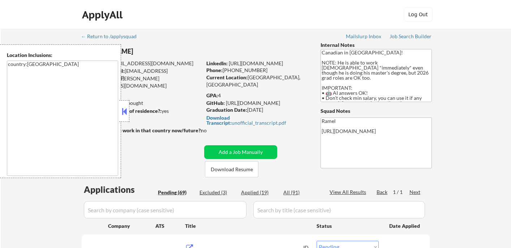
select select ""pending""
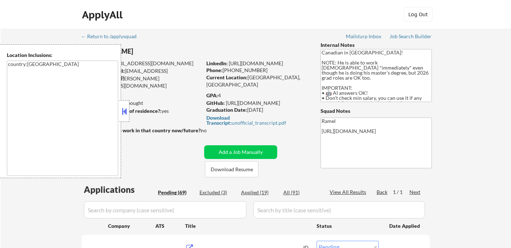
select select ""pending""
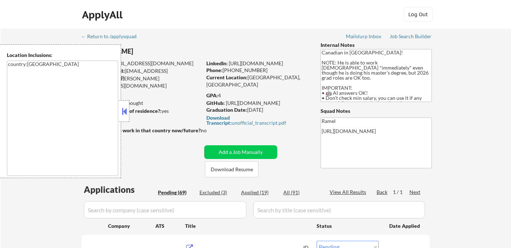
select select ""pending""
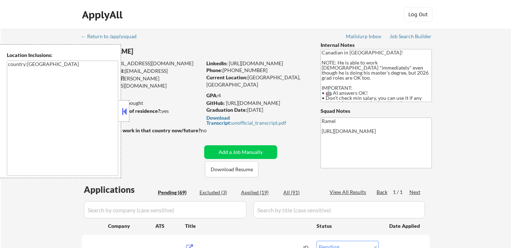
select select ""pending""
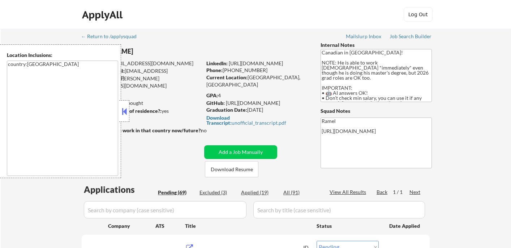
select select ""pending""
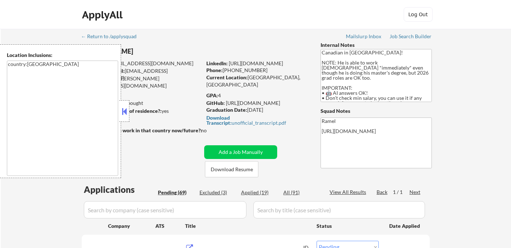
select select ""pending""
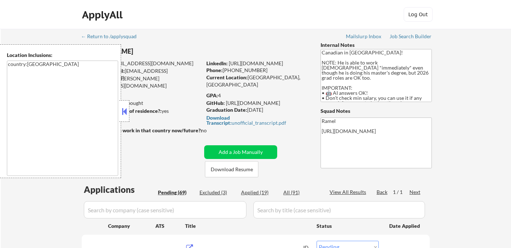
select select ""pending""
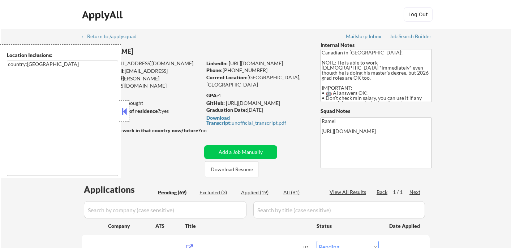
select select ""pending""
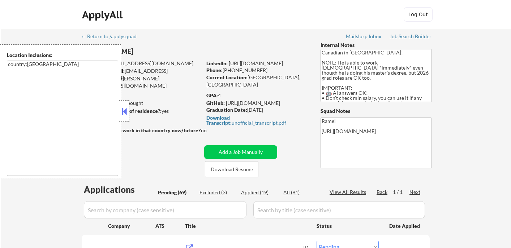
select select ""pending""
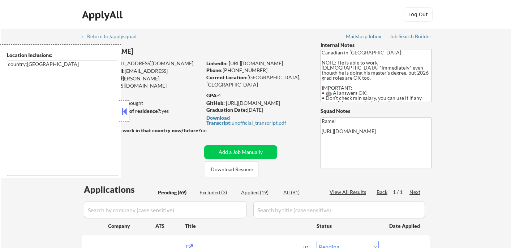
select select ""pending""
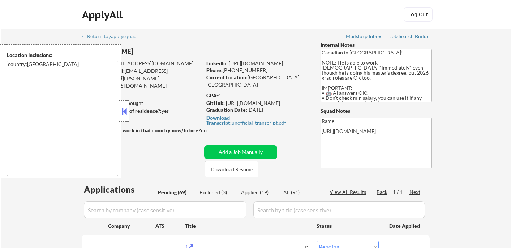
select select ""pending""
click at [125, 113] on button at bounding box center [124, 111] width 8 height 11
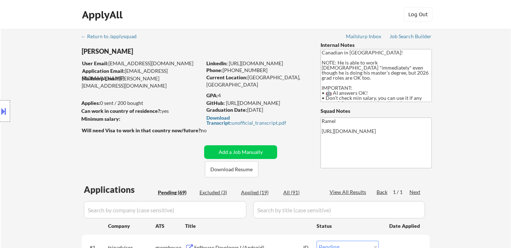
select select ""pending""
